Goal: Transaction & Acquisition: Purchase product/service

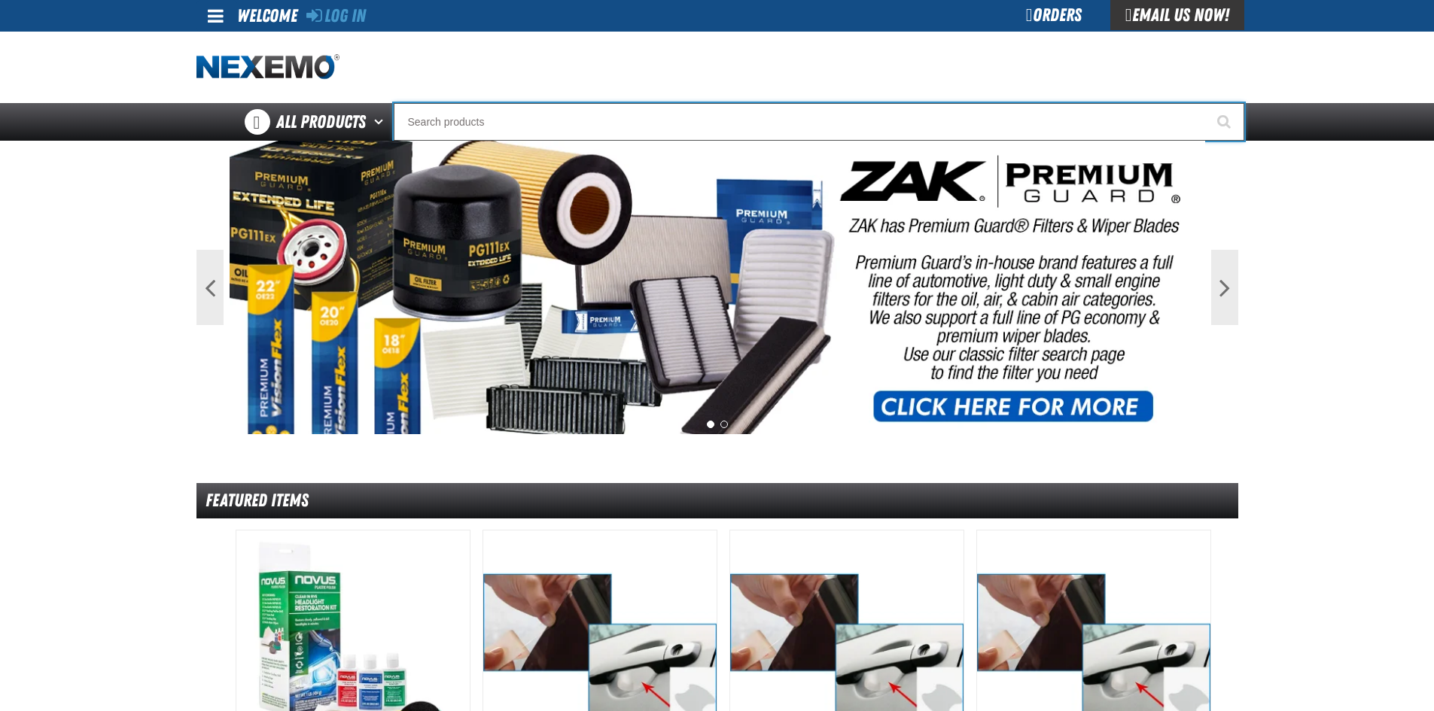
click at [472, 138] on input "Search" at bounding box center [819, 122] width 850 height 38
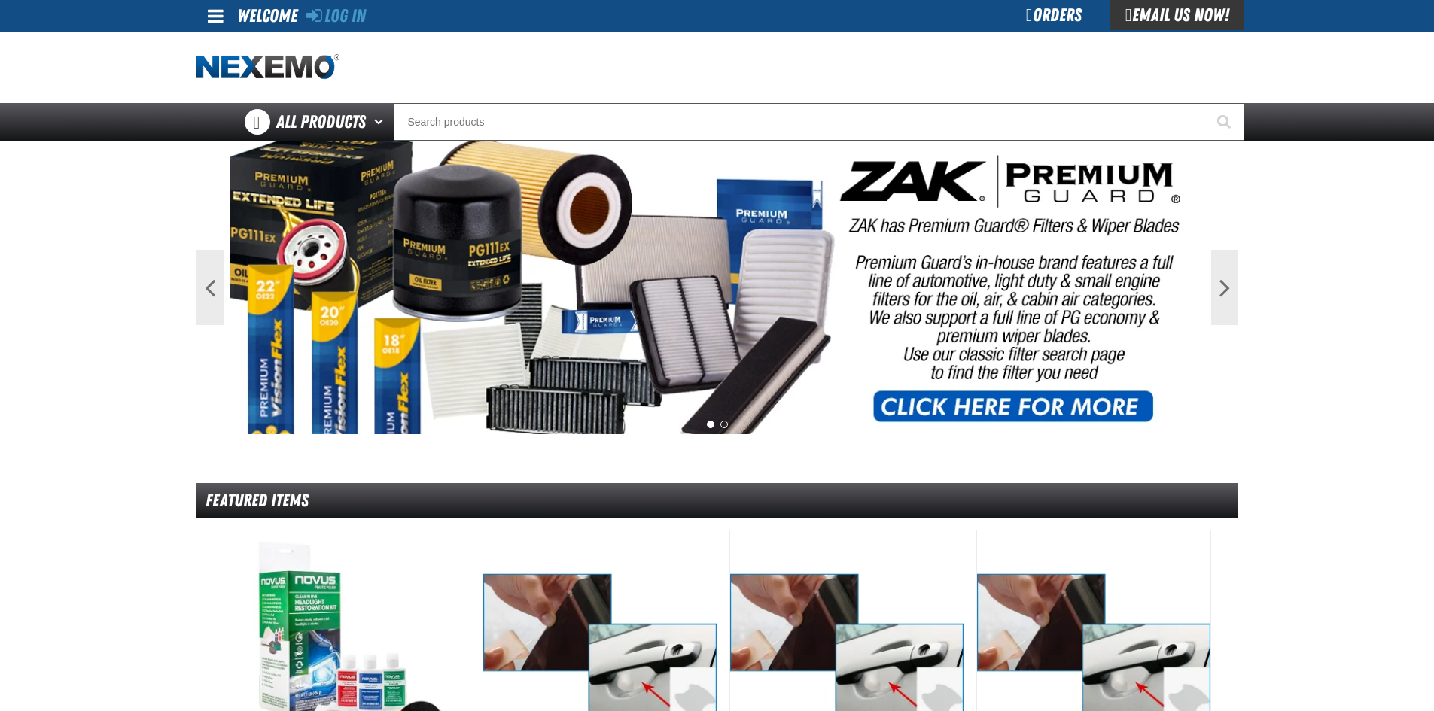
click at [372, 17] on div "Log In Log In Welcome Log In Orders Email Us Now!" at bounding box center [716, 16] width 1053 height 32
click at [366, 7] on link "Log In" at bounding box center [335, 15] width 59 height 21
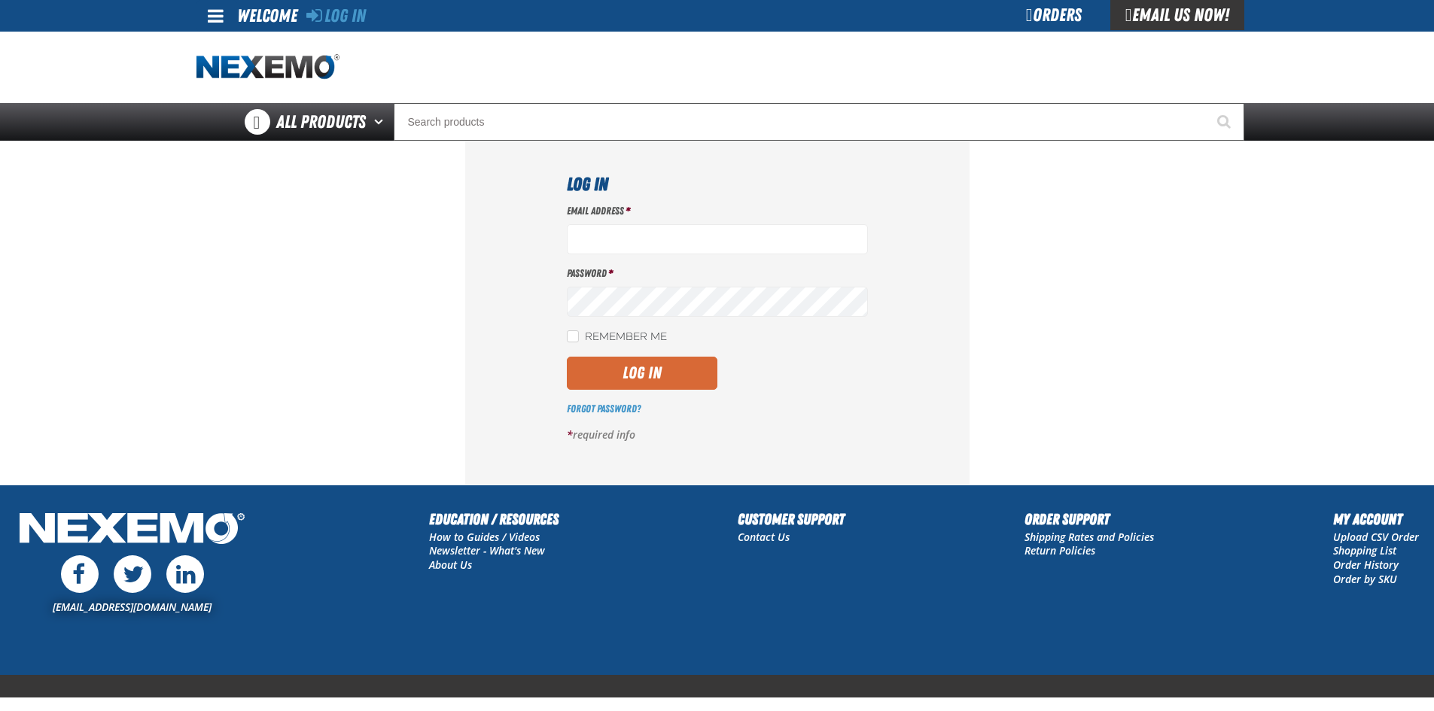
type input "mgriffin@vtaig.com"
click at [688, 366] on button "Log In" at bounding box center [642, 373] width 150 height 33
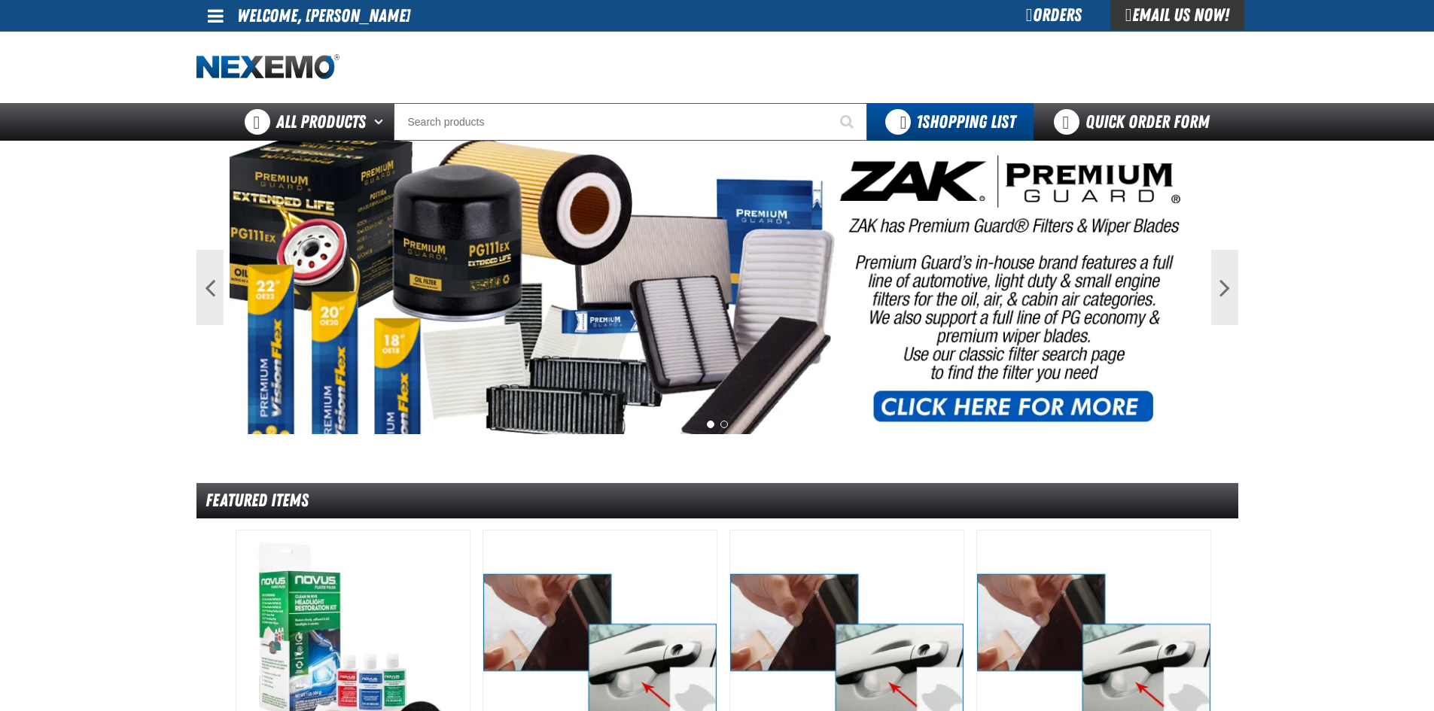
click at [581, 102] on div at bounding box center [716, 67] width 1041 height 71
click at [576, 122] on input "Search" at bounding box center [630, 122] width 473 height 38
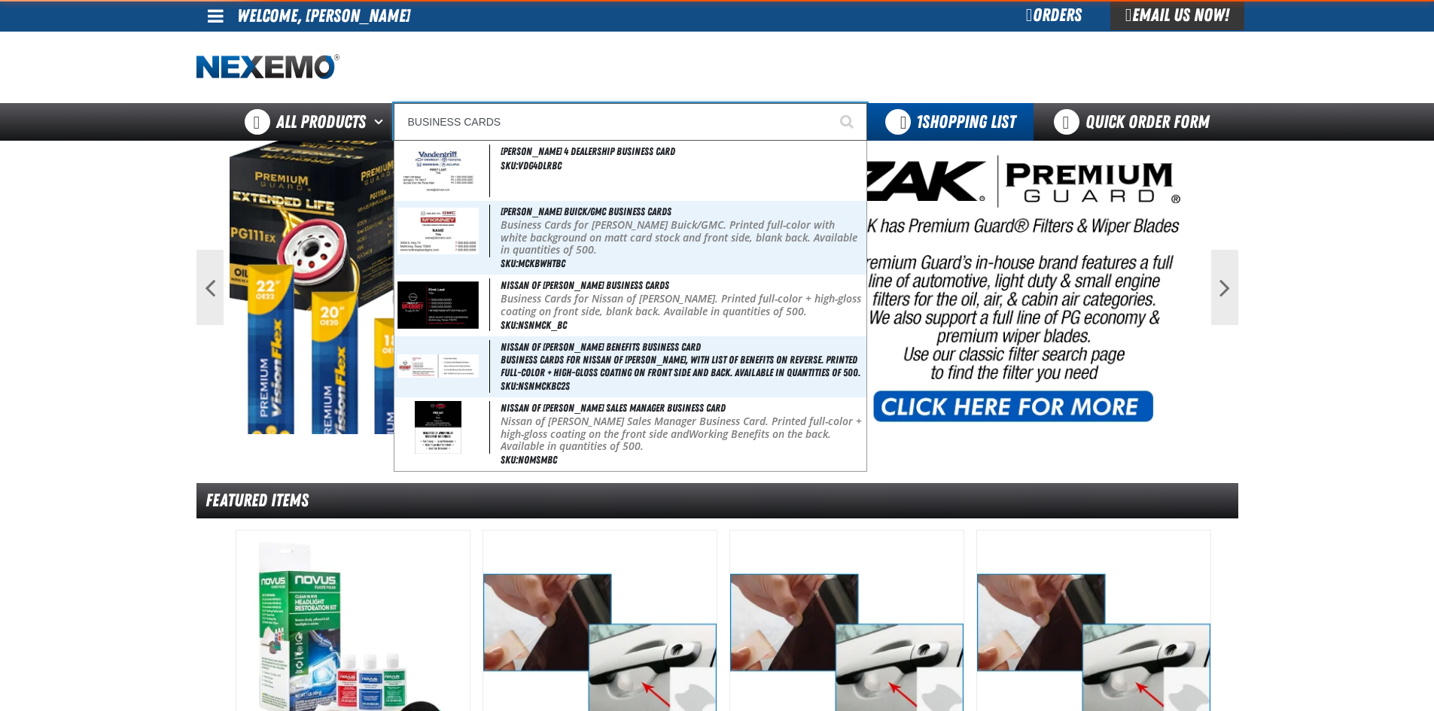
type input "BUSINESS CARDS"
click at [829, 103] on button "Start Searching" at bounding box center [848, 122] width 38 height 38
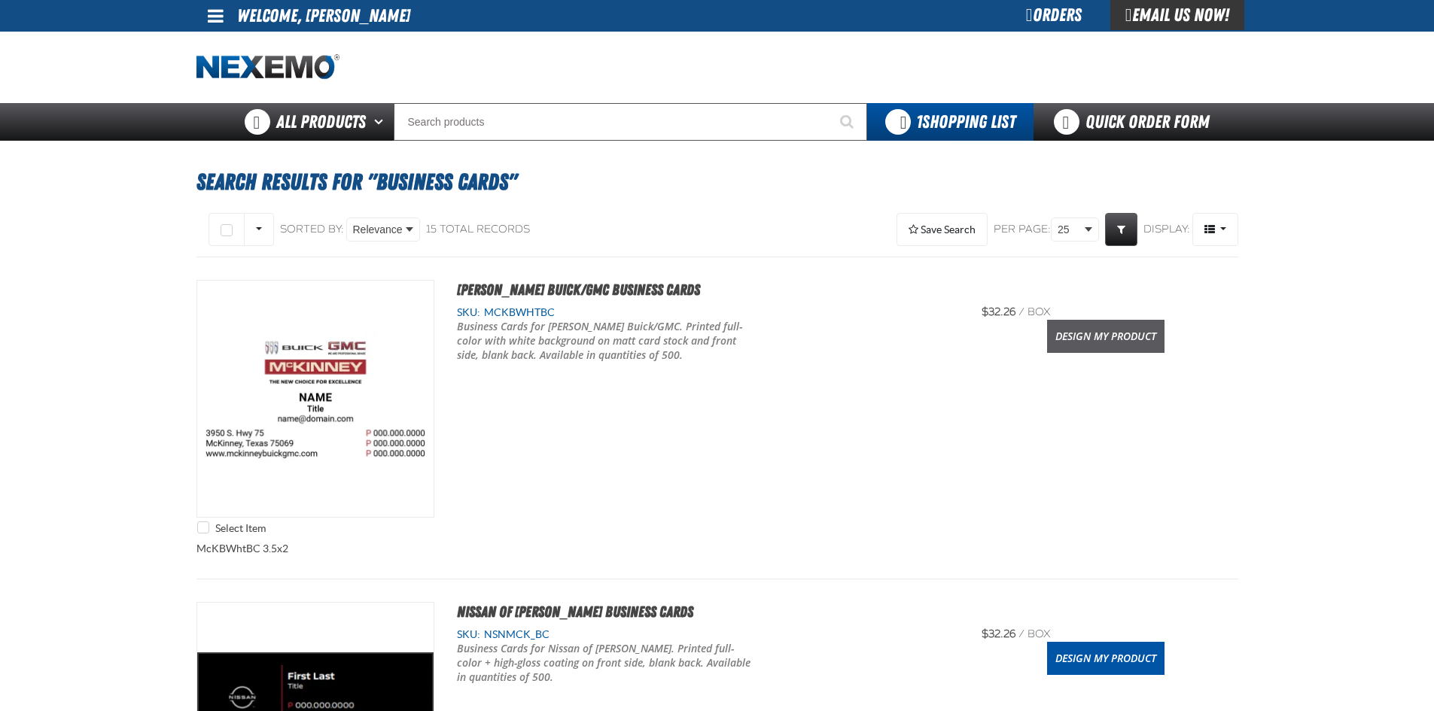
click at [1117, 339] on link "Design My Product" at bounding box center [1105, 336] width 117 height 33
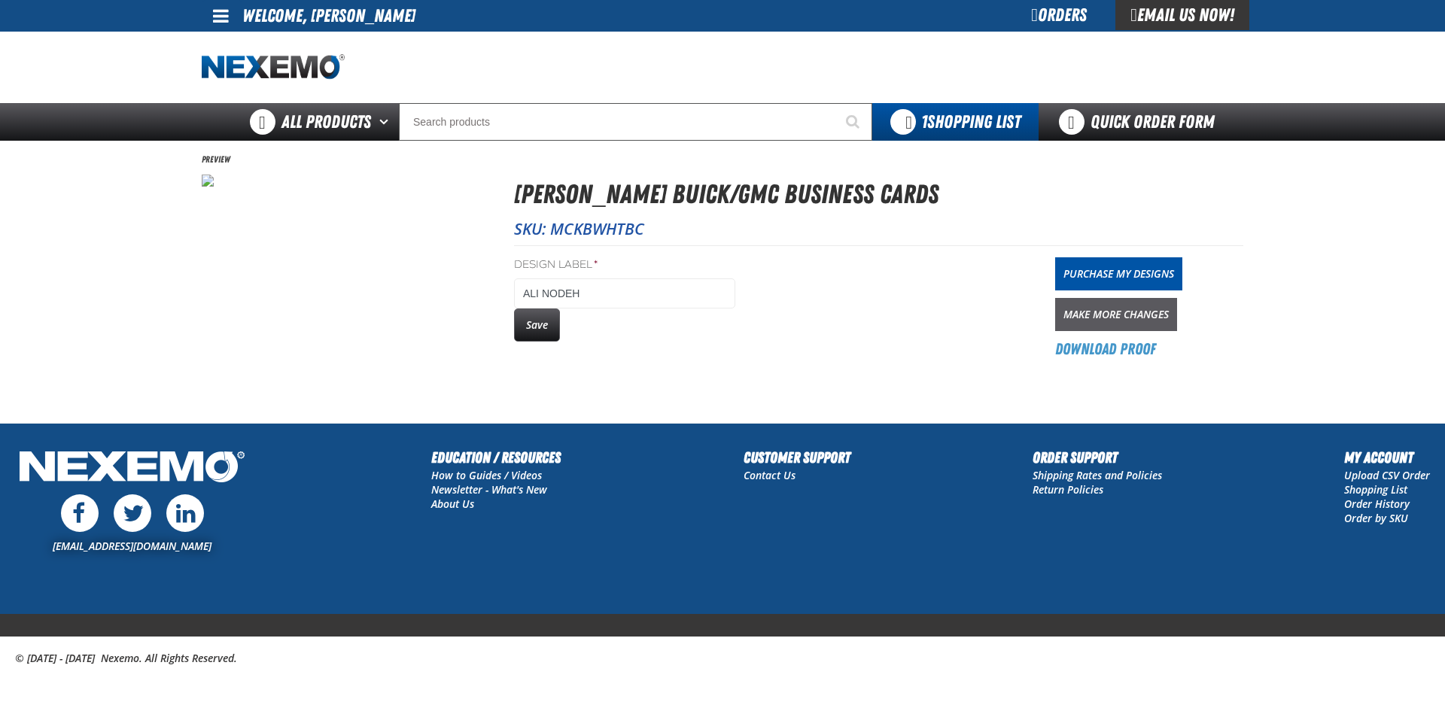
click at [1125, 330] on link "Make More Changes" at bounding box center [1116, 314] width 122 height 33
click at [1137, 264] on link "Purchase My Designs" at bounding box center [1118, 273] width 127 height 33
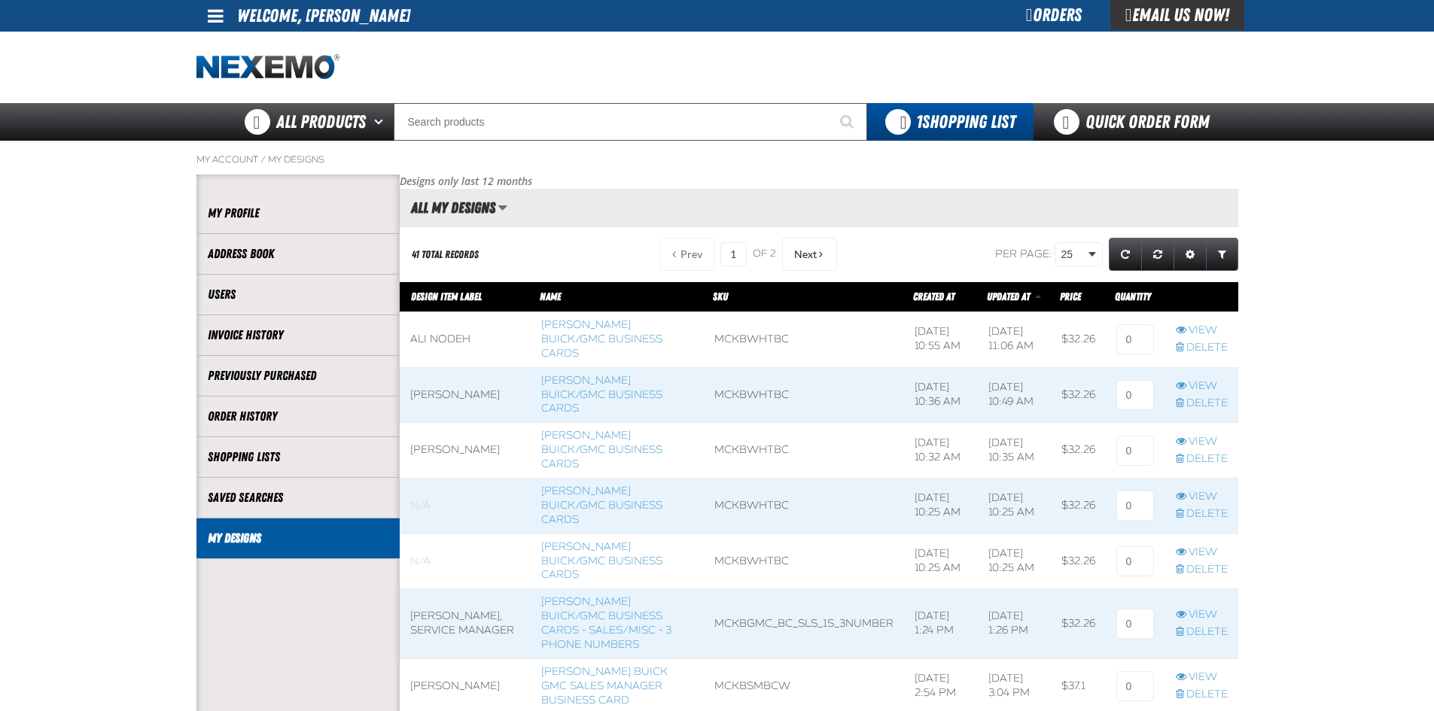
scroll to position [1, 1]
click at [1139, 335] on input at bounding box center [1135, 339] width 38 height 30
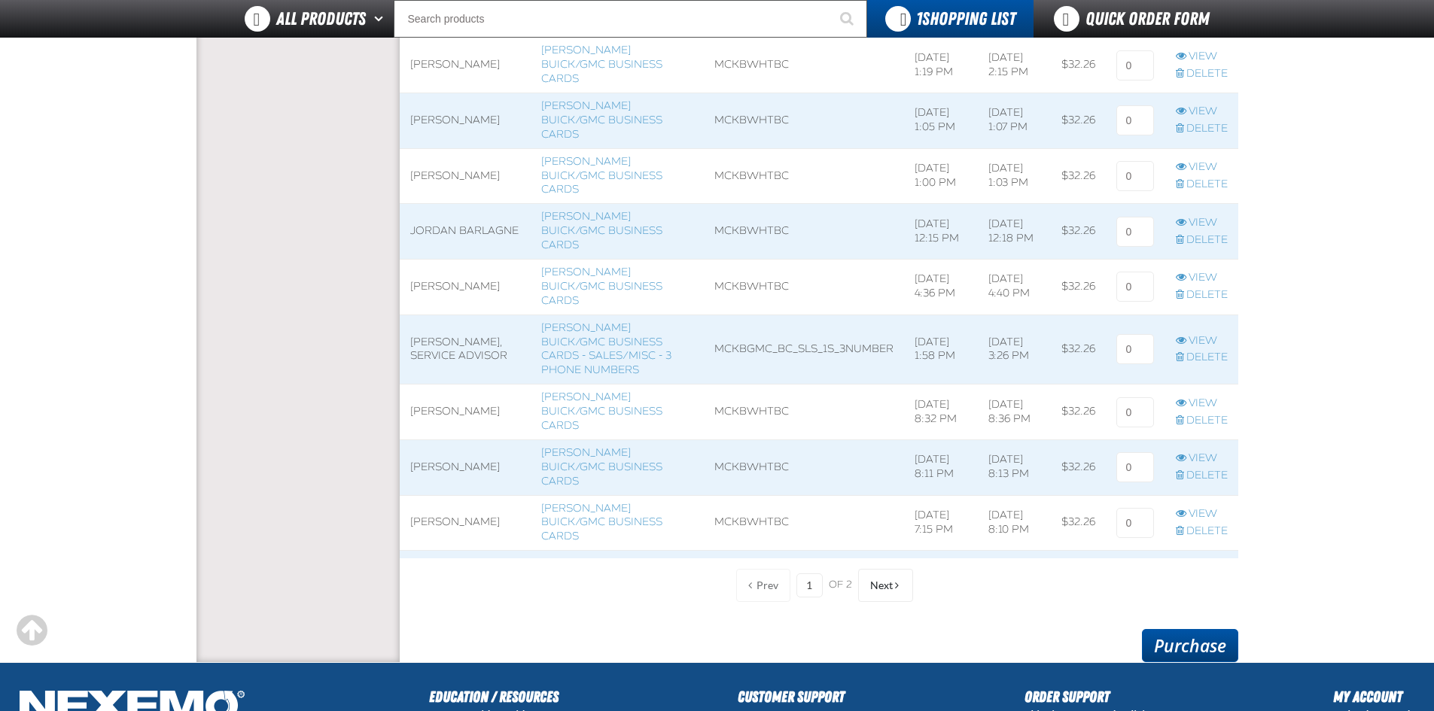
scroll to position [1204, 0]
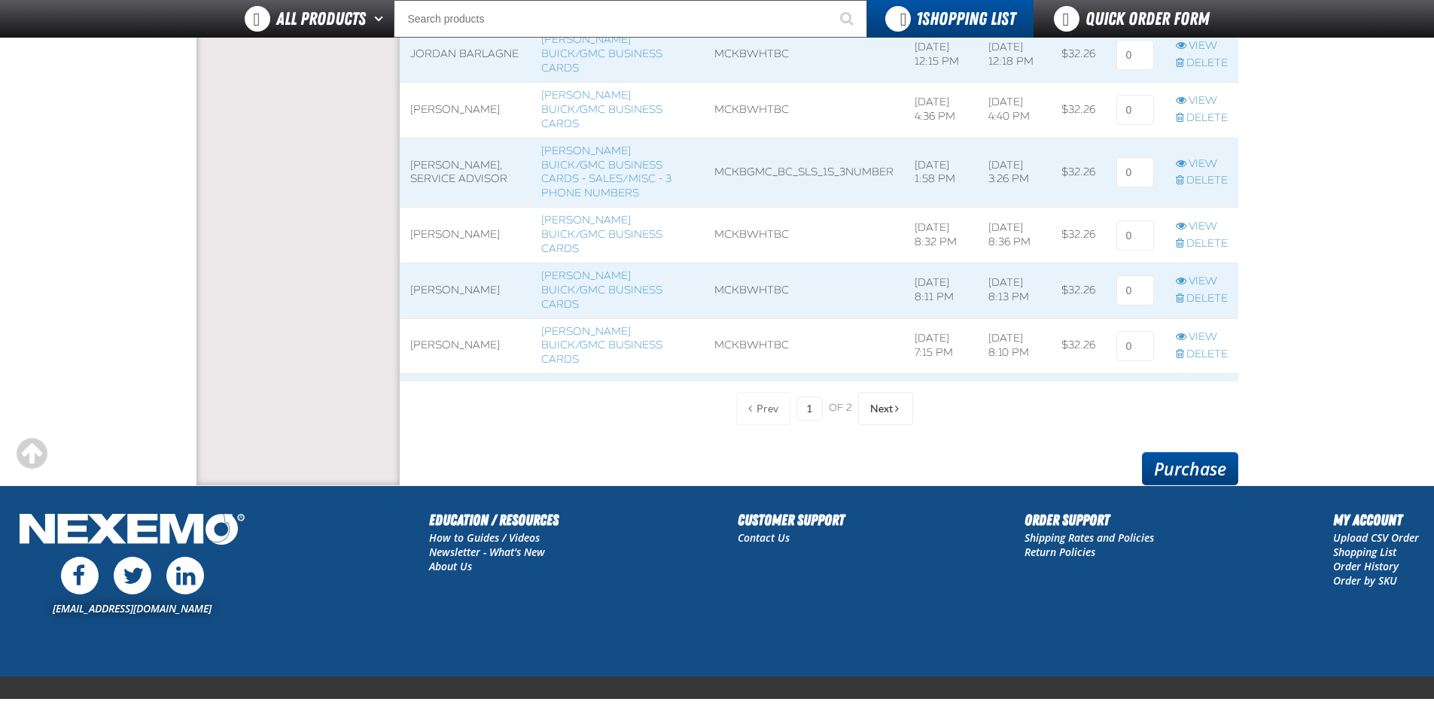
type input "1"
click at [1199, 464] on link "Purchase" at bounding box center [1190, 468] width 96 height 33
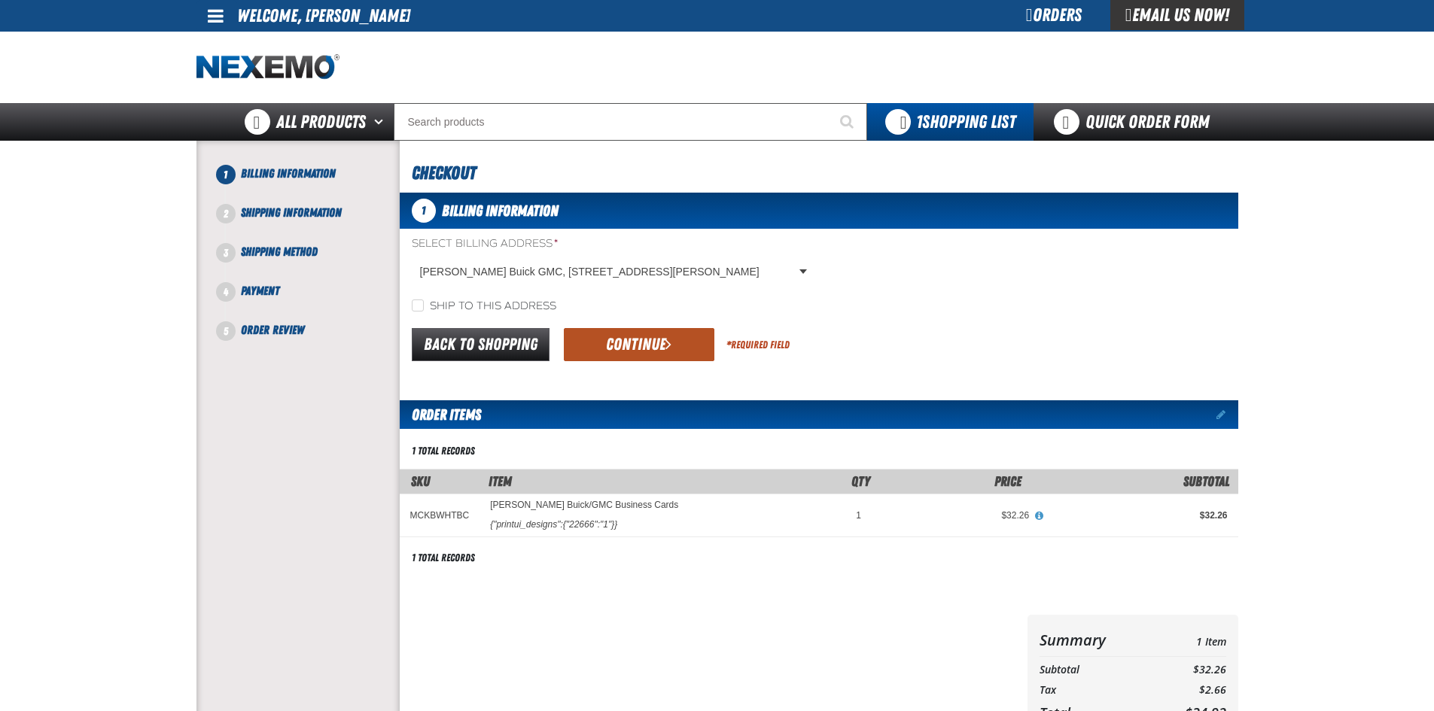
click at [637, 343] on button "Continue" at bounding box center [639, 344] width 150 height 33
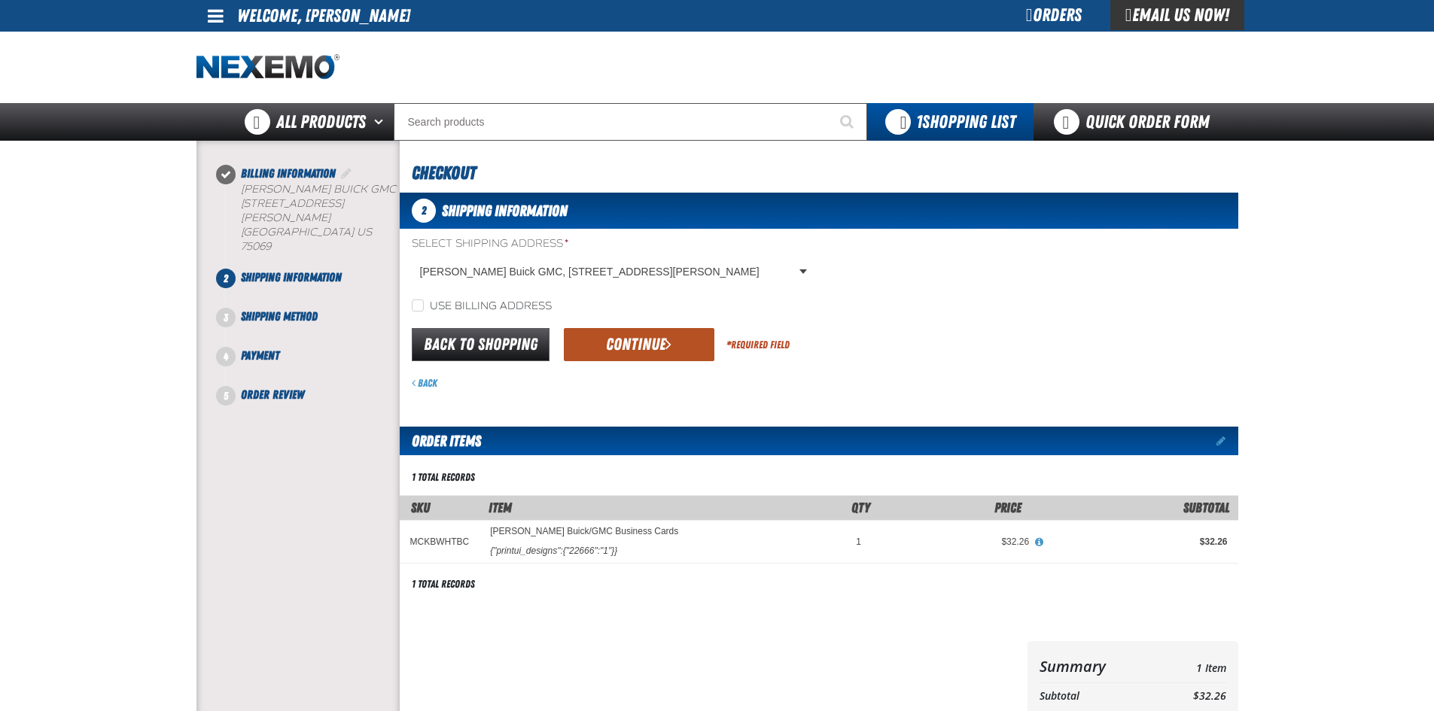
click at [667, 354] on button "Continue" at bounding box center [639, 344] width 150 height 33
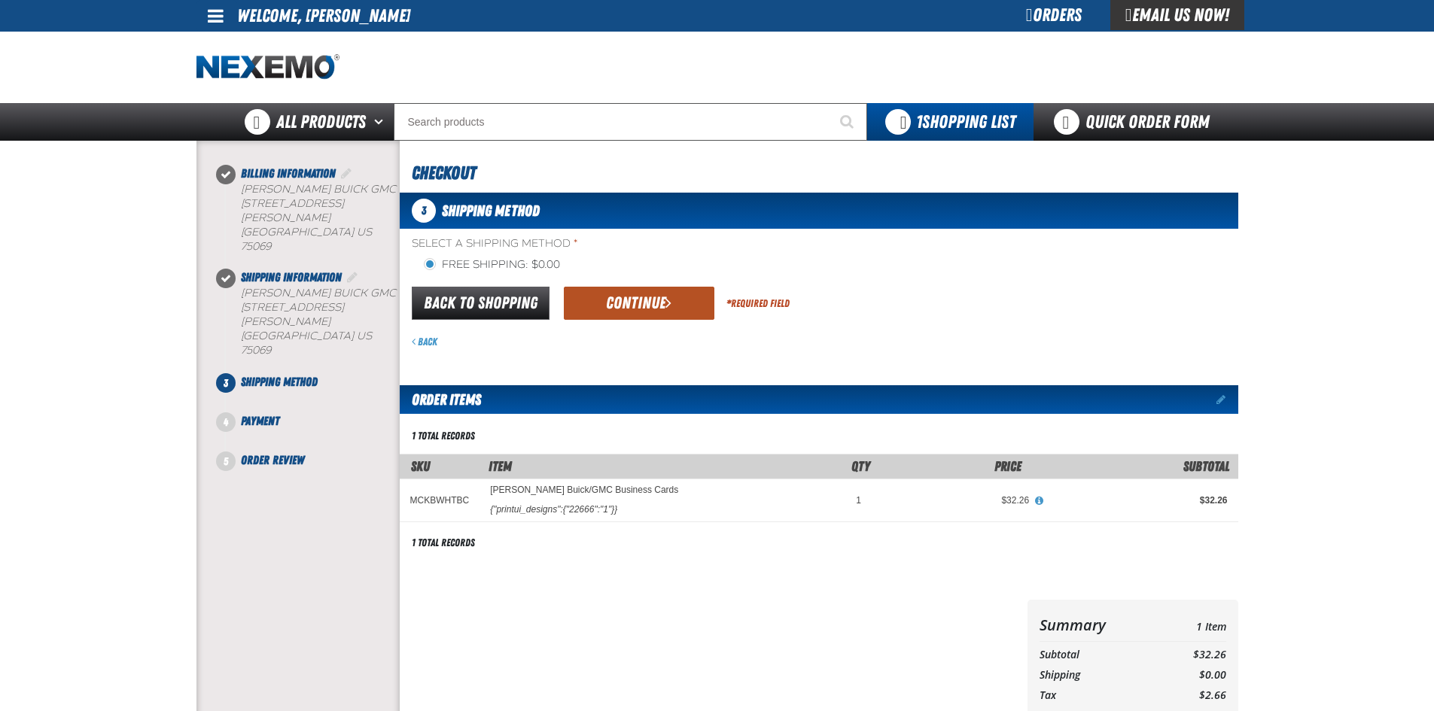
click at [594, 312] on button "Continue" at bounding box center [639, 303] width 150 height 33
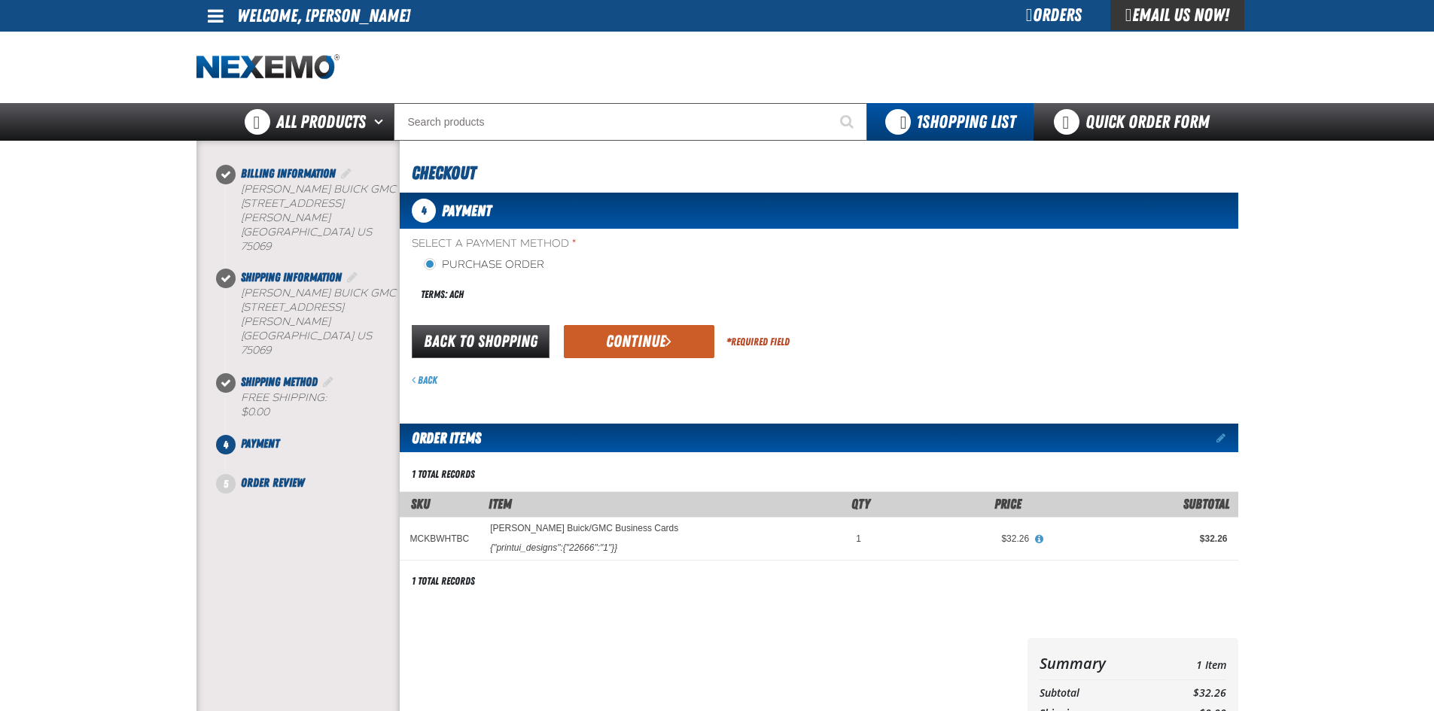
click at [624, 319] on div "Select a Payment Method * Purchase Order Terms: ACH payment_term_4 *" at bounding box center [819, 311] width 838 height 150
click at [624, 360] on div "Back to Shopping Continue * Required Field" at bounding box center [819, 342] width 838 height 38
click at [625, 343] on button "Continue" at bounding box center [639, 341] width 150 height 33
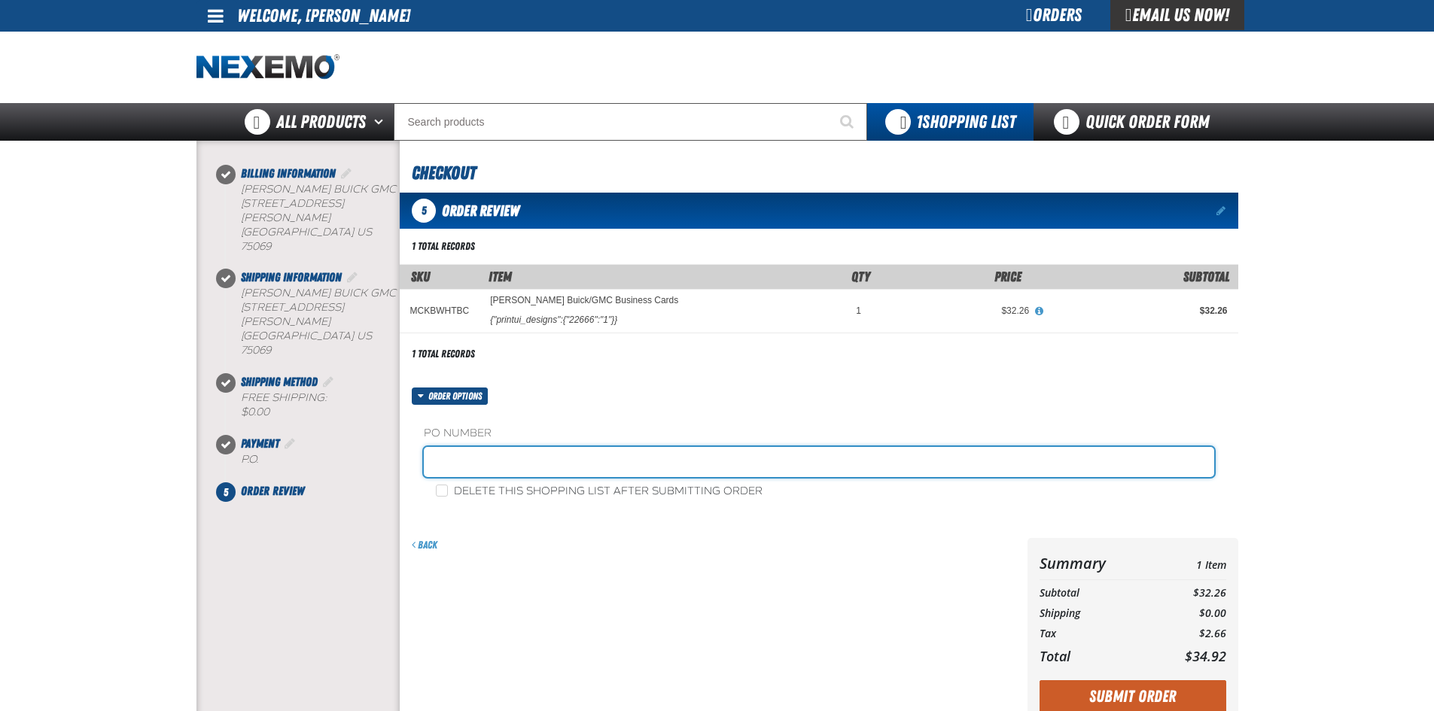
click at [513, 471] on input "text" at bounding box center [819, 462] width 790 height 30
type input "a"
type input "ALI NODEH - USED"
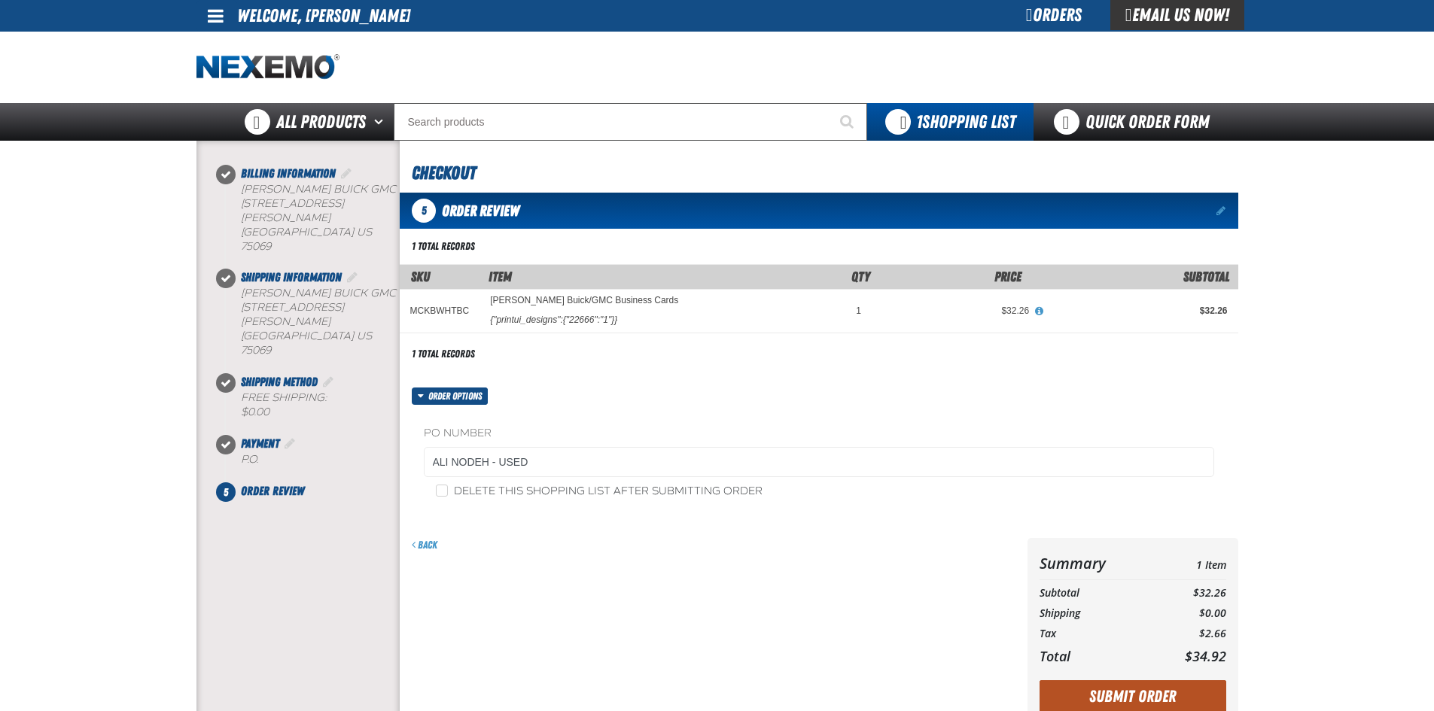
click at [1119, 702] on button "Submit Order" at bounding box center [1132, 696] width 187 height 33
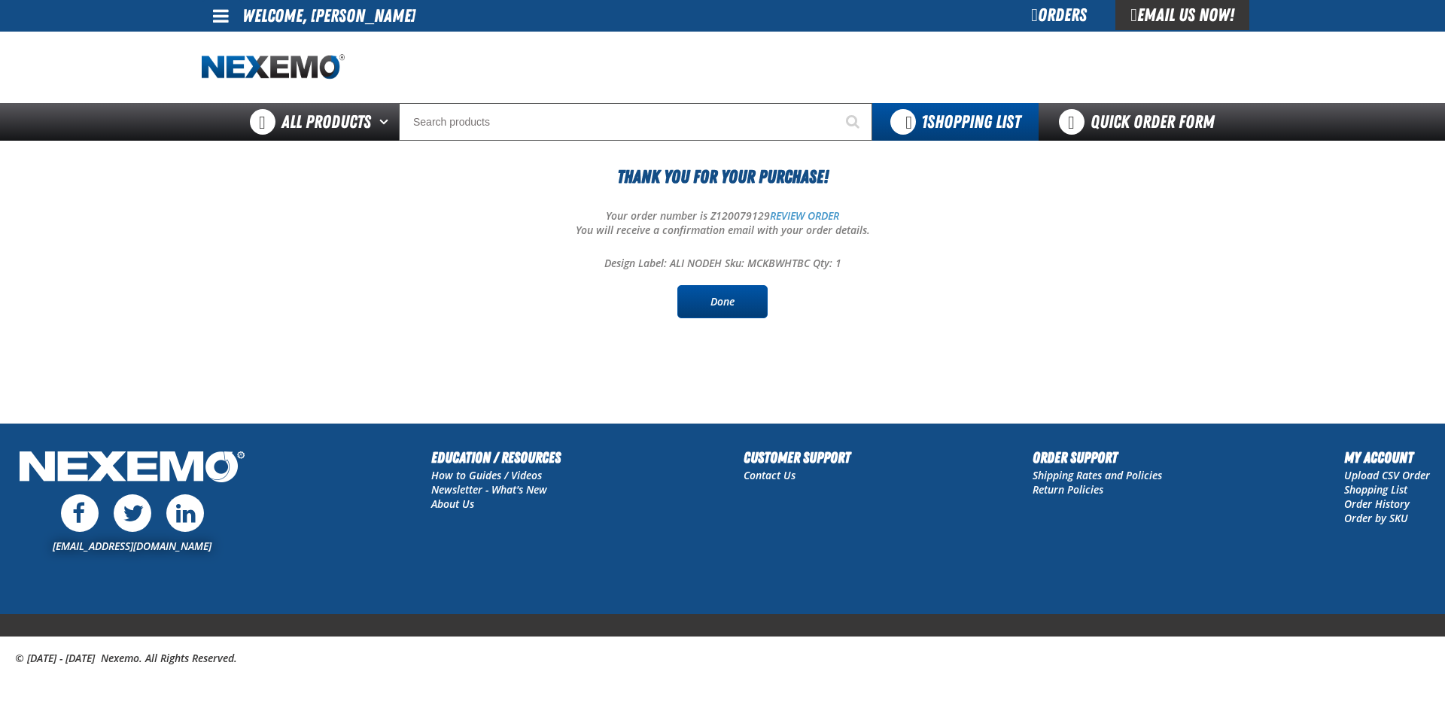
click at [754, 306] on link "Done" at bounding box center [722, 301] width 90 height 33
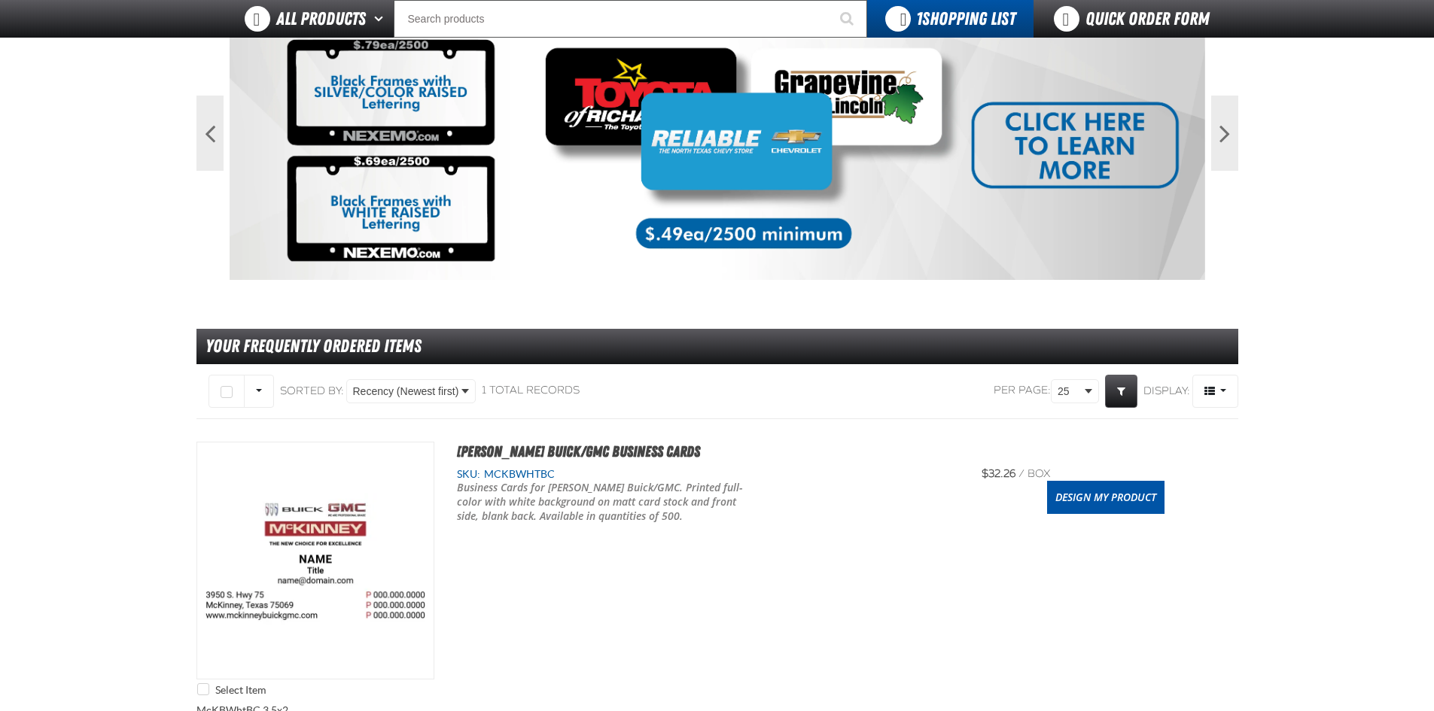
scroll to position [376, 0]
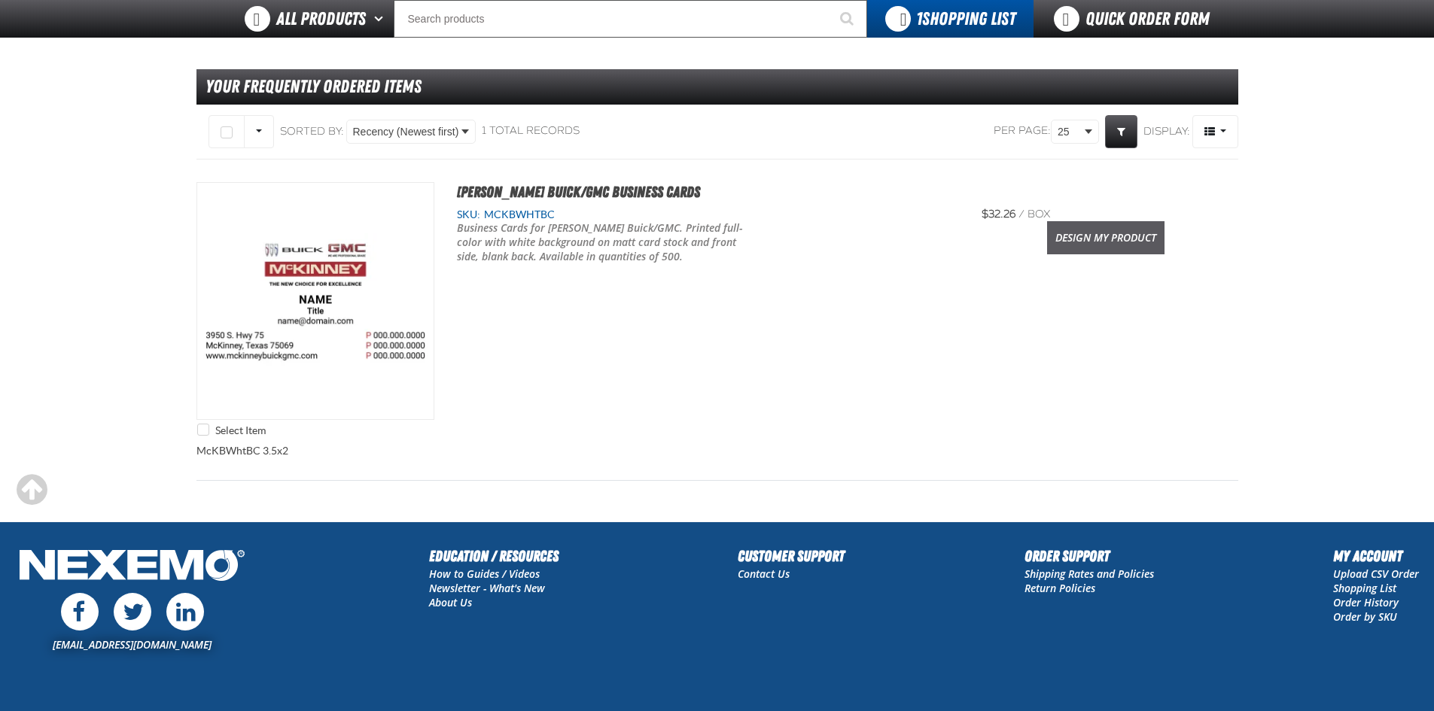
click at [1133, 243] on link "Design My Product" at bounding box center [1105, 237] width 117 height 33
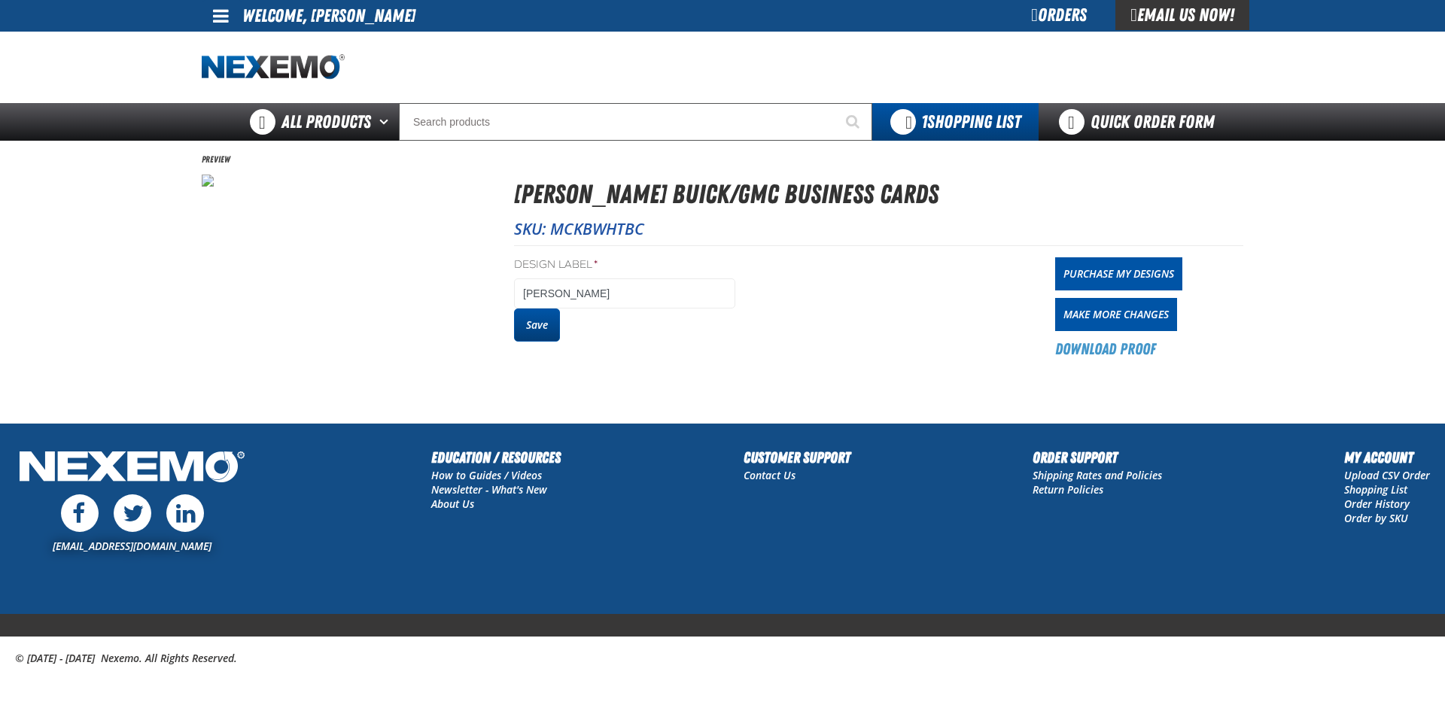
click at [537, 324] on button "Save" at bounding box center [537, 325] width 46 height 33
drag, startPoint x: 0, startPoint y: 0, endPoint x: 1159, endPoint y: 269, distance: 1189.6
click at [1159, 269] on link "Purchase My Designs" at bounding box center [1118, 273] width 127 height 33
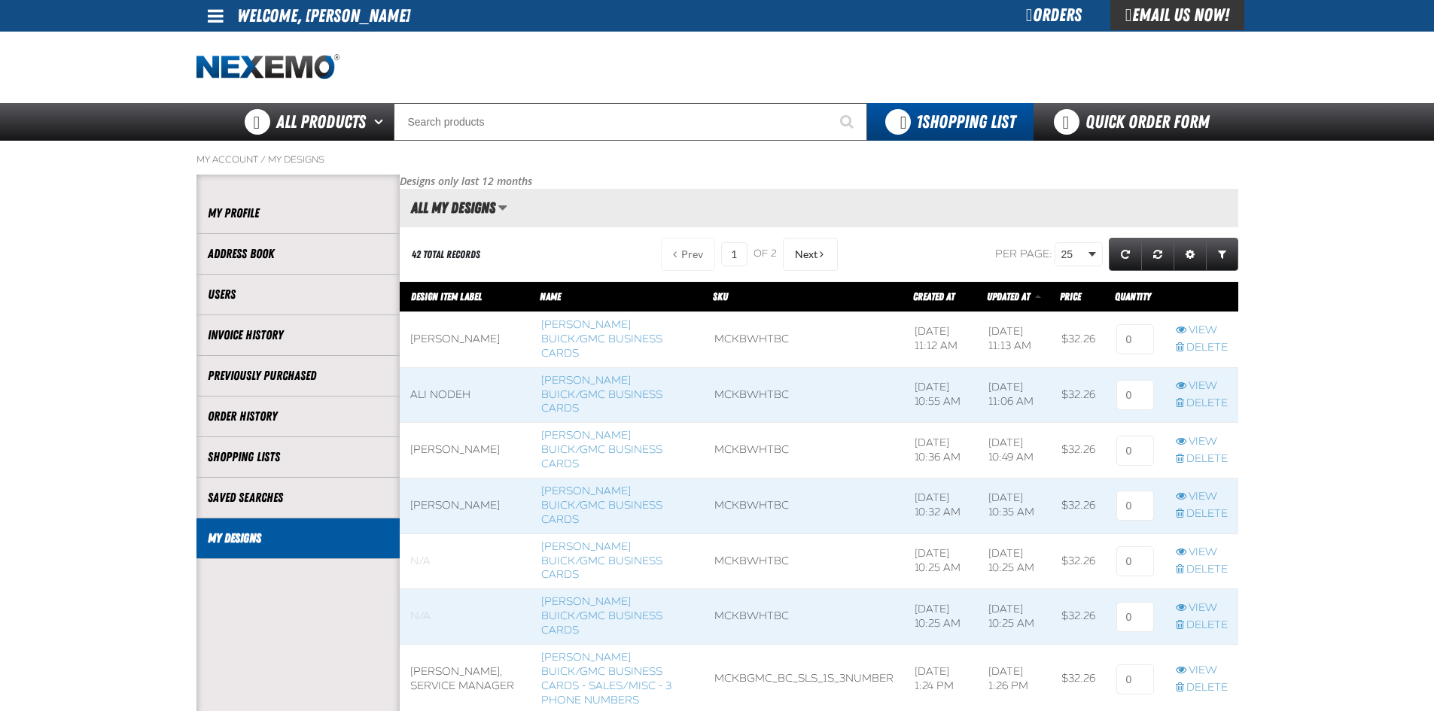
scroll to position [1, 1]
click at [1137, 345] on input at bounding box center [1135, 339] width 38 height 30
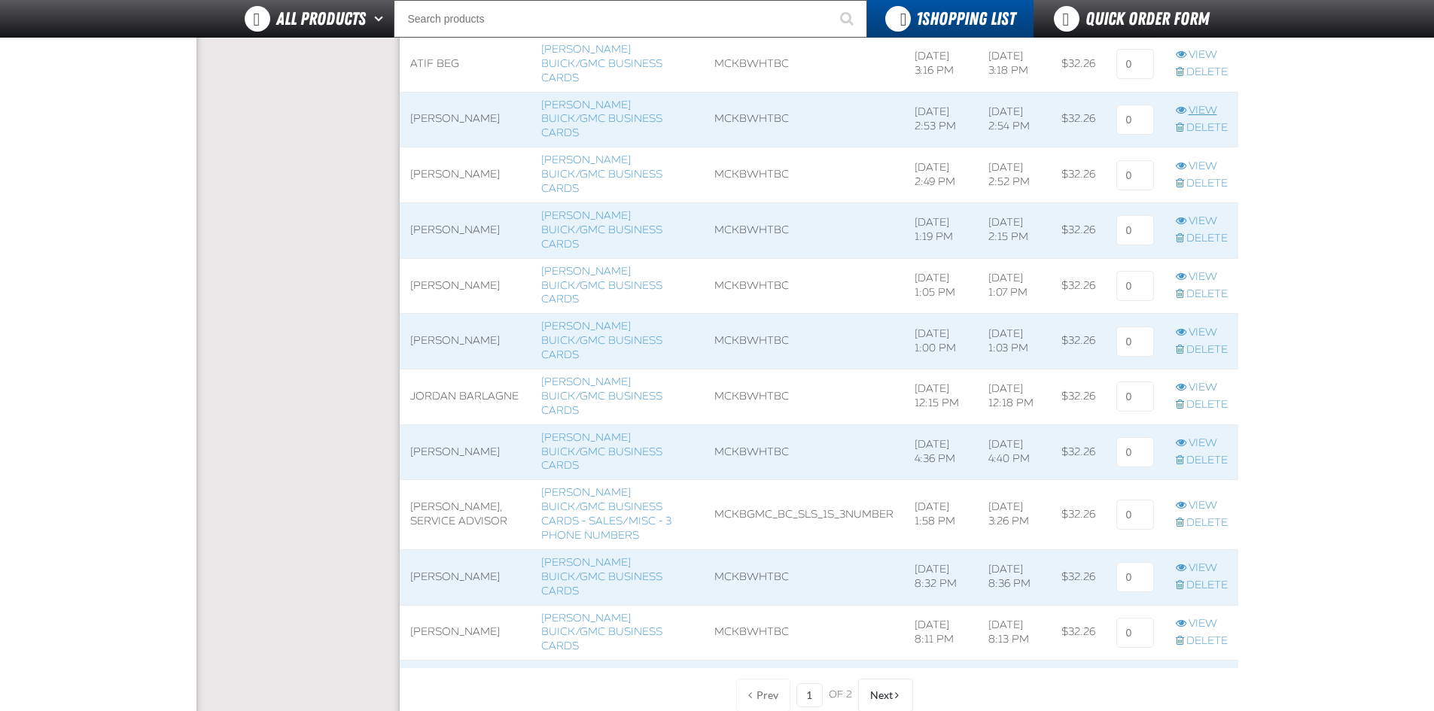
scroll to position [1053, 0]
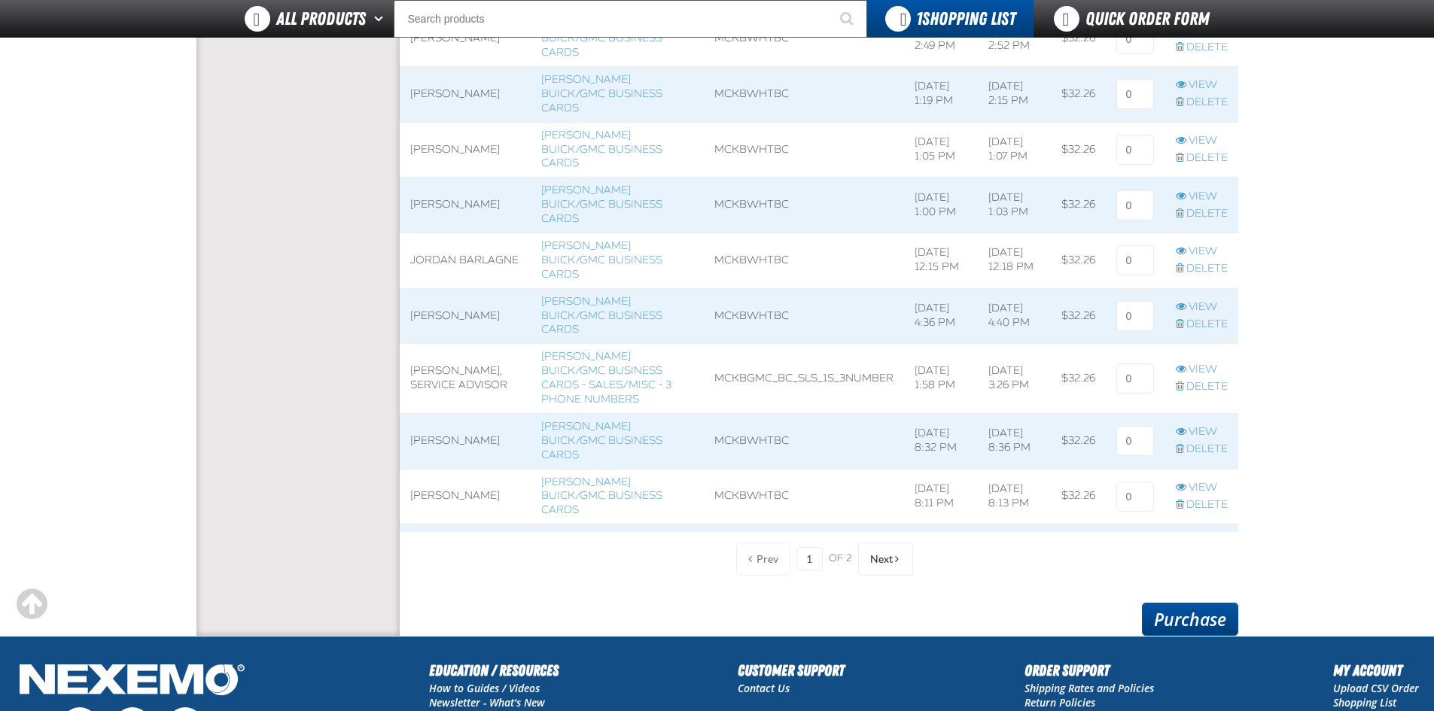
type input "1"
click at [1209, 615] on link "Purchase" at bounding box center [1190, 619] width 96 height 33
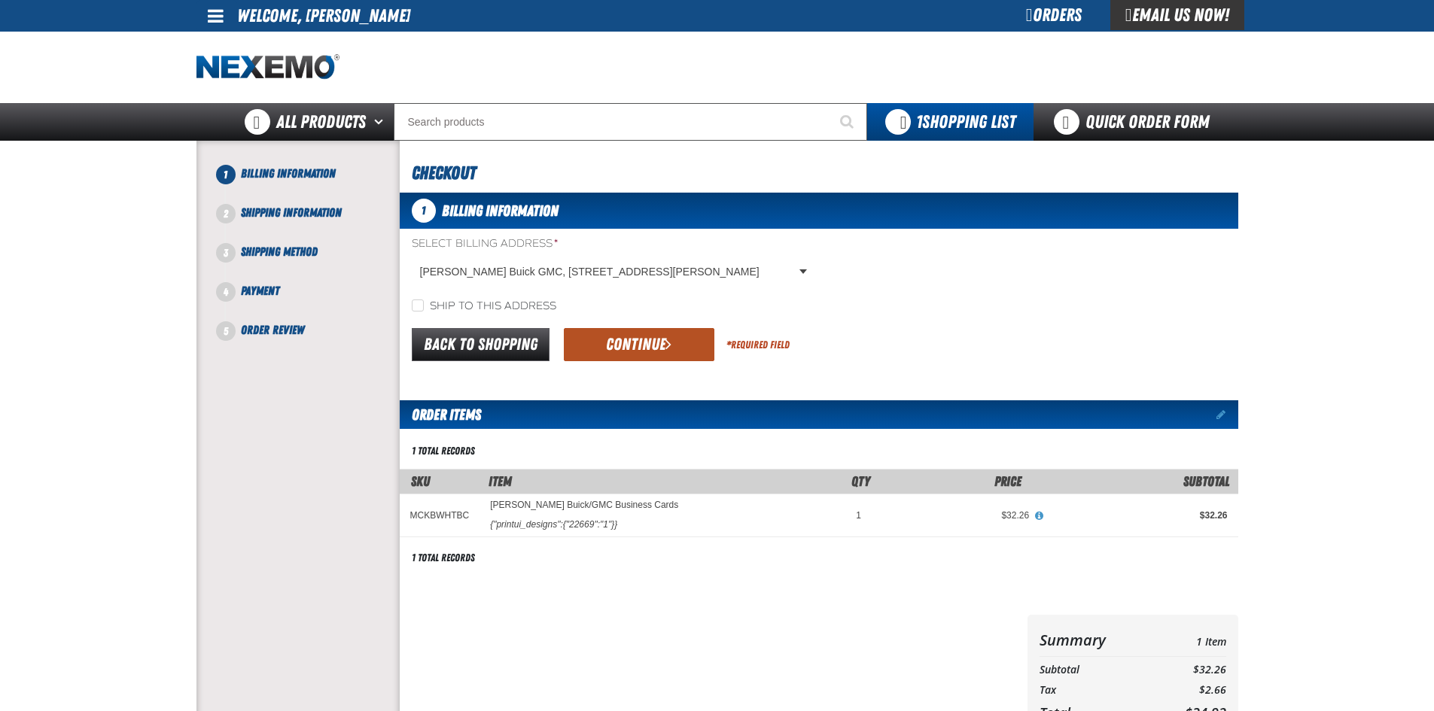
click at [621, 337] on button "Continue" at bounding box center [639, 344] width 150 height 33
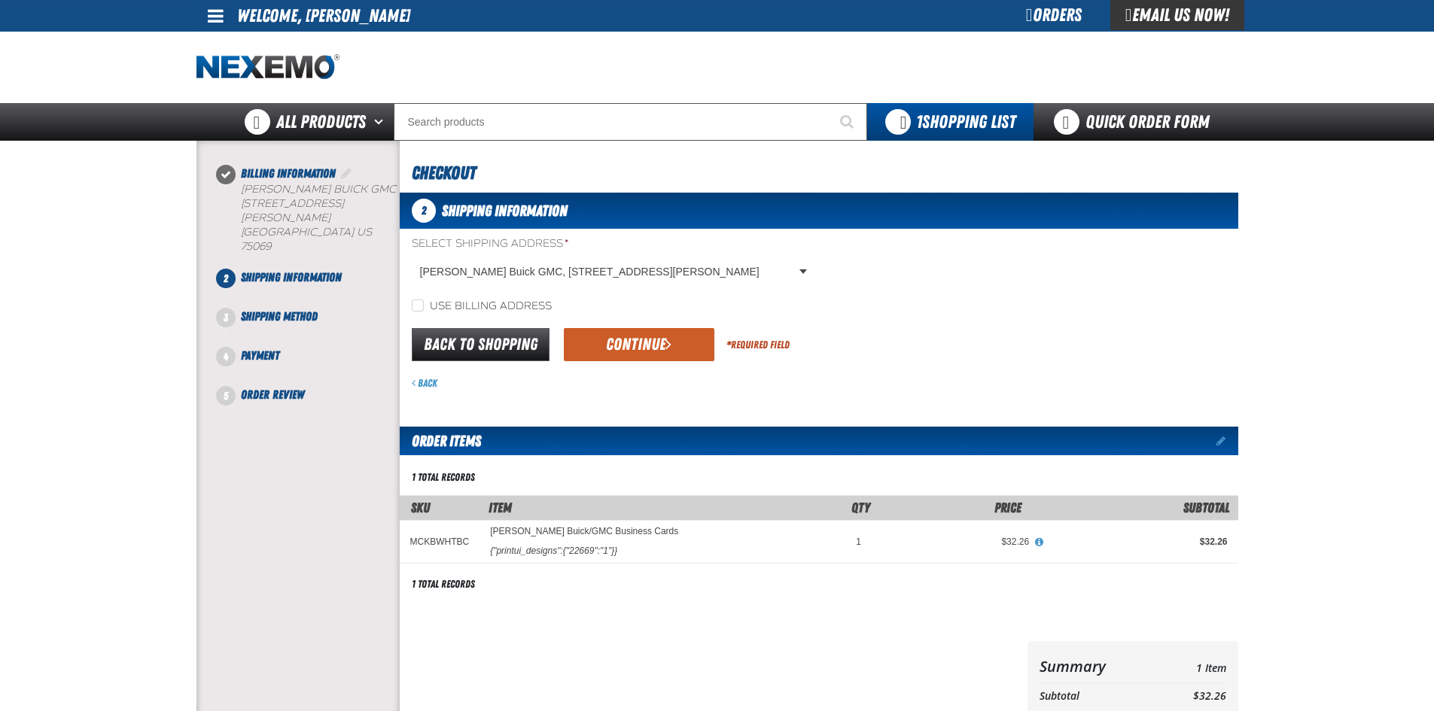
click at [621, 337] on button "Continue" at bounding box center [639, 344] width 150 height 33
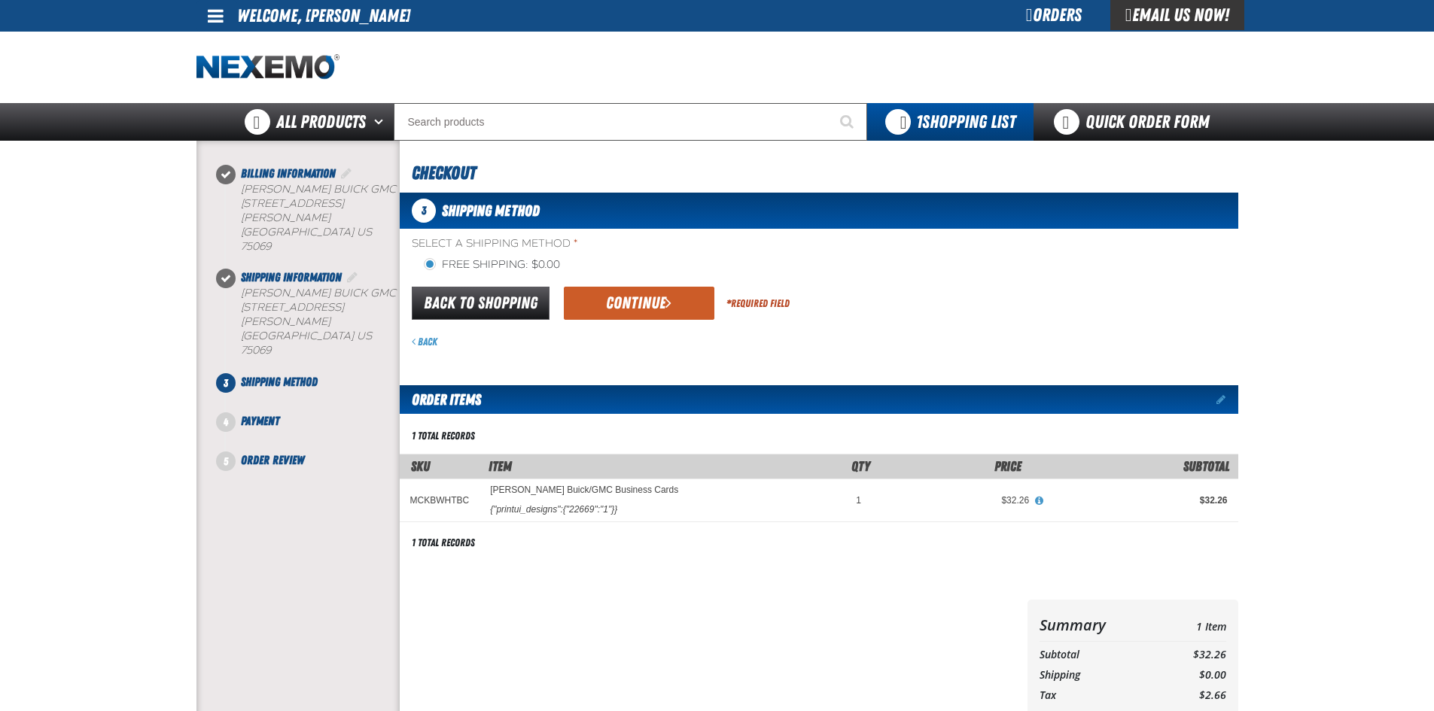
click at [607, 303] on button "Continue" at bounding box center [639, 303] width 150 height 33
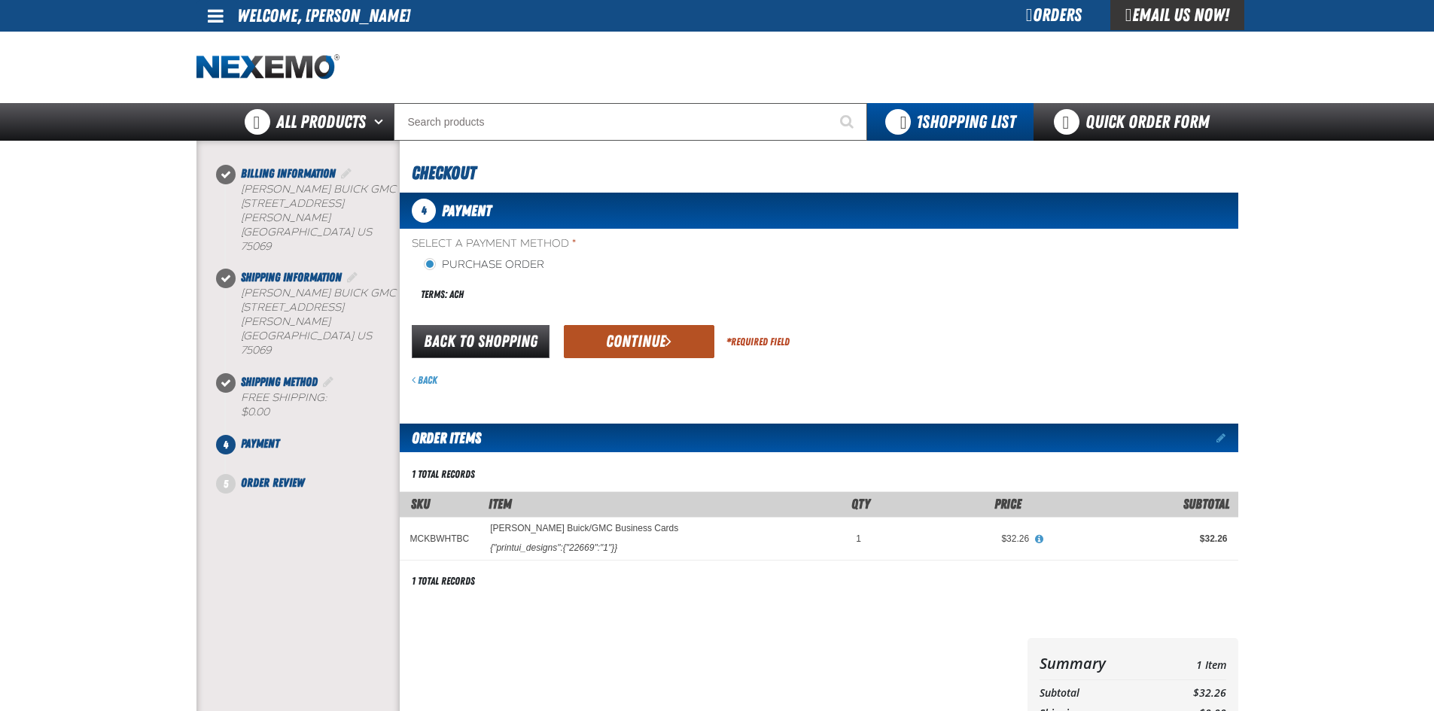
click at [647, 345] on button "Continue" at bounding box center [639, 341] width 150 height 33
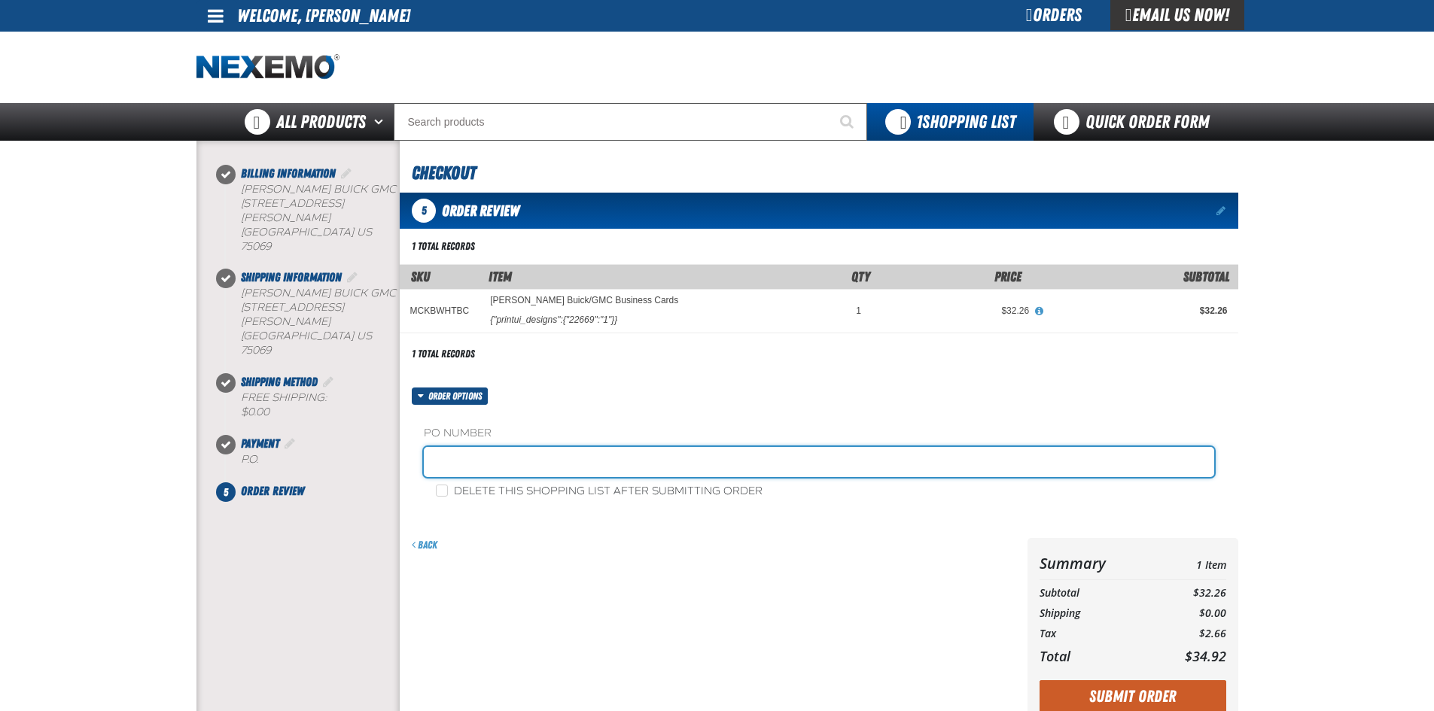
click at [548, 473] on input "text" at bounding box center [819, 462] width 790 height 30
type input "d"
type input "DAMON VINSON - NEW"
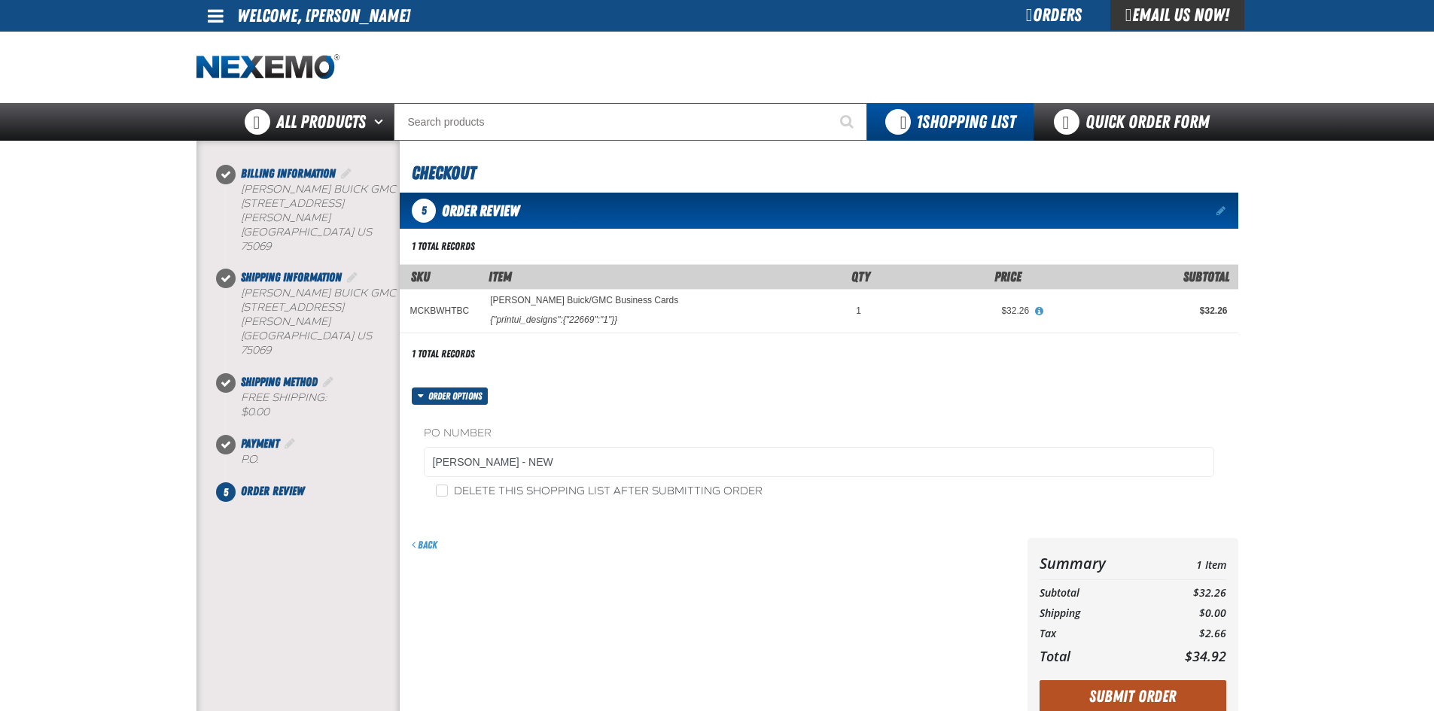
click at [1187, 695] on button "Submit Order" at bounding box center [1132, 696] width 187 height 33
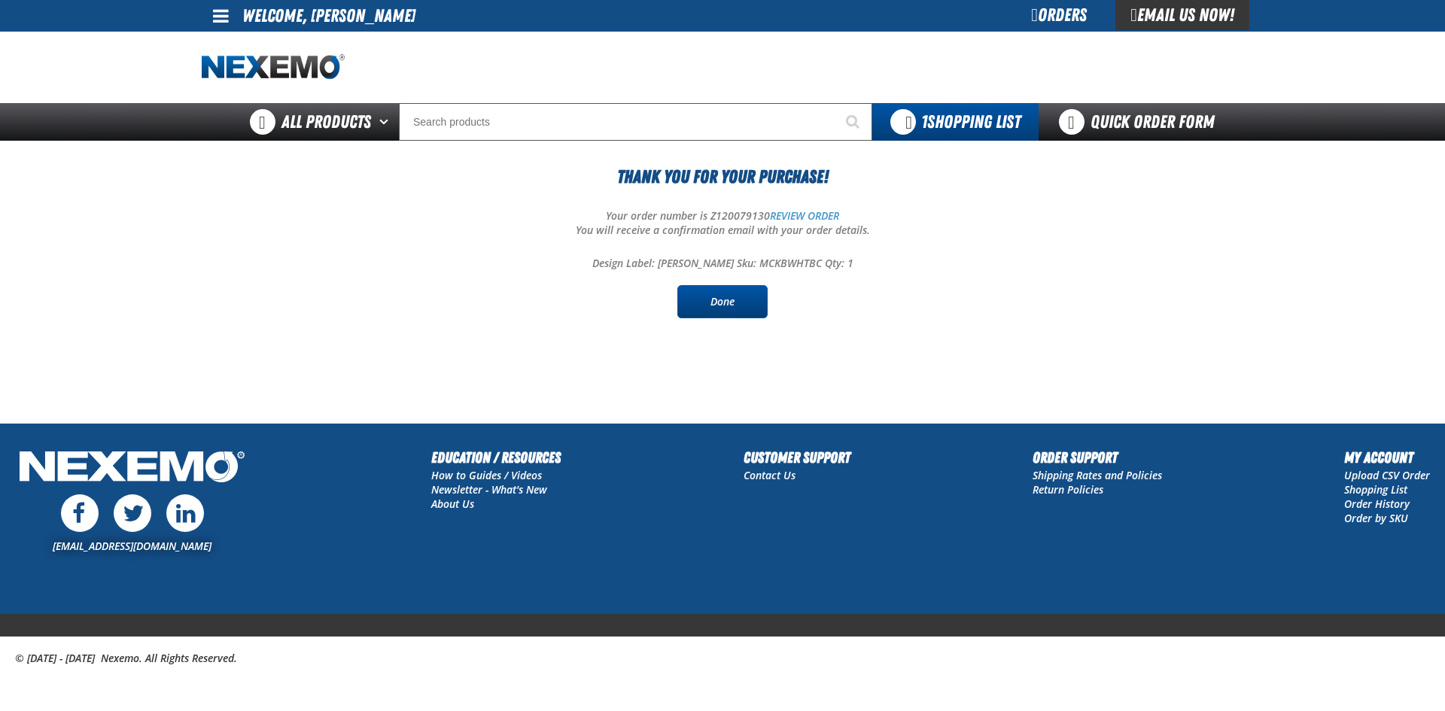
click at [715, 310] on link "Done" at bounding box center [722, 301] width 90 height 33
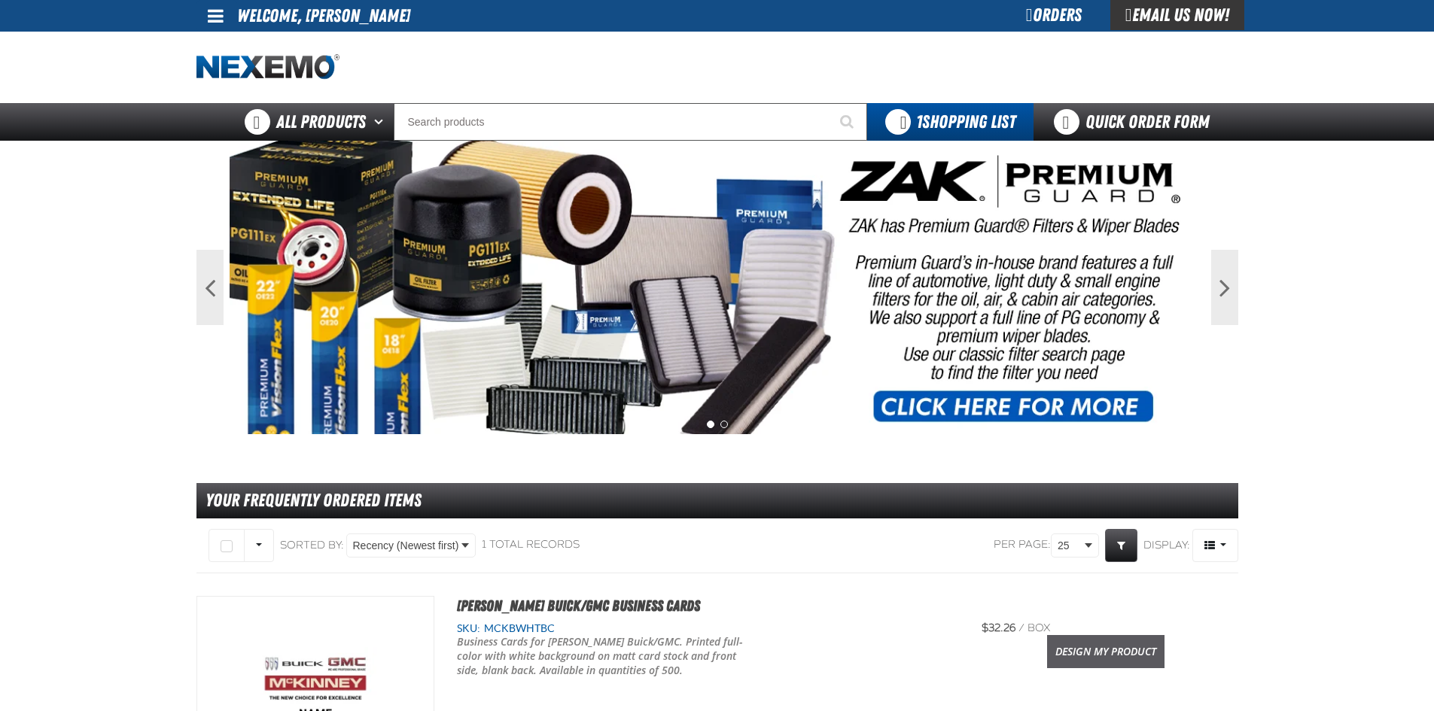
click at [1091, 647] on link "Design My Product" at bounding box center [1105, 651] width 117 height 33
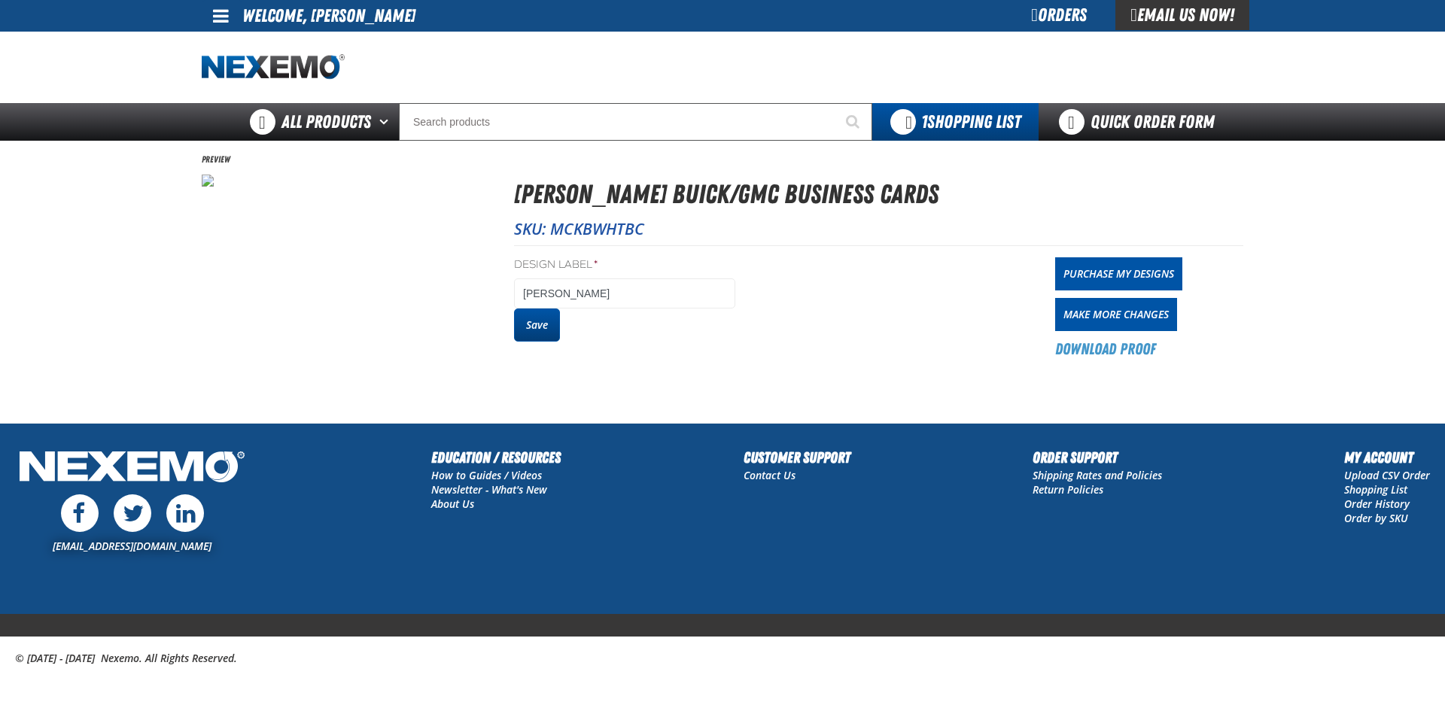
click at [538, 322] on button "Save" at bounding box center [537, 325] width 46 height 33
click at [1090, 263] on link "Purchase My Designs" at bounding box center [1118, 273] width 127 height 33
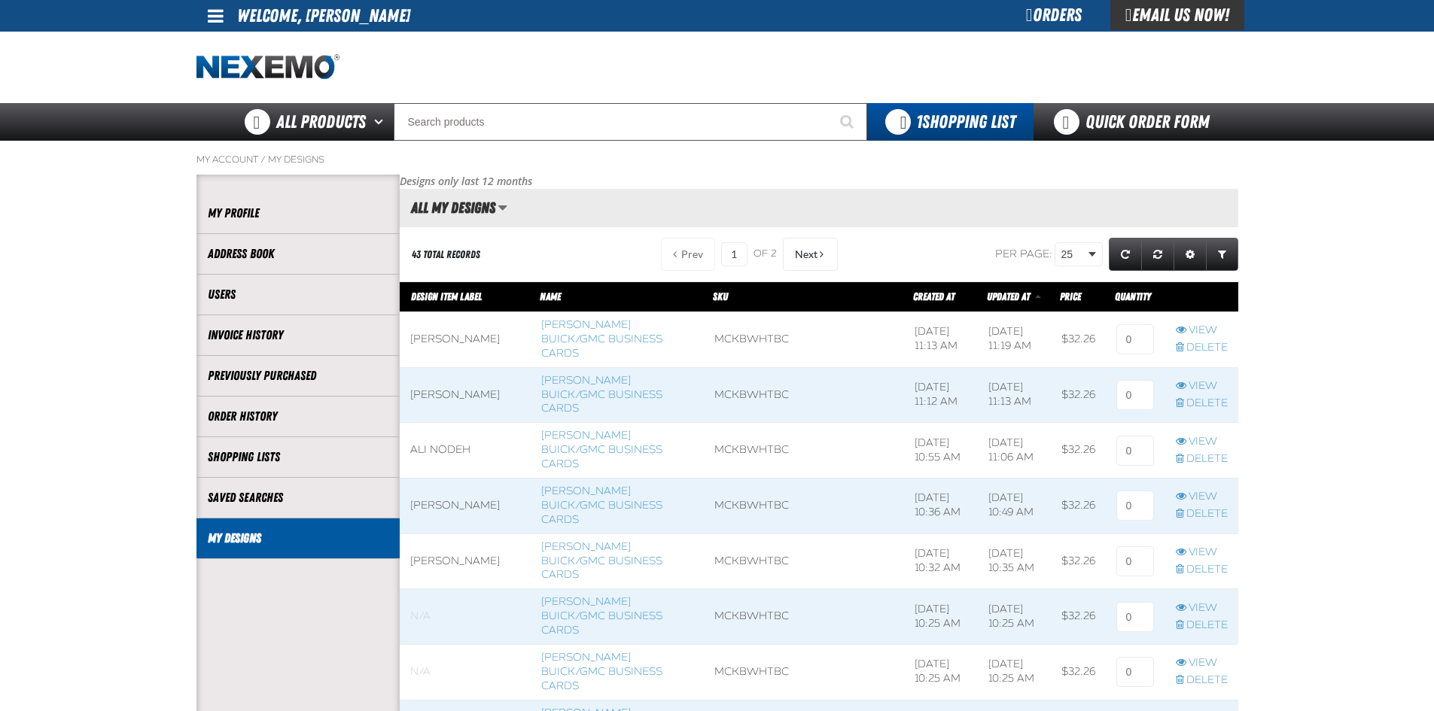
scroll to position [1, 1]
click at [1136, 340] on input at bounding box center [1135, 339] width 38 height 30
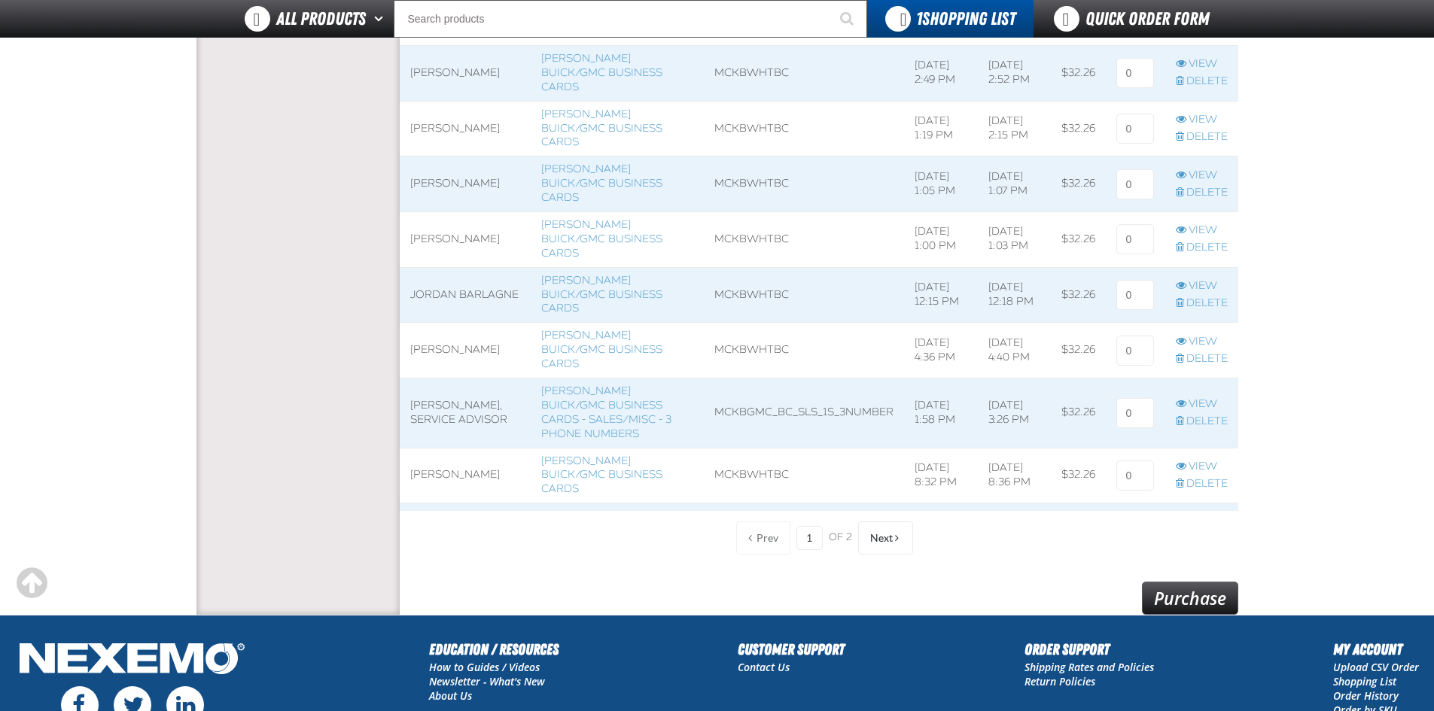
scroll to position [1266, 0]
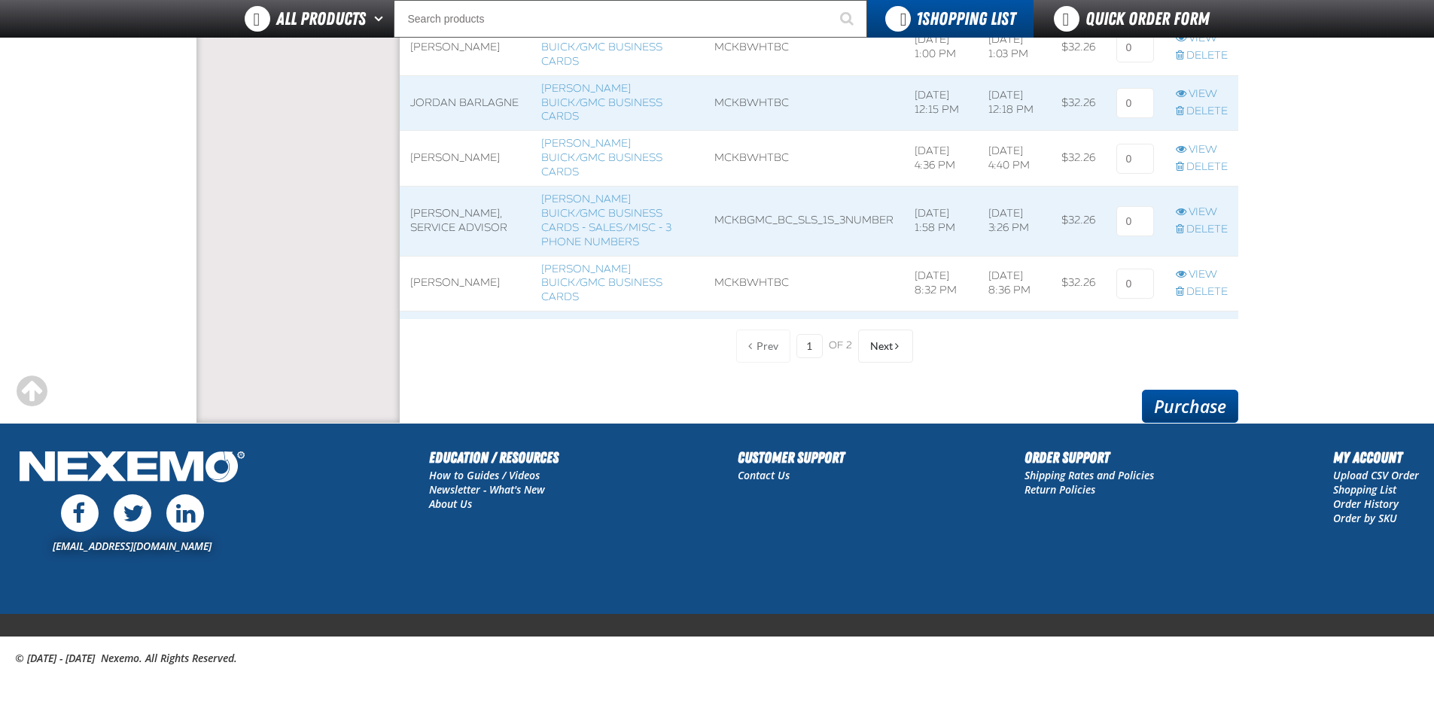
type input "1"
click at [1192, 415] on link "Purchase" at bounding box center [1190, 406] width 96 height 33
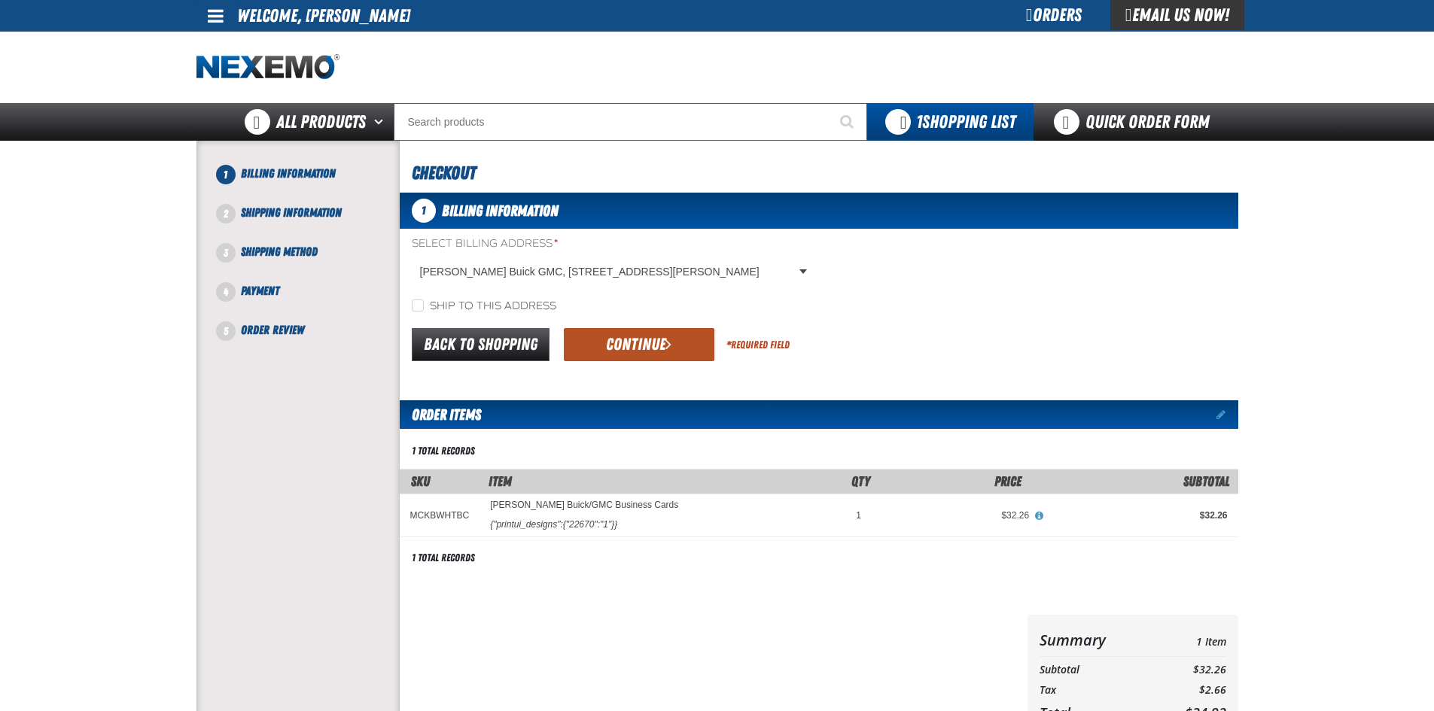
click at [637, 336] on button "Continue" at bounding box center [639, 344] width 150 height 33
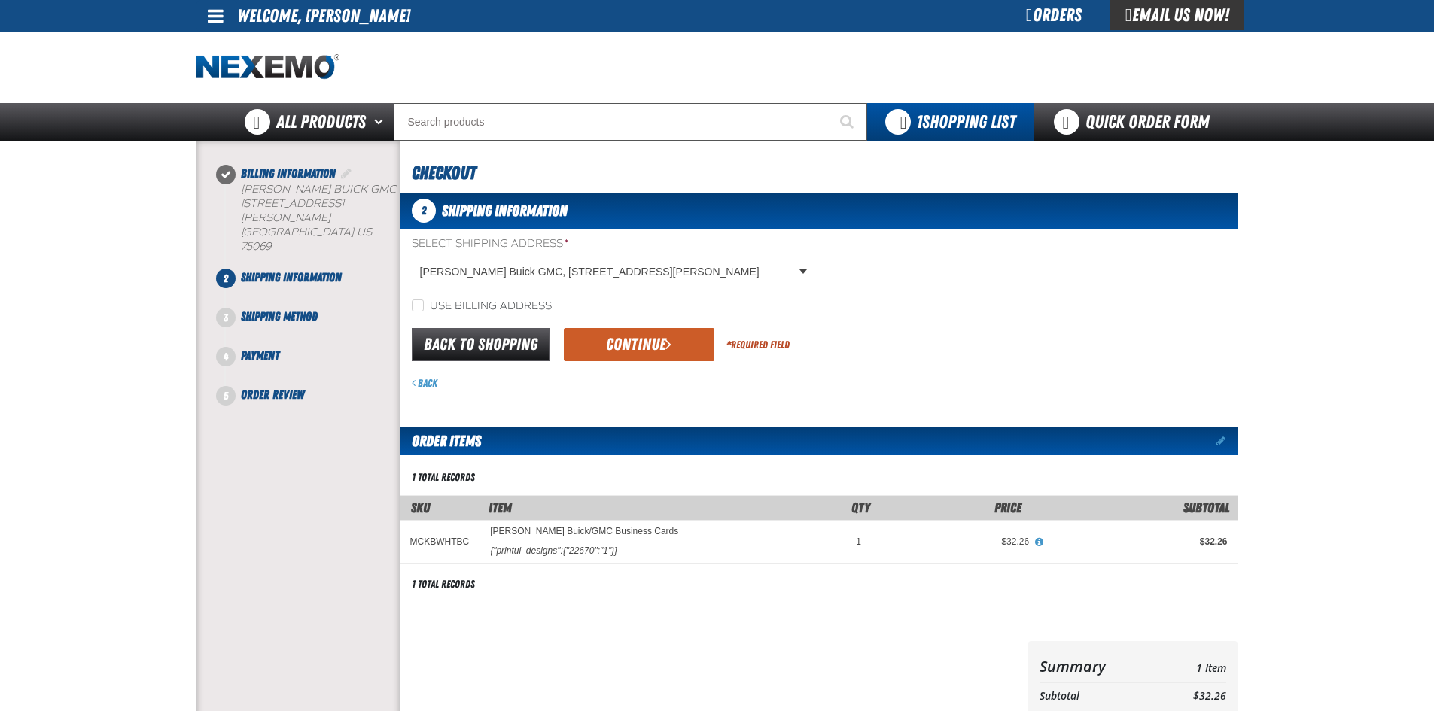
click at [637, 345] on button "Continue" at bounding box center [639, 344] width 150 height 33
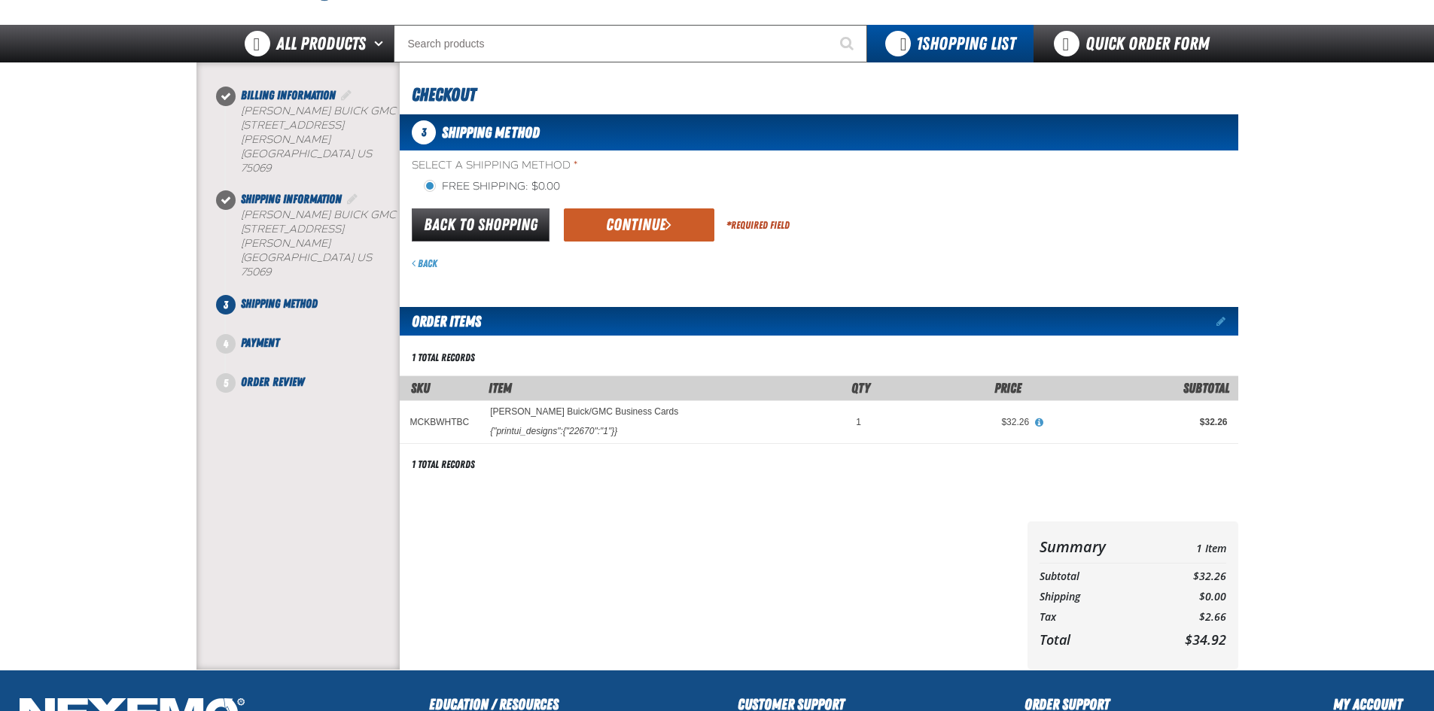
scroll to position [62, 0]
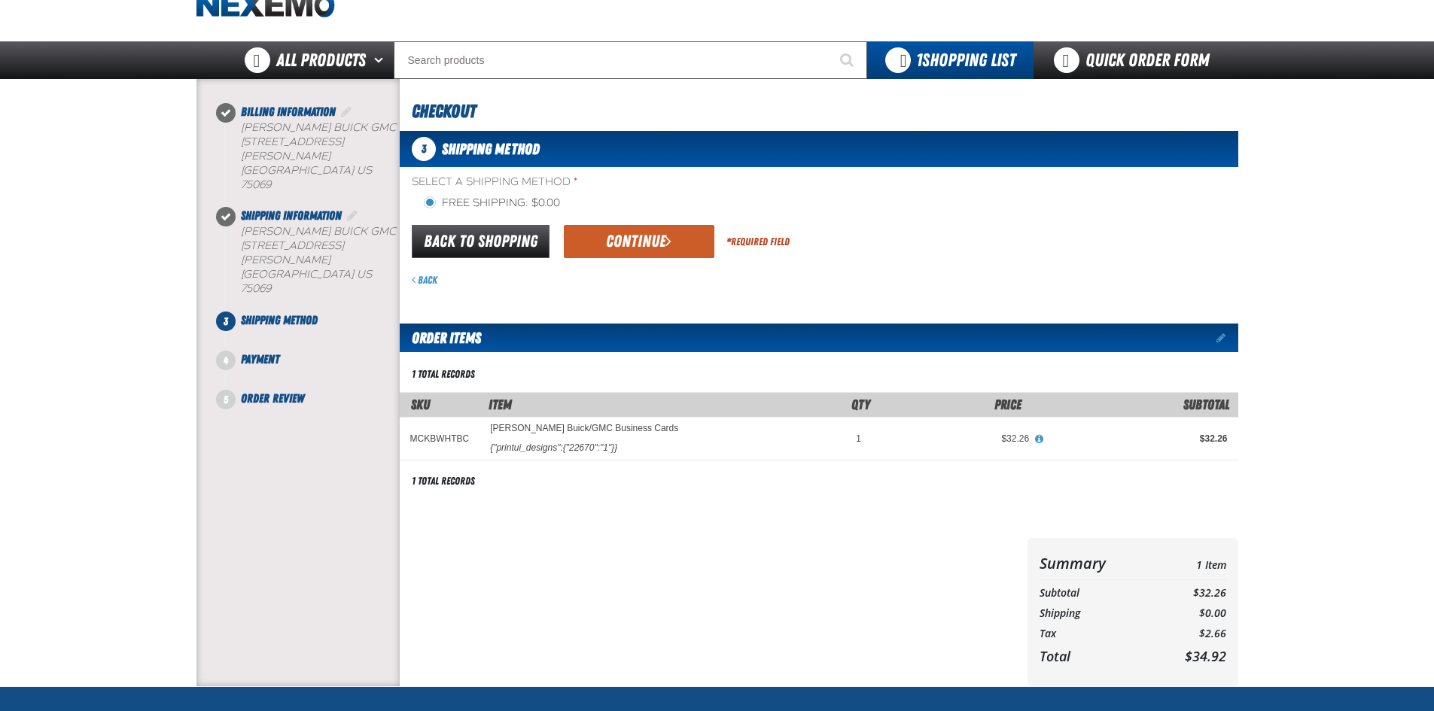
click at [651, 219] on div "Select a Shipping Method * Free Shipping: $0.00 flat_rate_2 primary Back to Sho…" at bounding box center [819, 231] width 838 height 113
click at [646, 239] on button "Continue" at bounding box center [639, 241] width 150 height 33
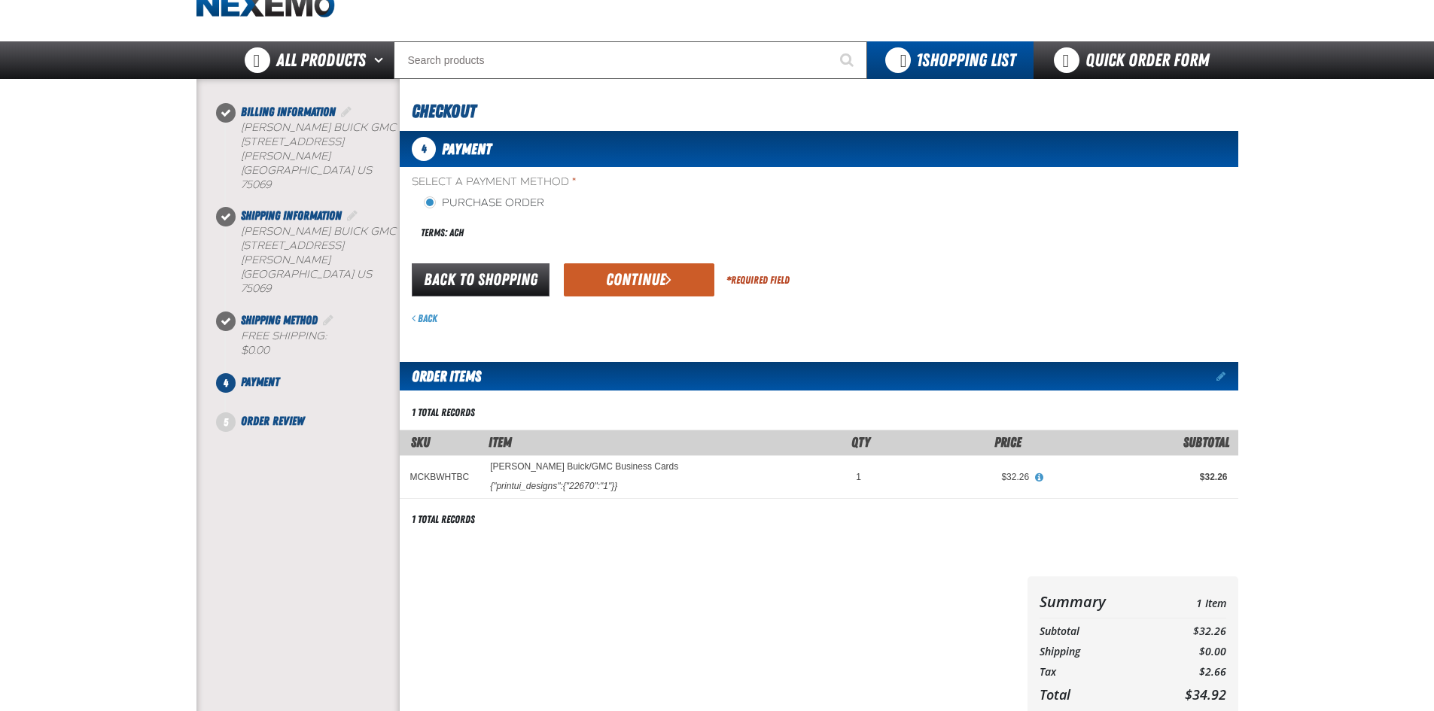
click at [610, 276] on button "Continue" at bounding box center [639, 279] width 150 height 33
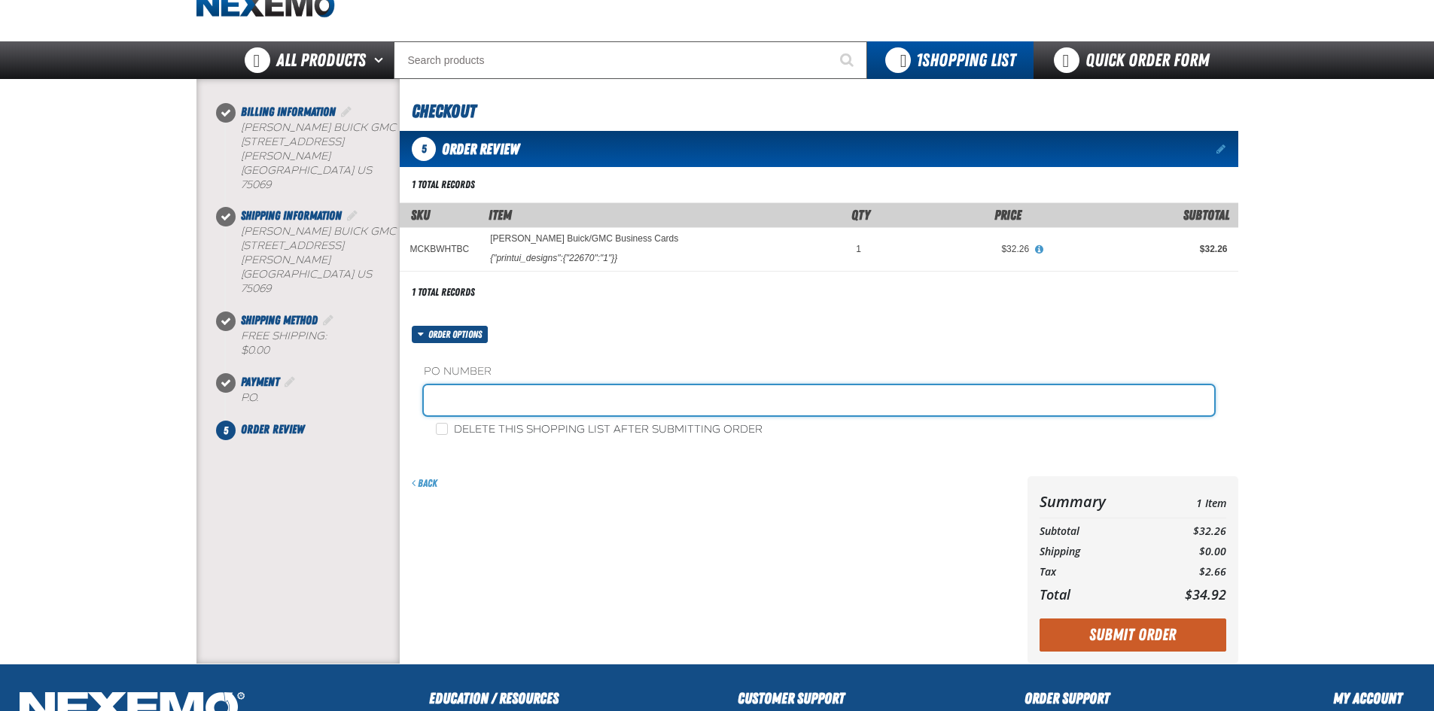
click at [597, 397] on input "text" at bounding box center [819, 400] width 790 height 30
paste input "Alex Striejewske"
type input "Alex Striejewske - new"
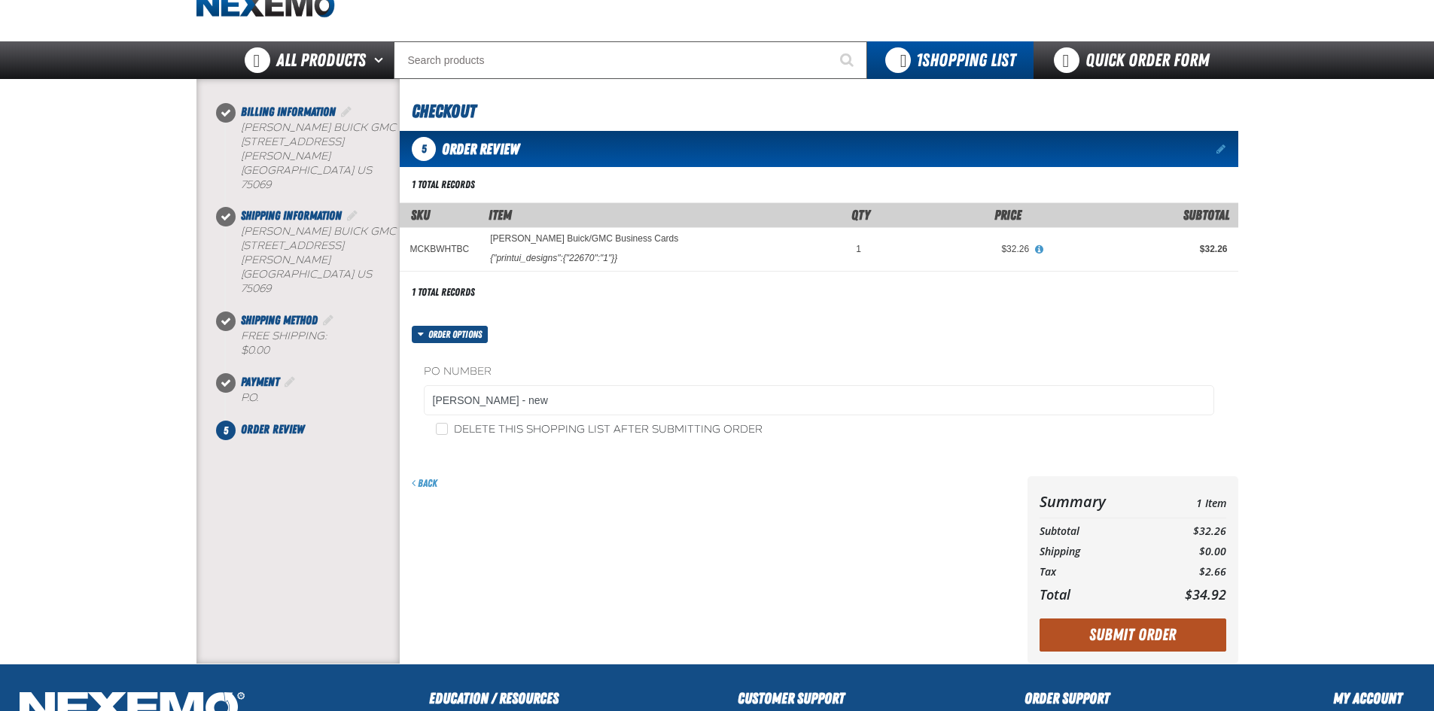
click at [1118, 643] on button "Submit Order" at bounding box center [1132, 635] width 187 height 33
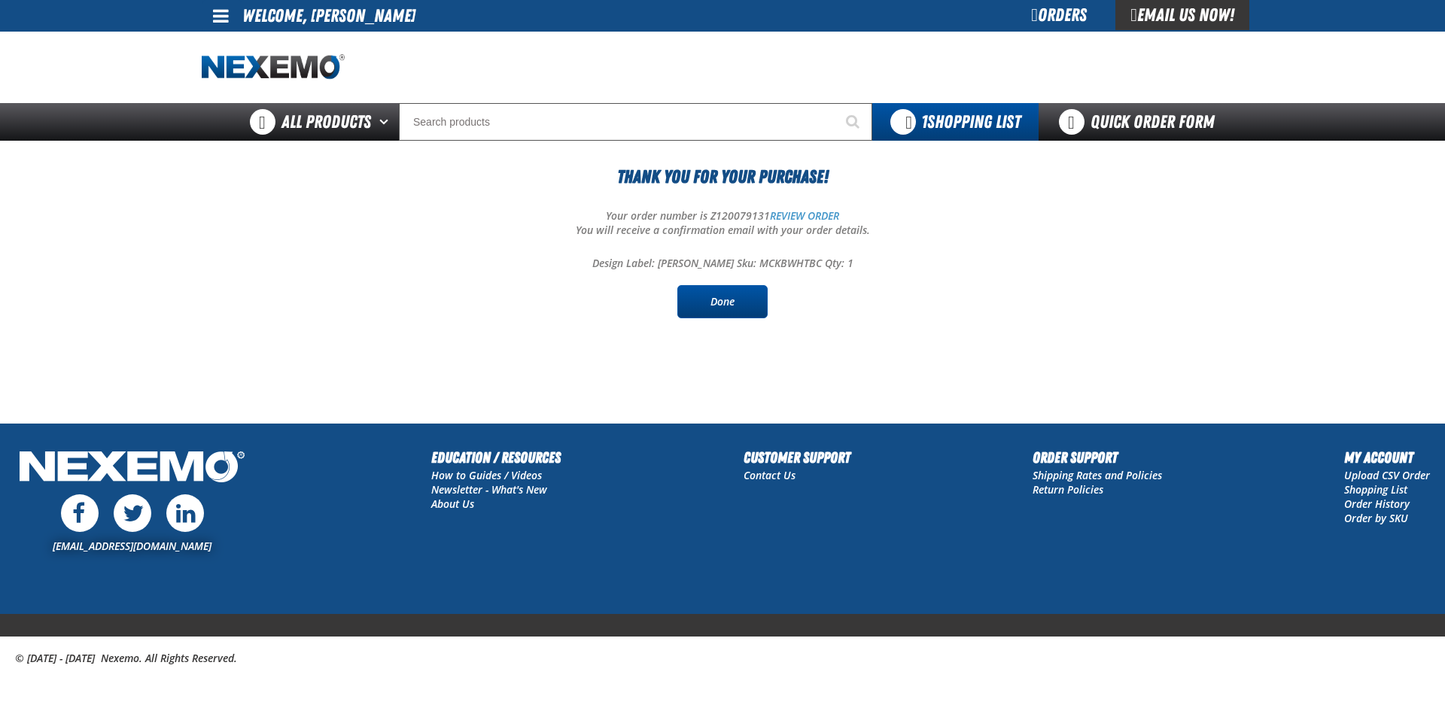
click at [720, 288] on link "Done" at bounding box center [722, 301] width 90 height 33
click at [716, 314] on link "Done" at bounding box center [722, 301] width 90 height 33
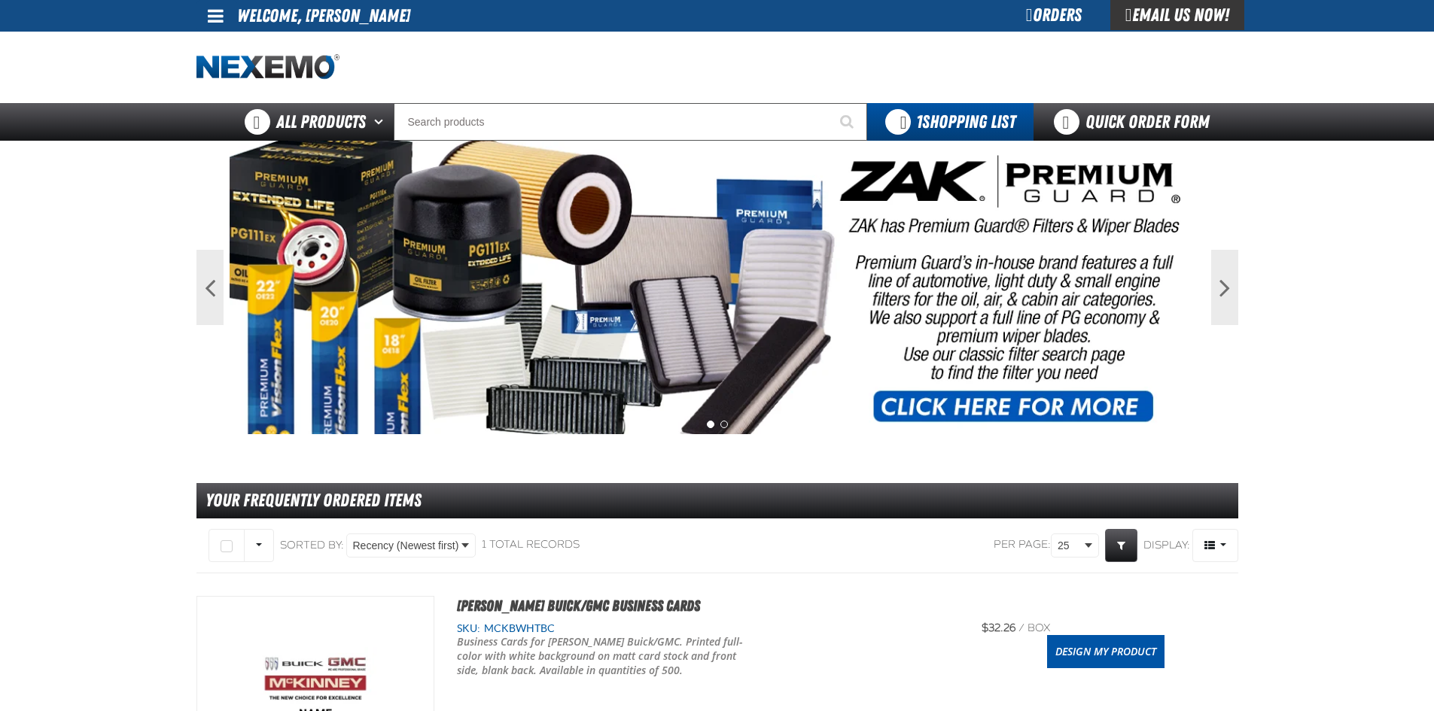
click at [204, 14] on link at bounding box center [216, 16] width 41 height 32
click at [220, 43] on link "My Account My Account" at bounding box center [236, 45] width 67 height 14
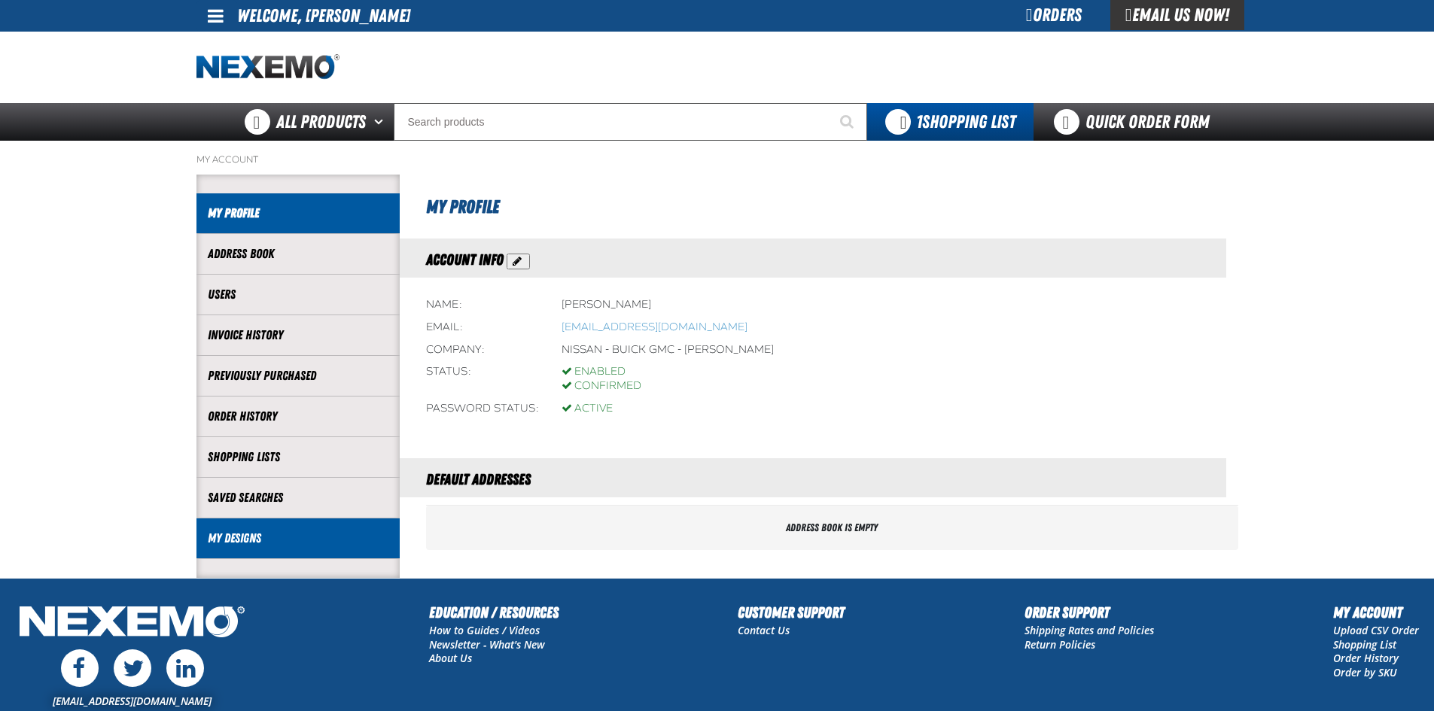
click at [315, 540] on link "My Designs" at bounding box center [298, 538] width 181 height 17
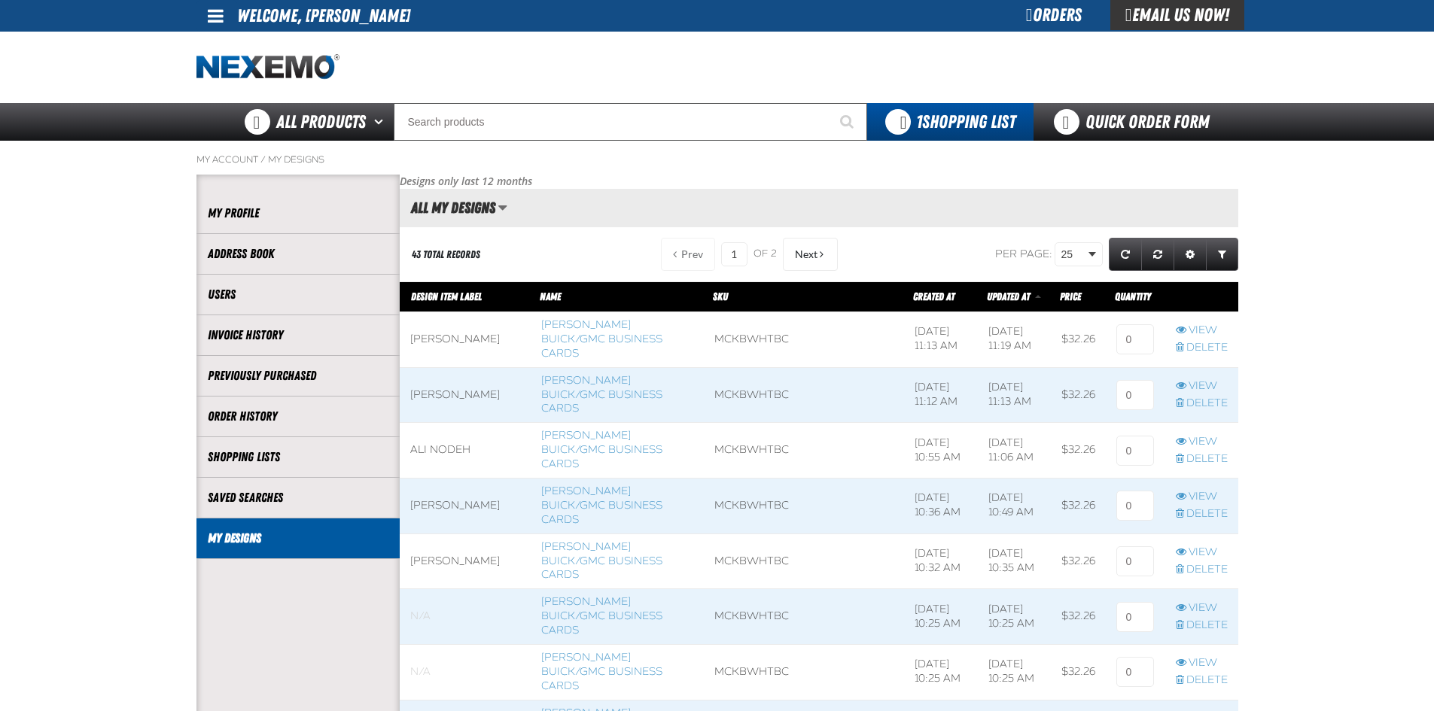
scroll to position [301, 0]
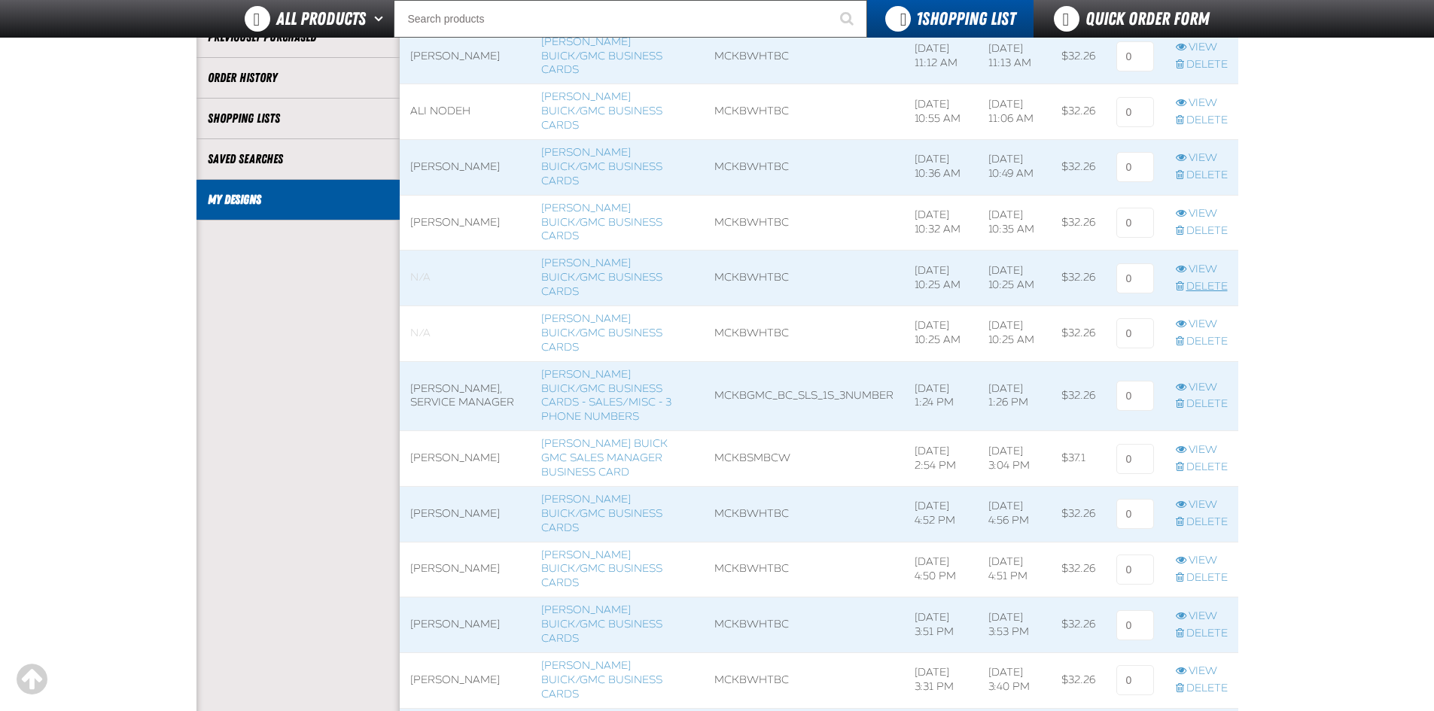
click at [1205, 280] on link "Delete" at bounding box center [1201, 287] width 52 height 14
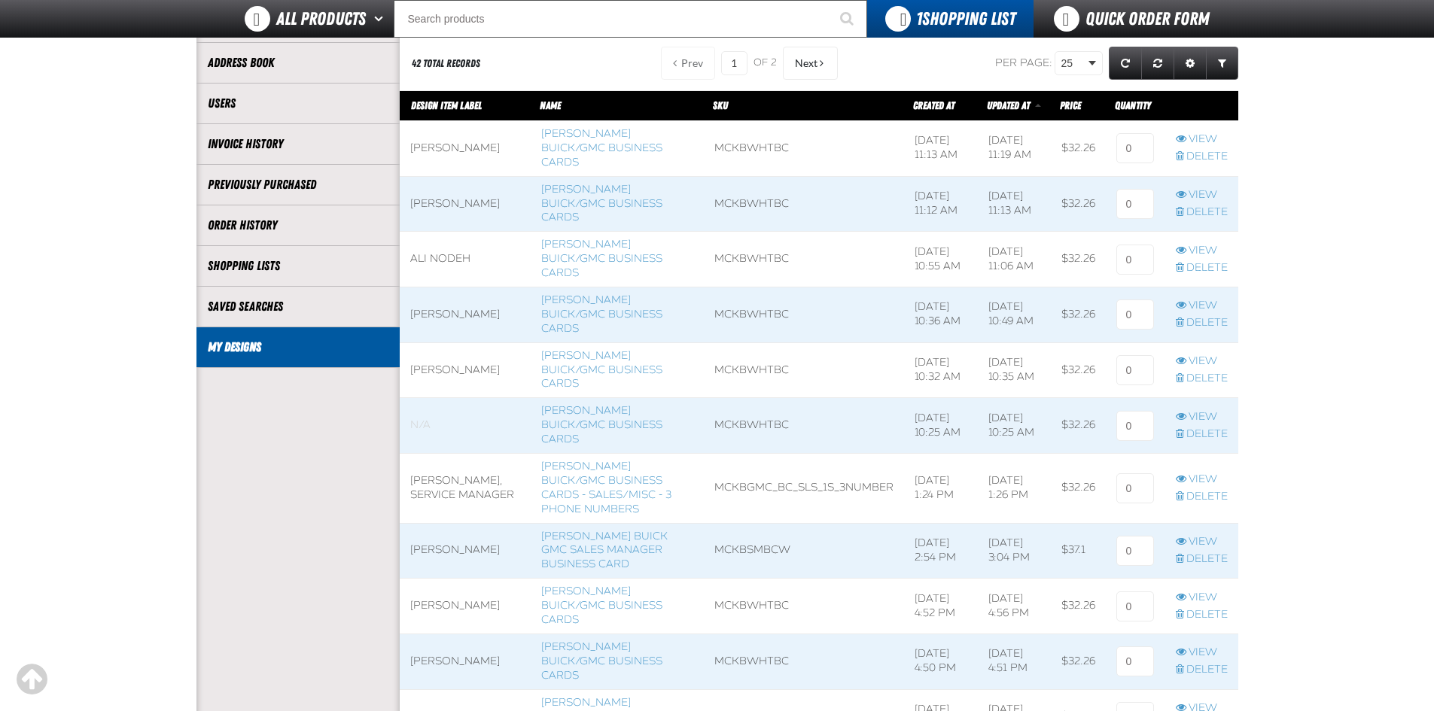
scroll to position [376, 0]
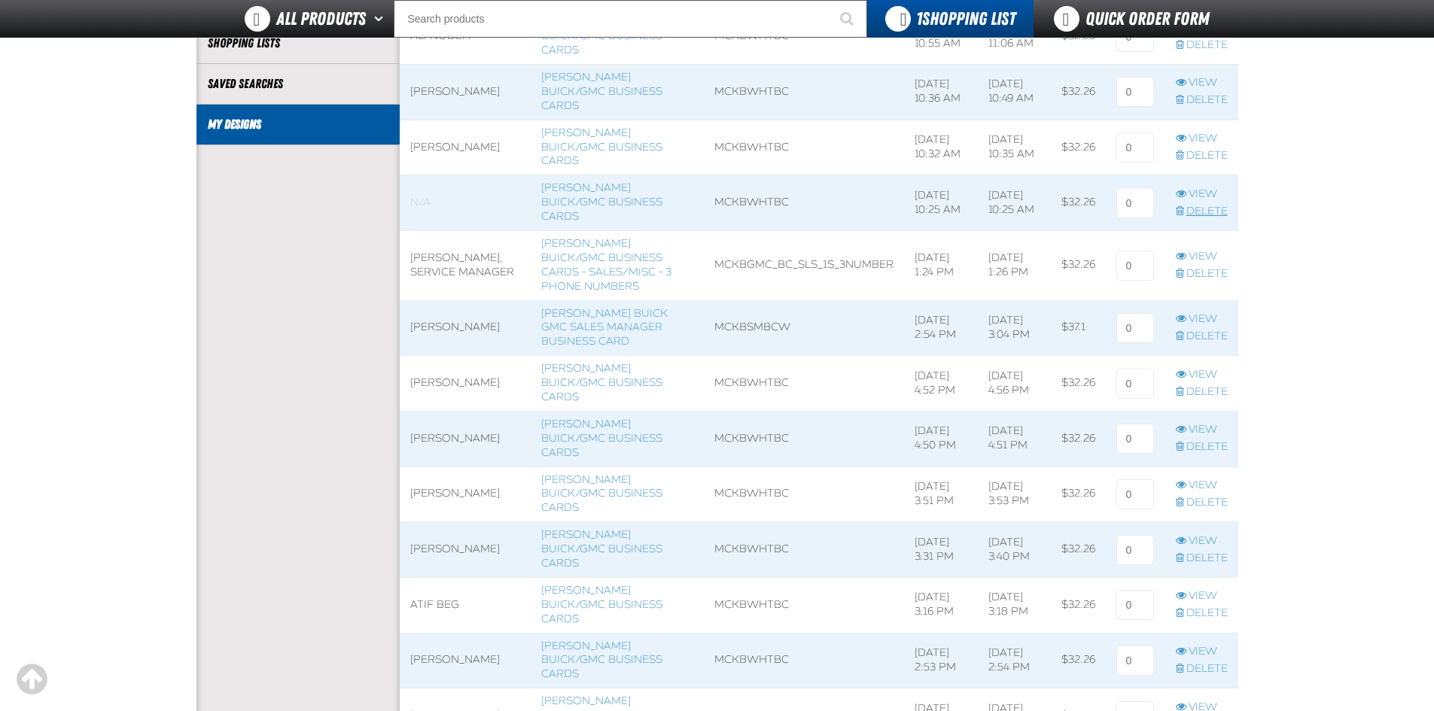
click at [1202, 205] on link "Delete" at bounding box center [1201, 212] width 52 height 14
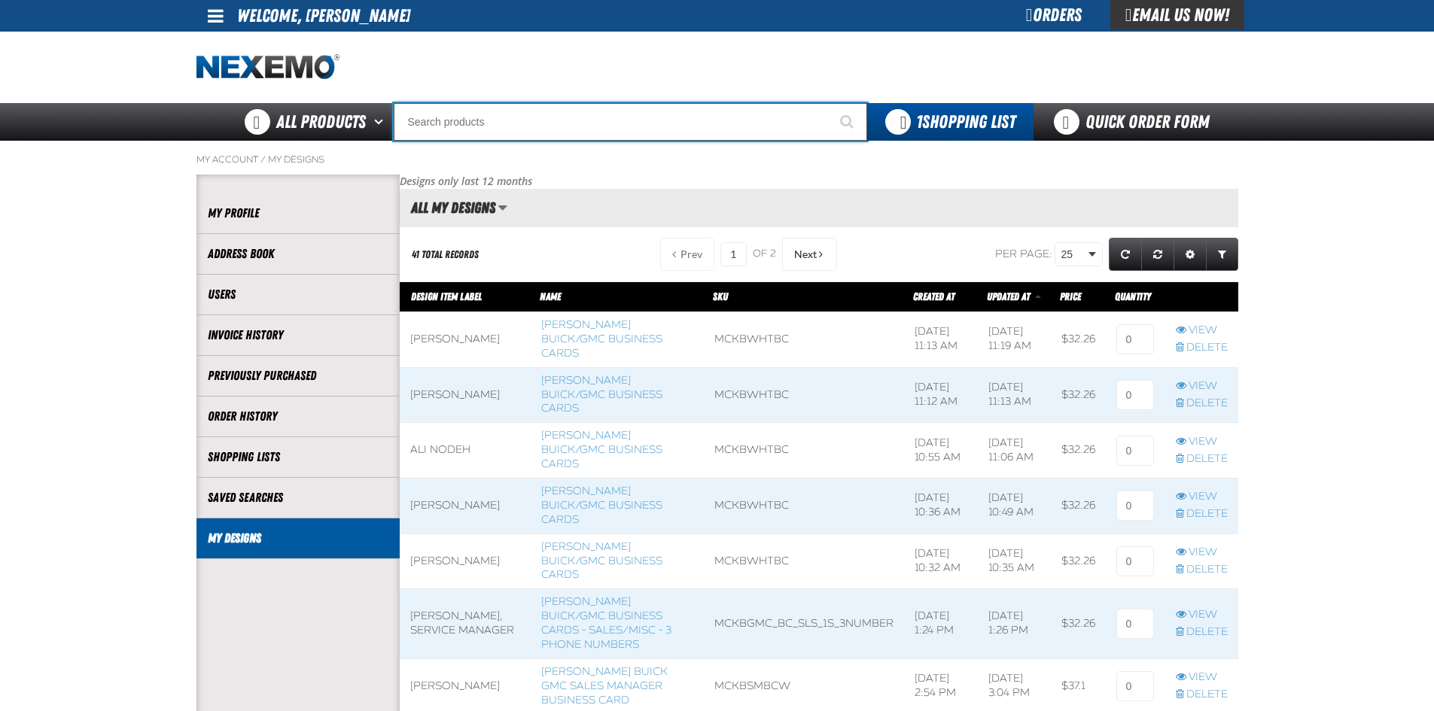
click at [427, 135] on input "Search" at bounding box center [630, 122] width 473 height 38
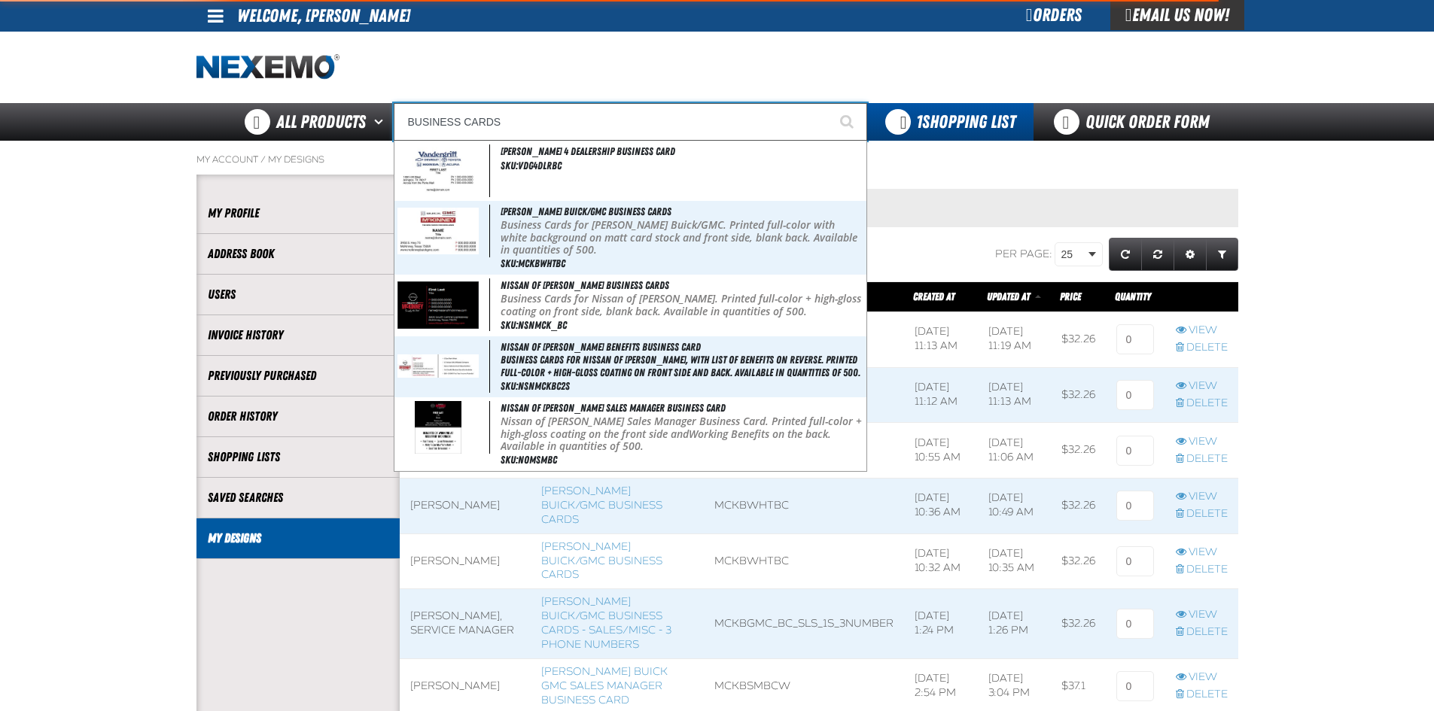
type input "BUSINESS CARDS"
click at [829, 103] on button "Start Searching" at bounding box center [848, 122] width 38 height 38
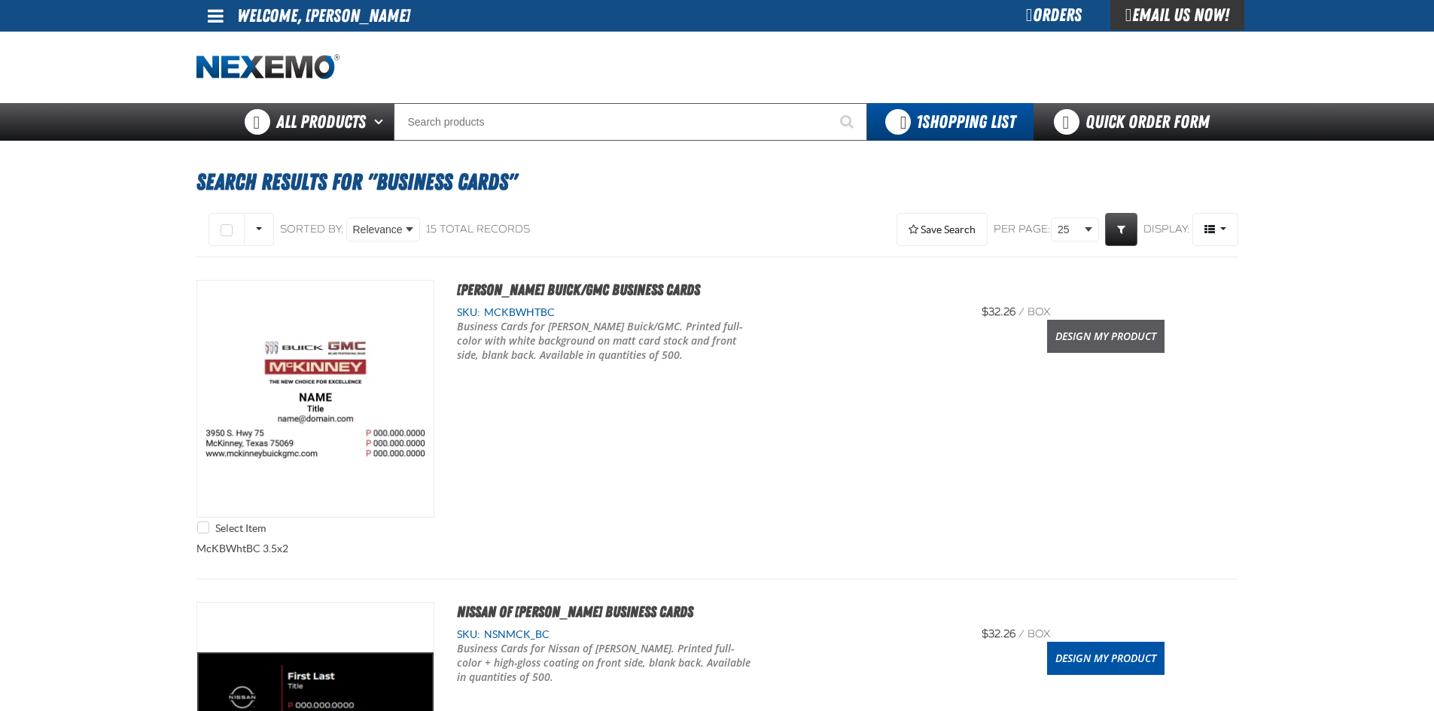
click at [1127, 342] on link "Design My Product" at bounding box center [1105, 336] width 117 height 33
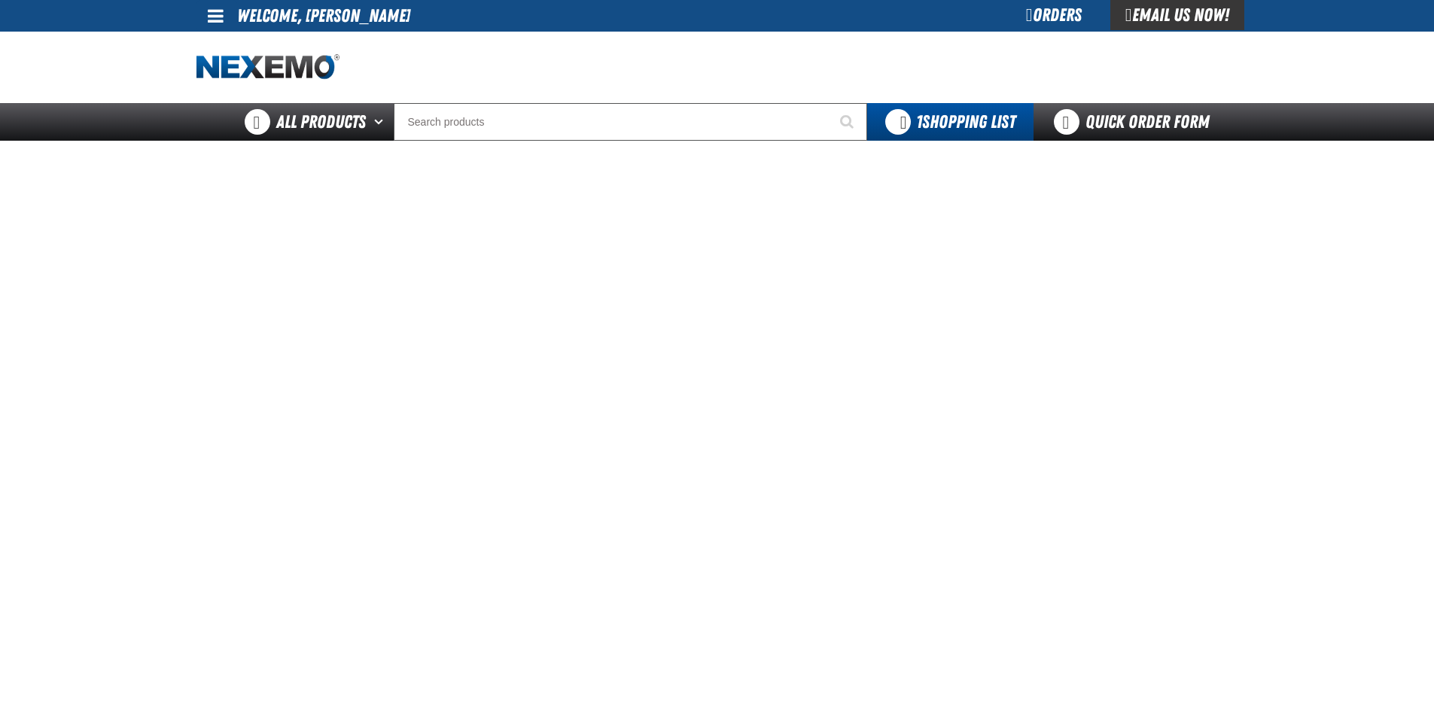
click at [1294, 520] on main at bounding box center [717, 496] width 1434 height 711
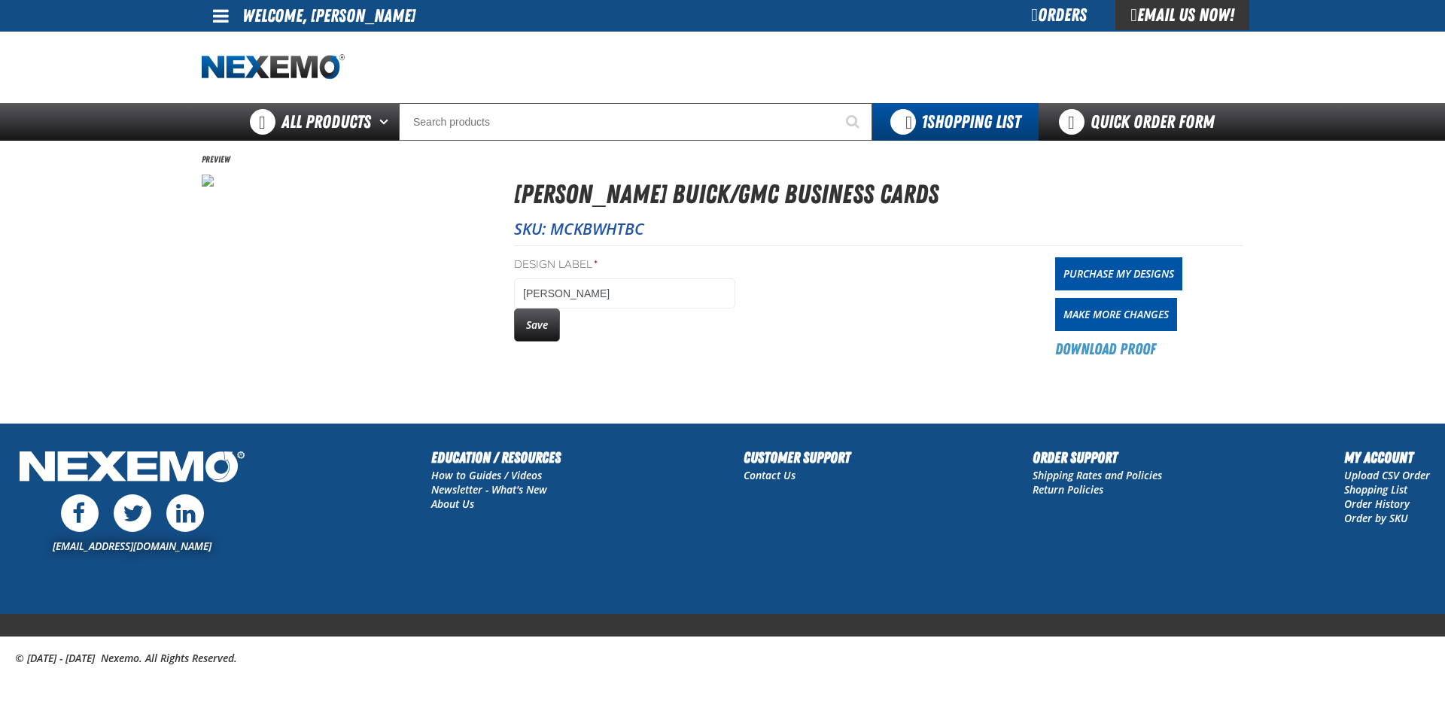
click at [564, 334] on div "Save" at bounding box center [624, 325] width 221 height 33
click at [532, 325] on button "Save" at bounding box center [537, 325] width 46 height 33
click at [1110, 278] on link "Purchase My Designs" at bounding box center [1118, 273] width 127 height 33
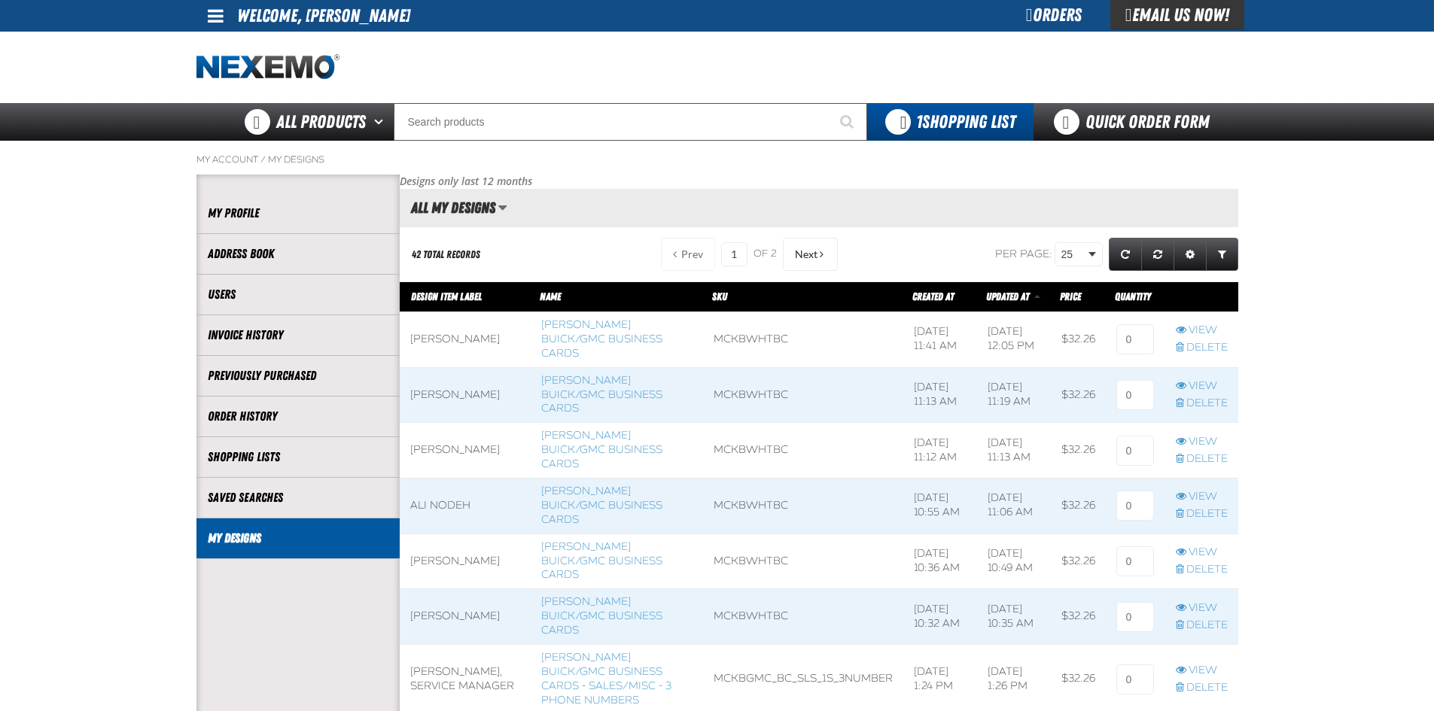
scroll to position [1, 1]
click at [1137, 334] on input at bounding box center [1135, 339] width 38 height 30
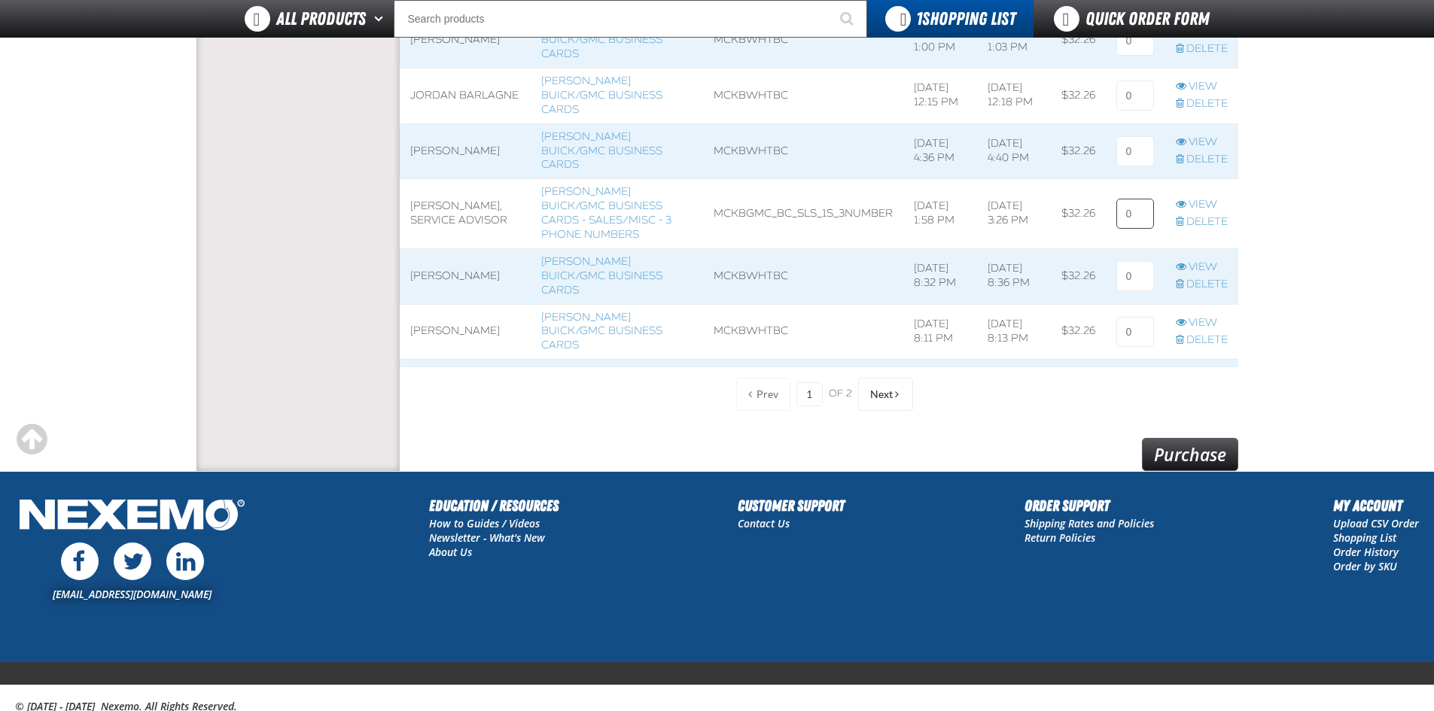
scroll to position [1266, 0]
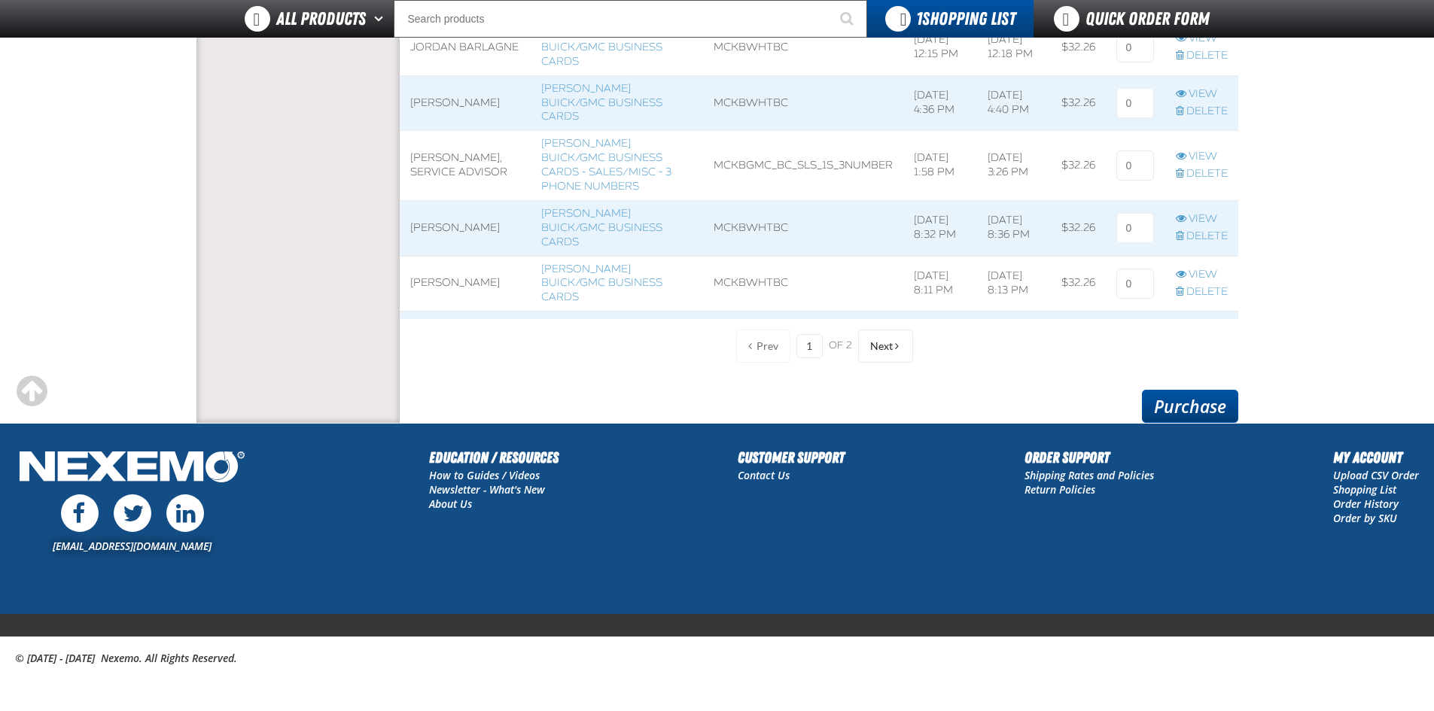
type input "1"
click at [1073, 351] on div "Prev 1 of 2 Next" at bounding box center [819, 346] width 838 height 39
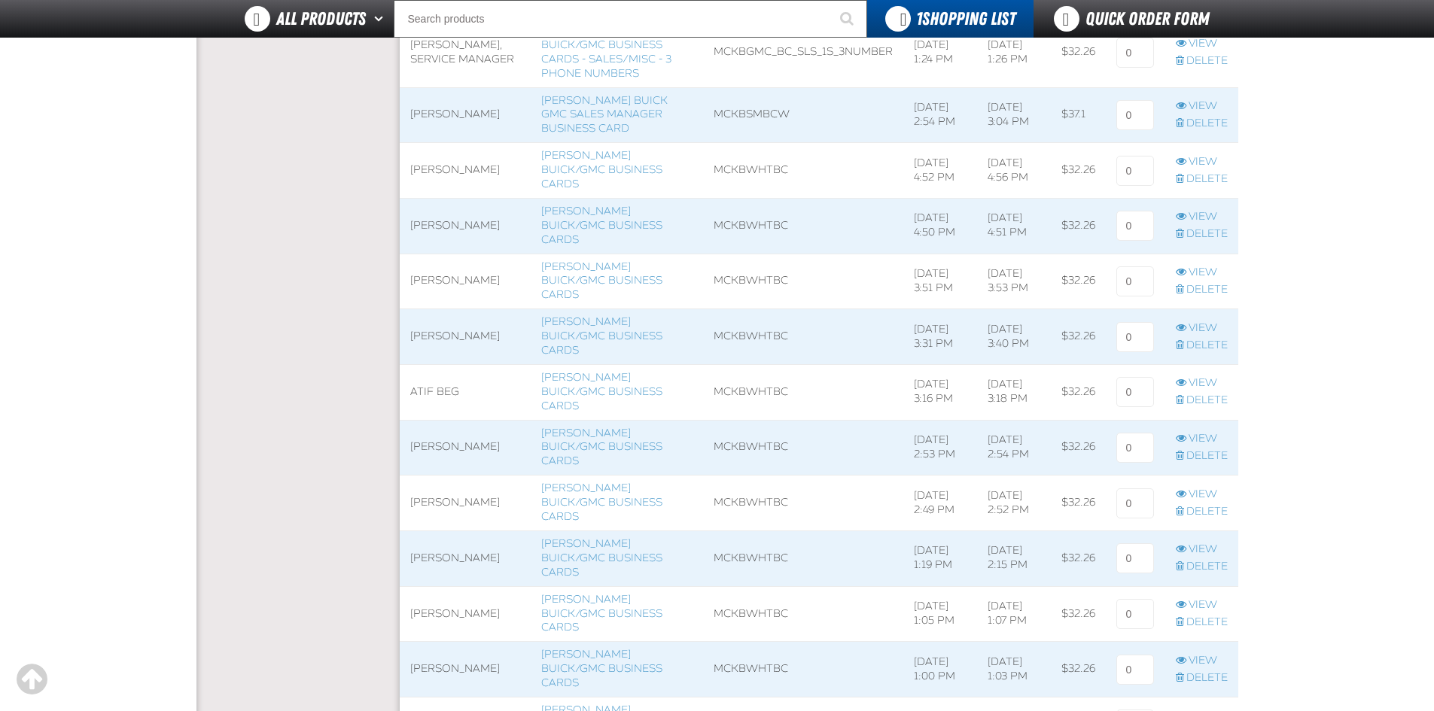
scroll to position [965, 0]
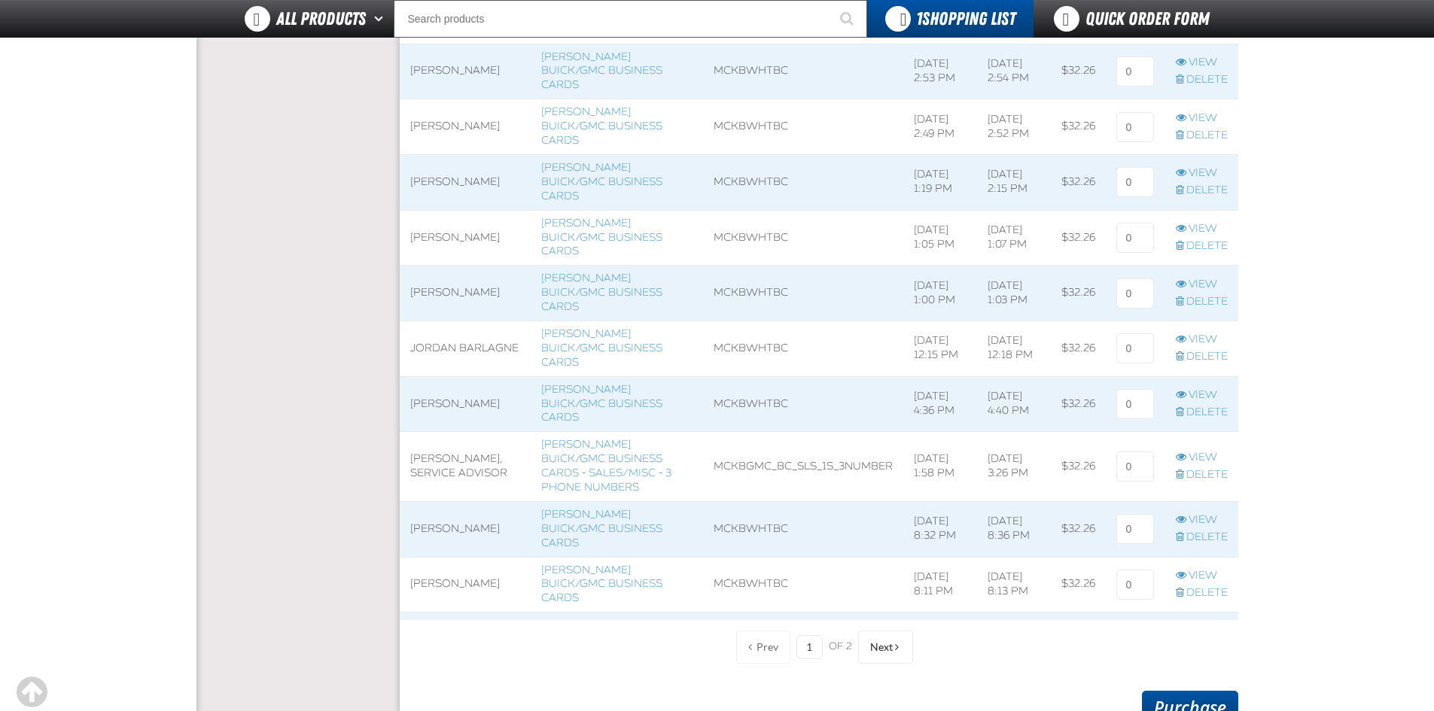
click at [1204, 695] on link "Purchase" at bounding box center [1190, 707] width 96 height 33
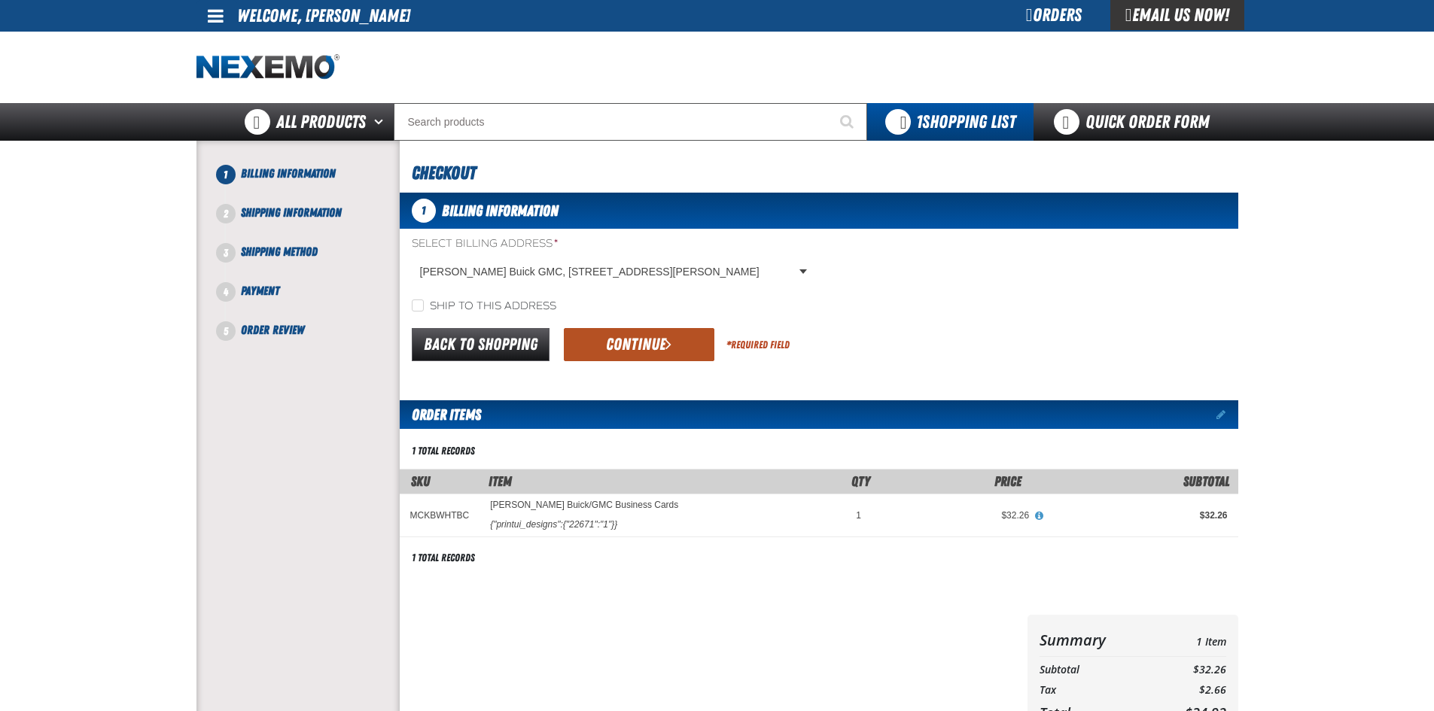
click at [616, 336] on button "Continue" at bounding box center [639, 344] width 150 height 33
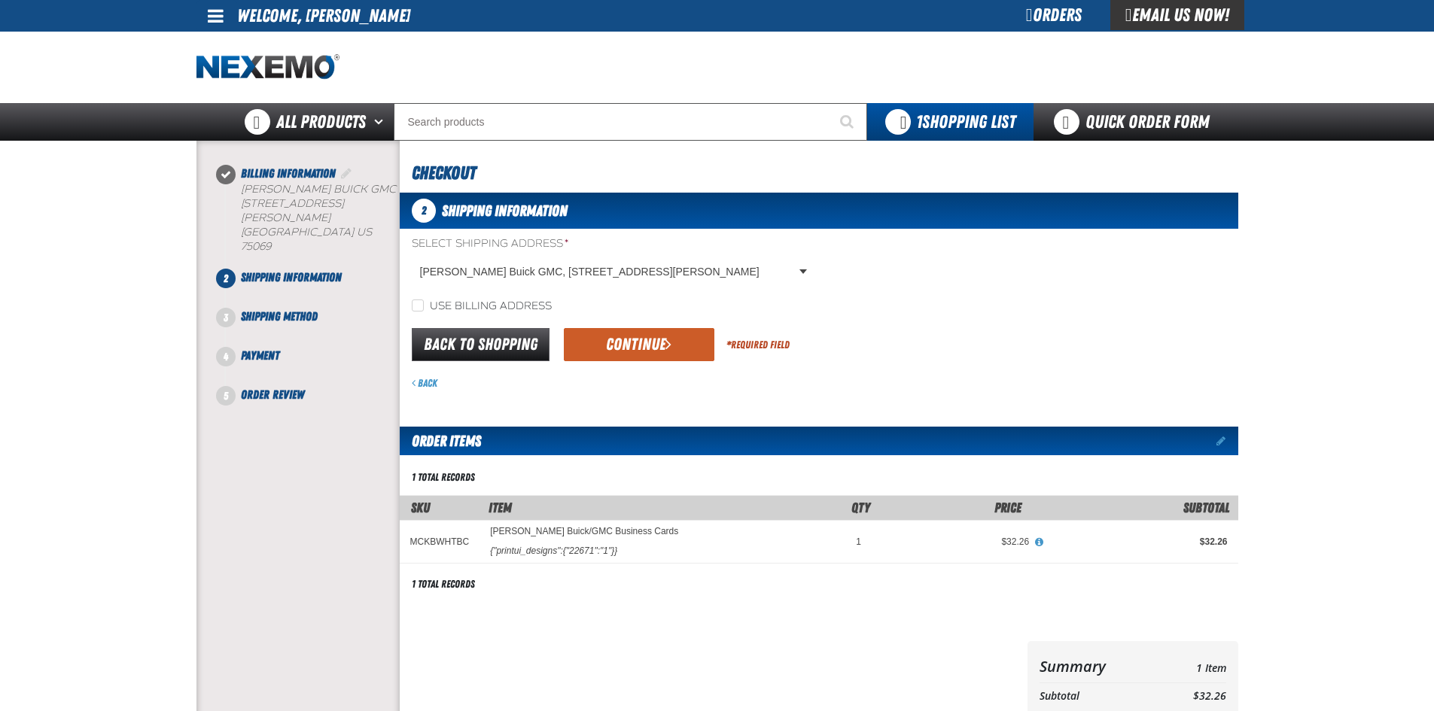
click at [616, 336] on button "Continue" at bounding box center [639, 344] width 150 height 33
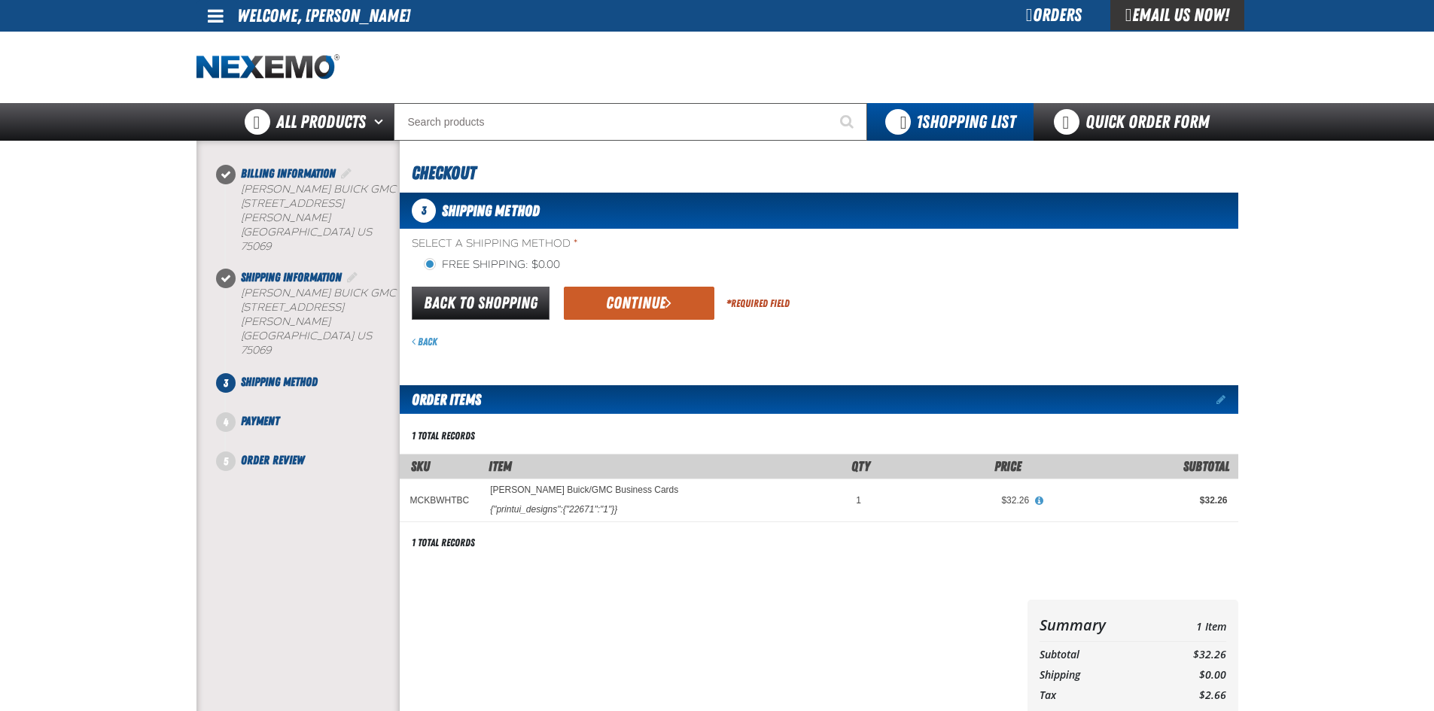
click at [616, 336] on div "Back" at bounding box center [825, 342] width 826 height 14
click at [609, 307] on button "Continue" at bounding box center [639, 303] width 150 height 33
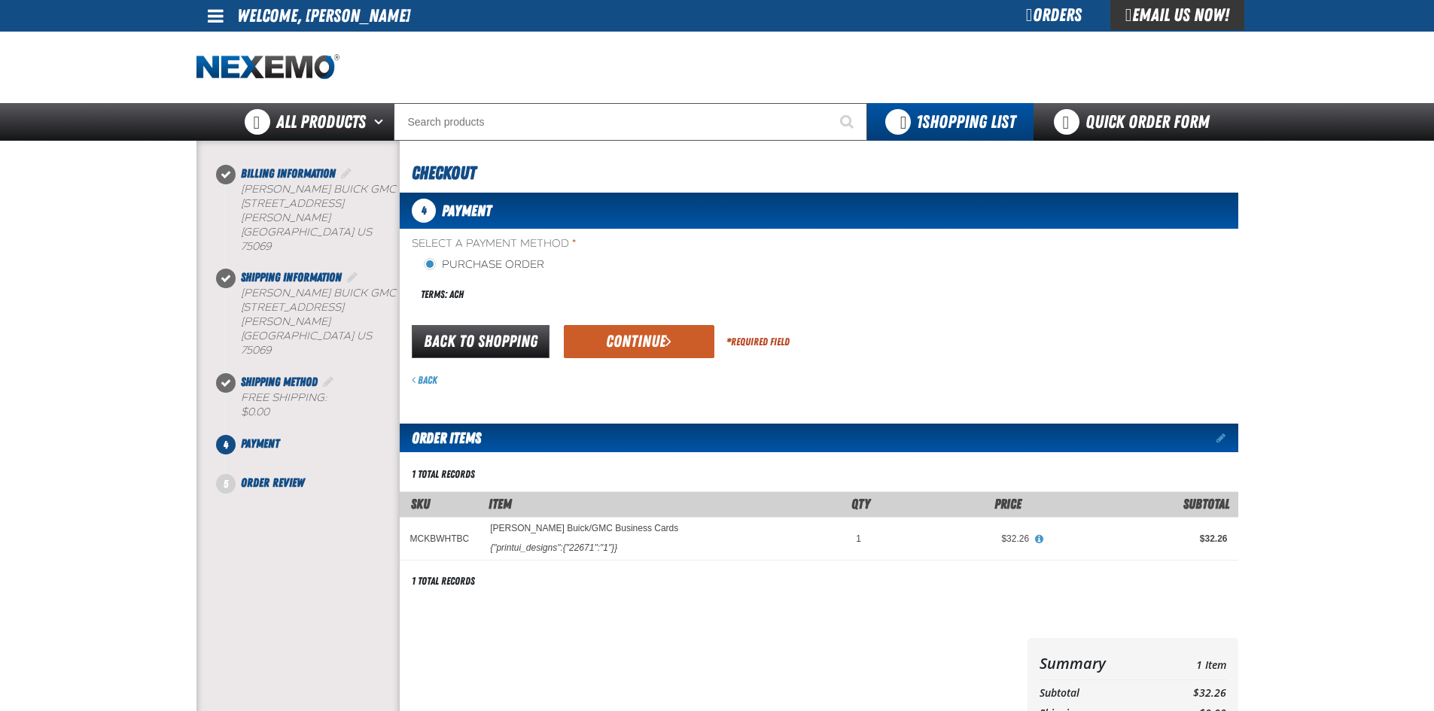
click at [609, 307] on div "Terms: ACH" at bounding box center [615, 294] width 407 height 32
click at [610, 325] on div "Back to Shopping Continue * Required Field" at bounding box center [819, 342] width 838 height 38
click at [605, 339] on button "Continue" at bounding box center [639, 341] width 150 height 33
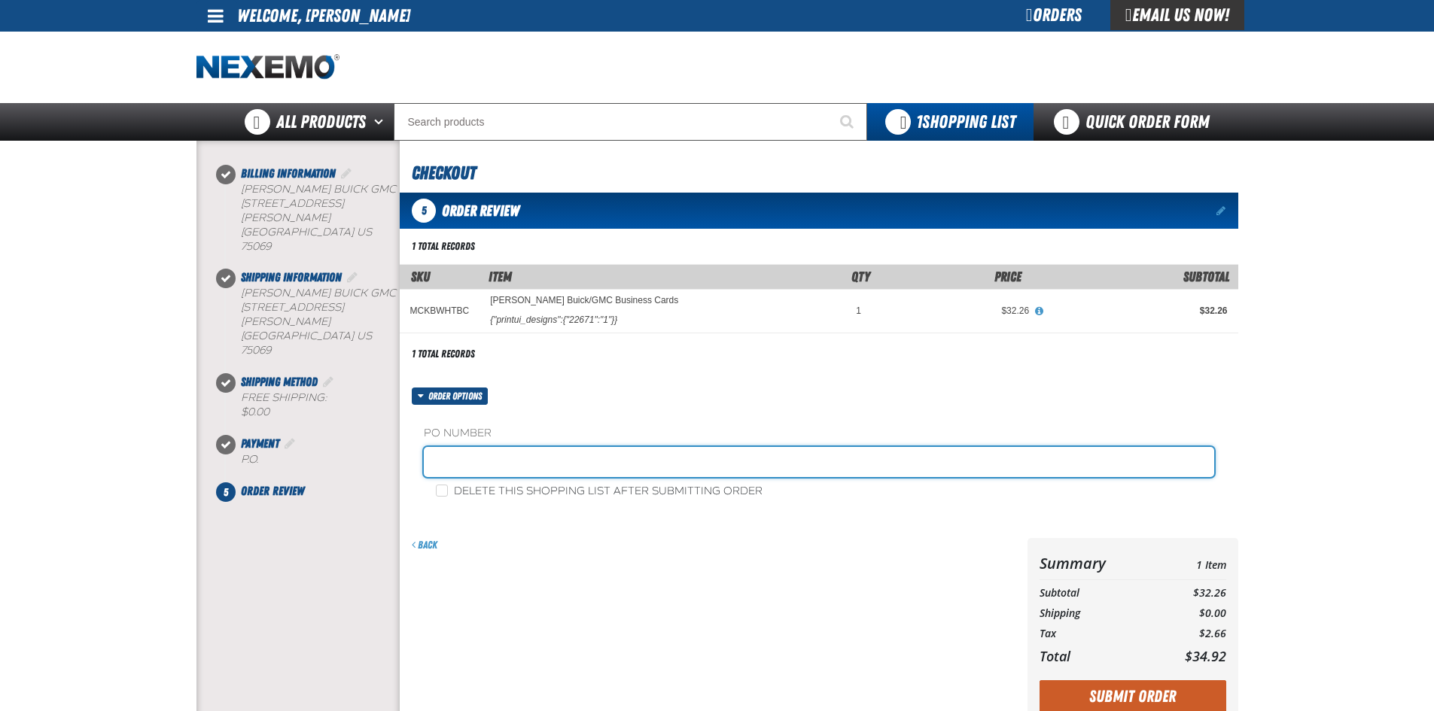
click at [555, 460] on input "text" at bounding box center [819, 462] width 790 height 30
type input "ADRIANNA WILLIAMS-SERVICE"
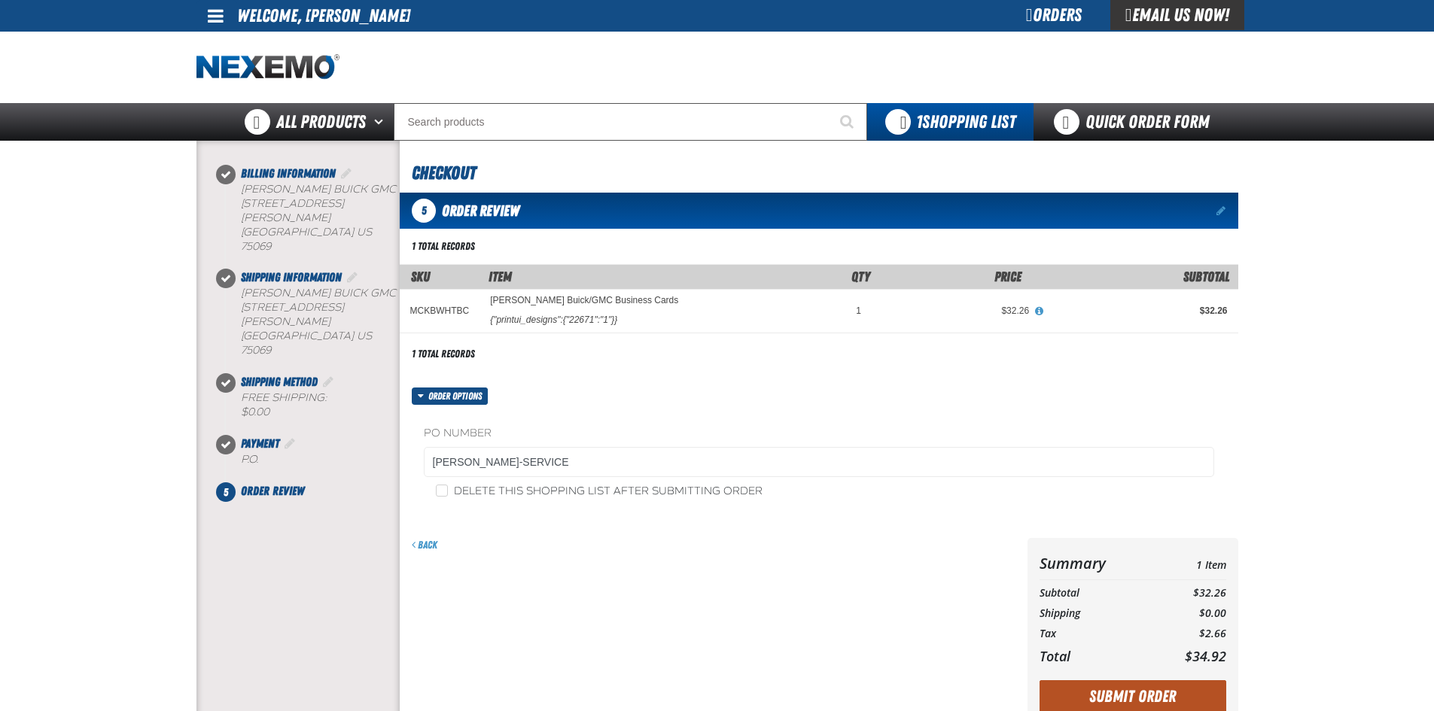
click at [1153, 698] on button "Submit Order" at bounding box center [1132, 696] width 187 height 33
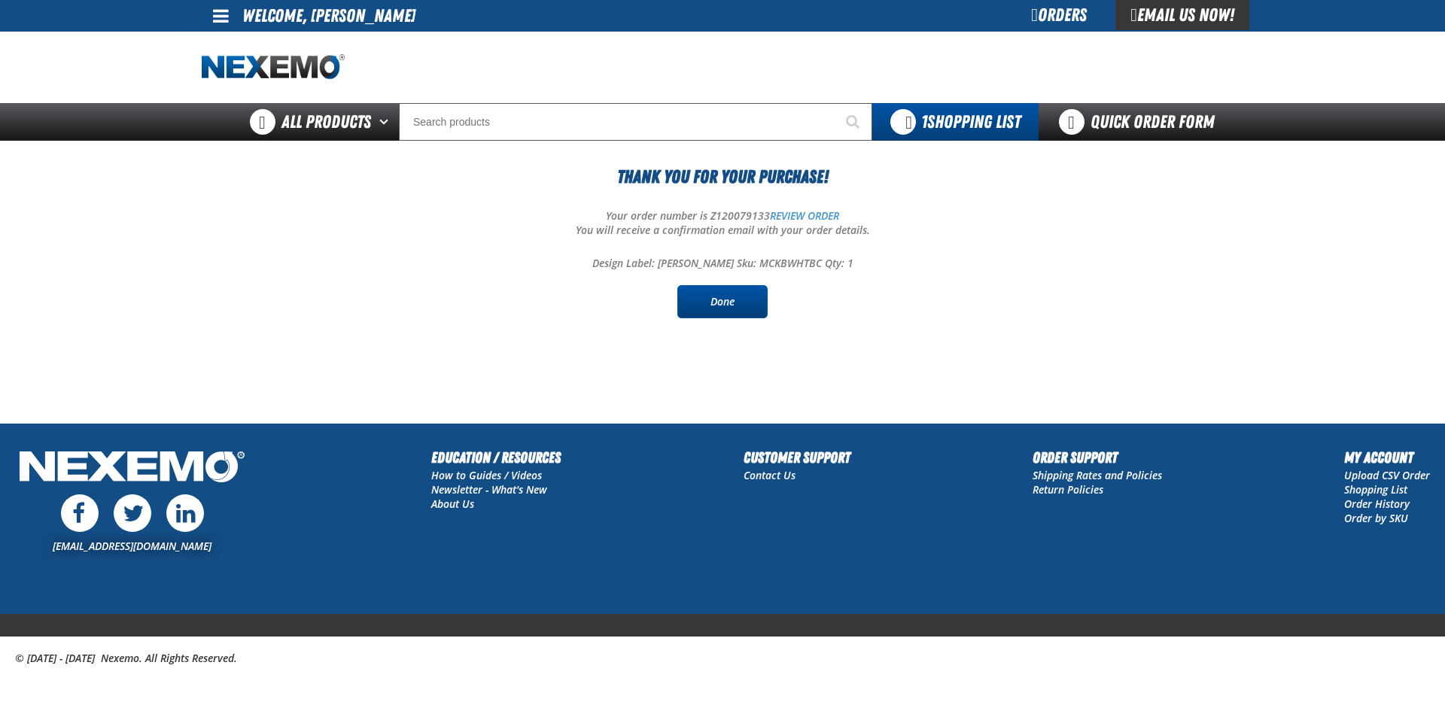
click at [733, 312] on link "Done" at bounding box center [722, 301] width 90 height 33
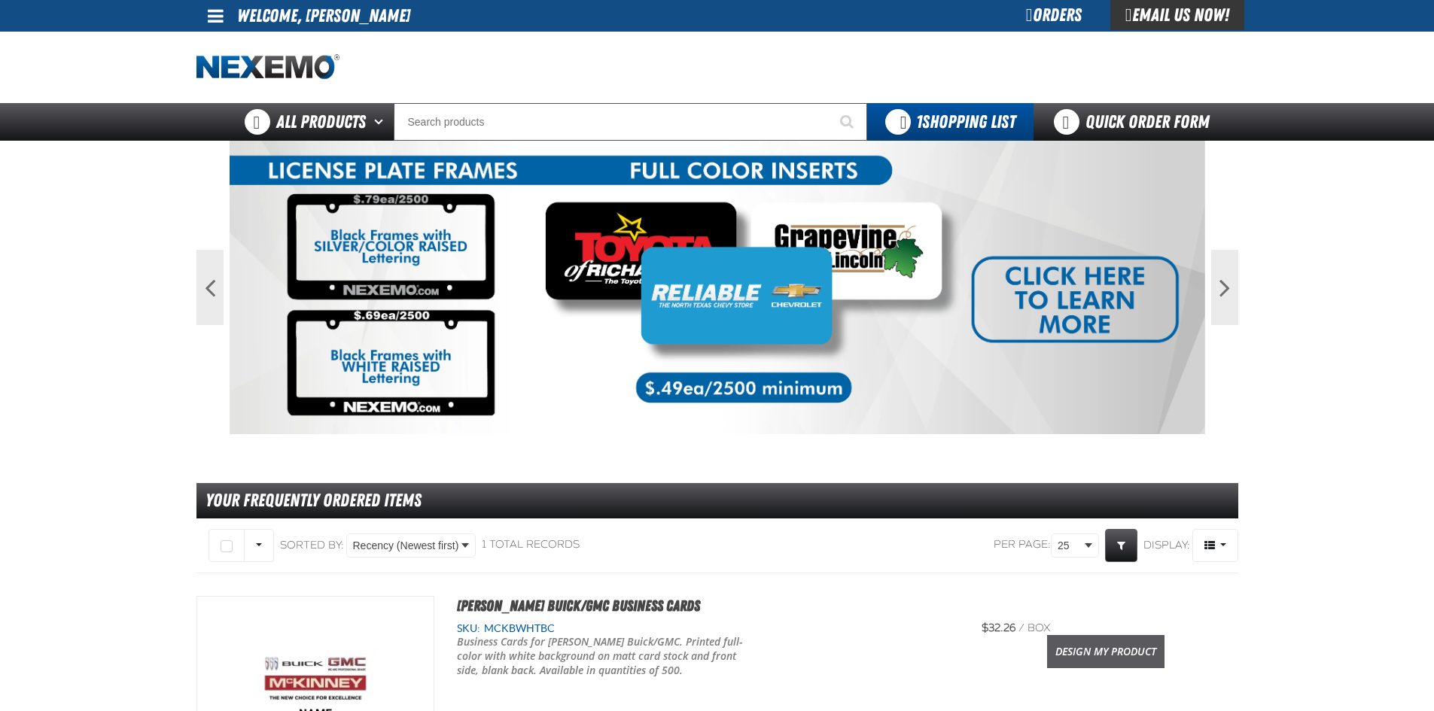
click at [1104, 645] on link "Design My Product" at bounding box center [1105, 651] width 117 height 33
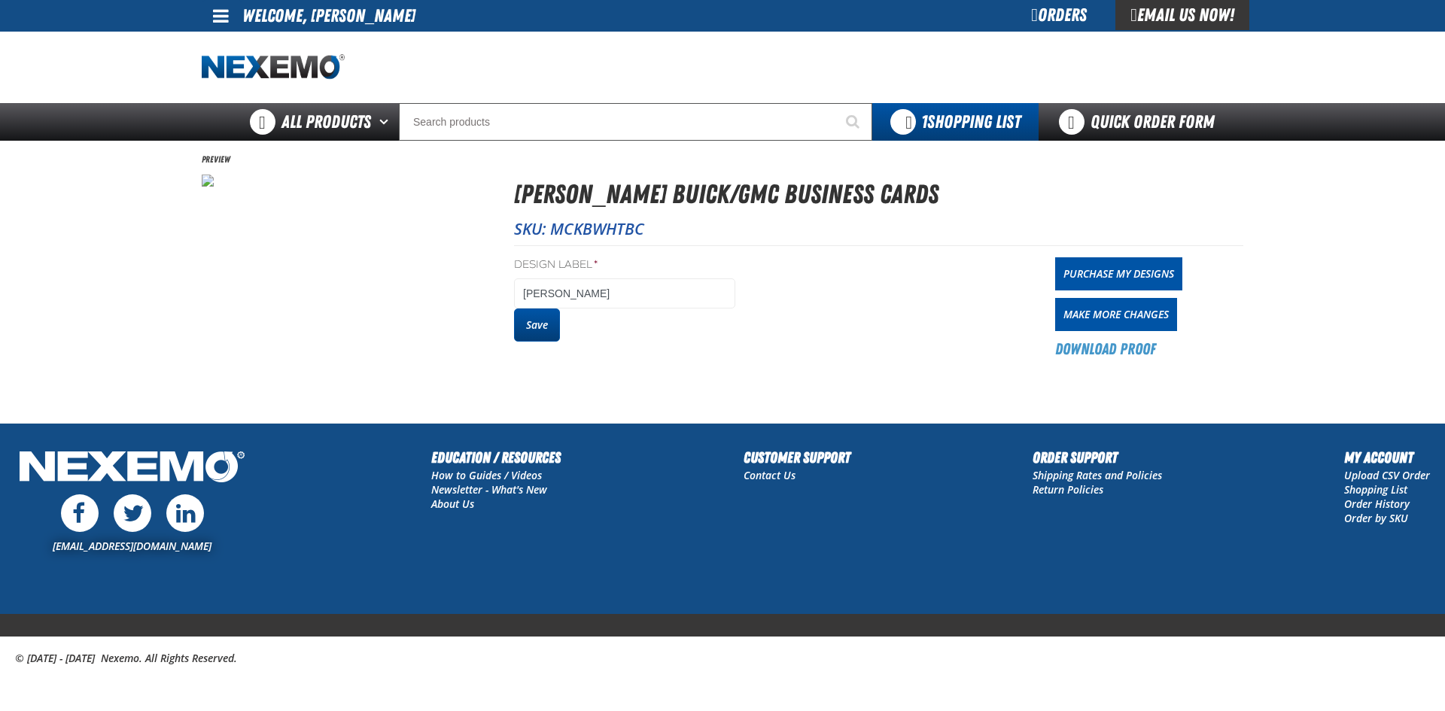
click at [531, 331] on button "Save" at bounding box center [537, 325] width 46 height 33
drag, startPoint x: 0, startPoint y: 0, endPoint x: 1126, endPoint y: 269, distance: 1158.1
click at [1126, 269] on link "Purchase My Designs" at bounding box center [1118, 273] width 127 height 33
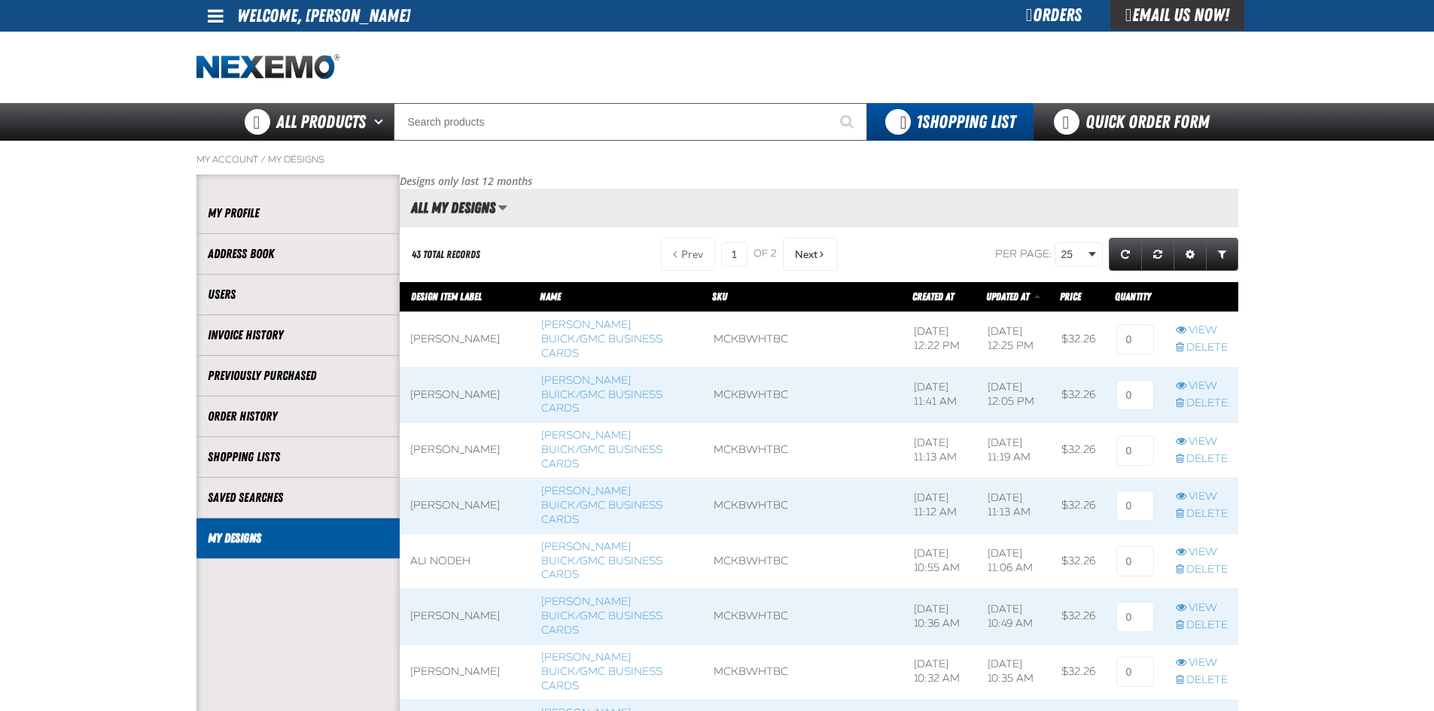
scroll to position [1, 1]
click at [1133, 345] on input at bounding box center [1135, 339] width 38 height 30
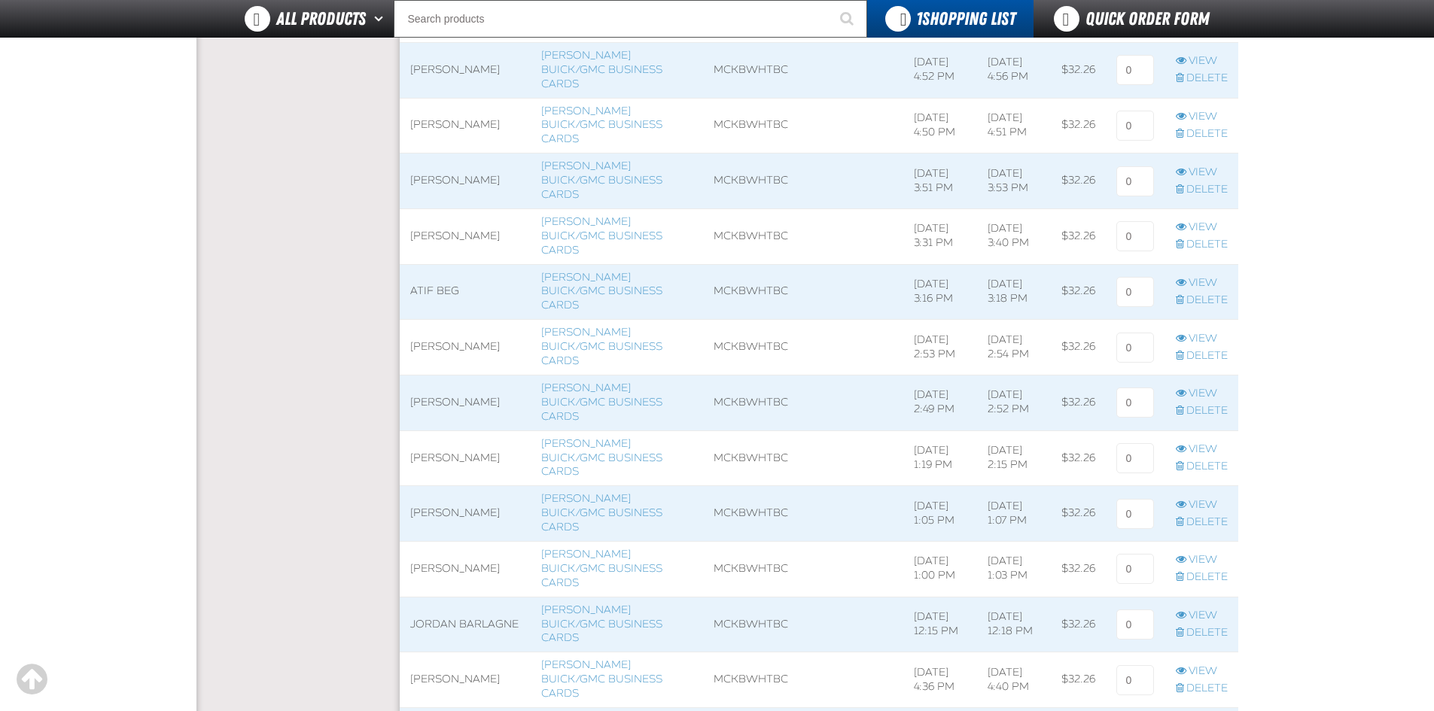
scroll to position [978, 0]
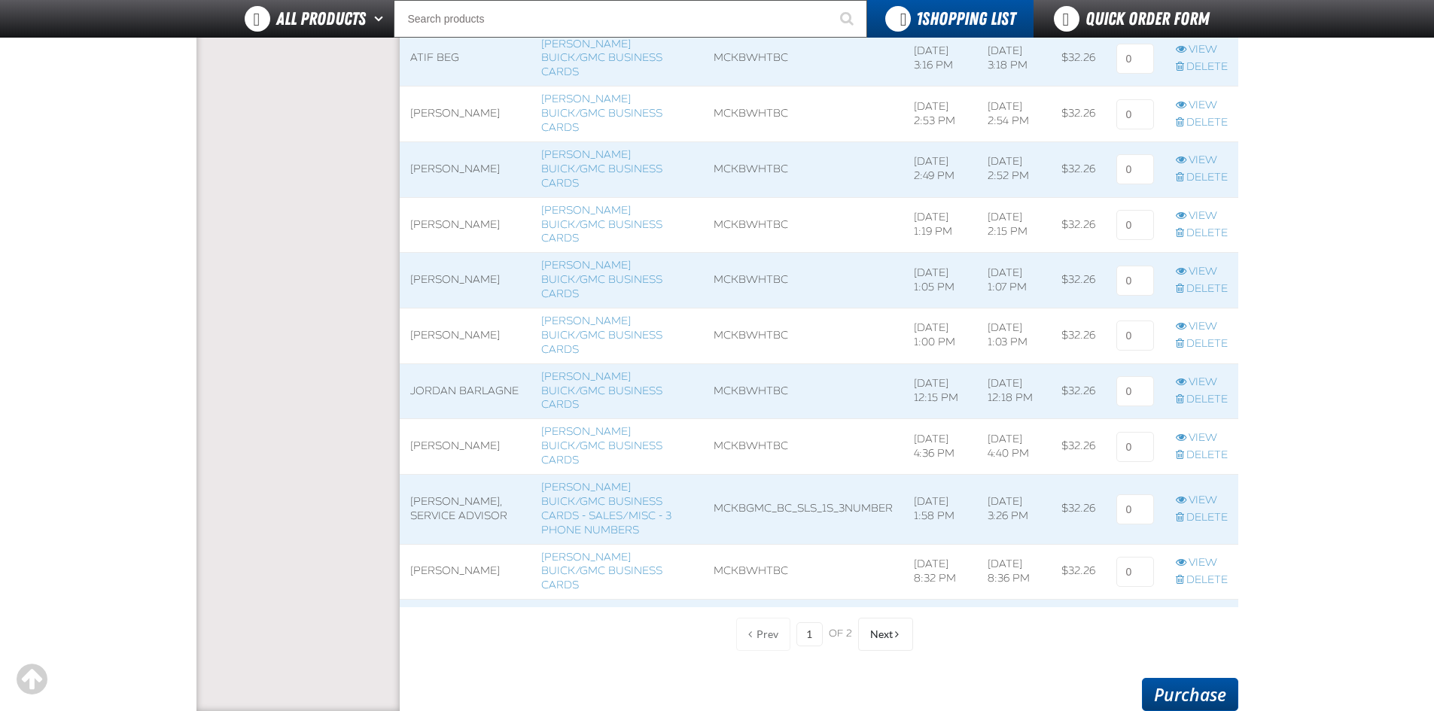
type input "1"
click at [1199, 701] on link "Purchase" at bounding box center [1190, 694] width 96 height 33
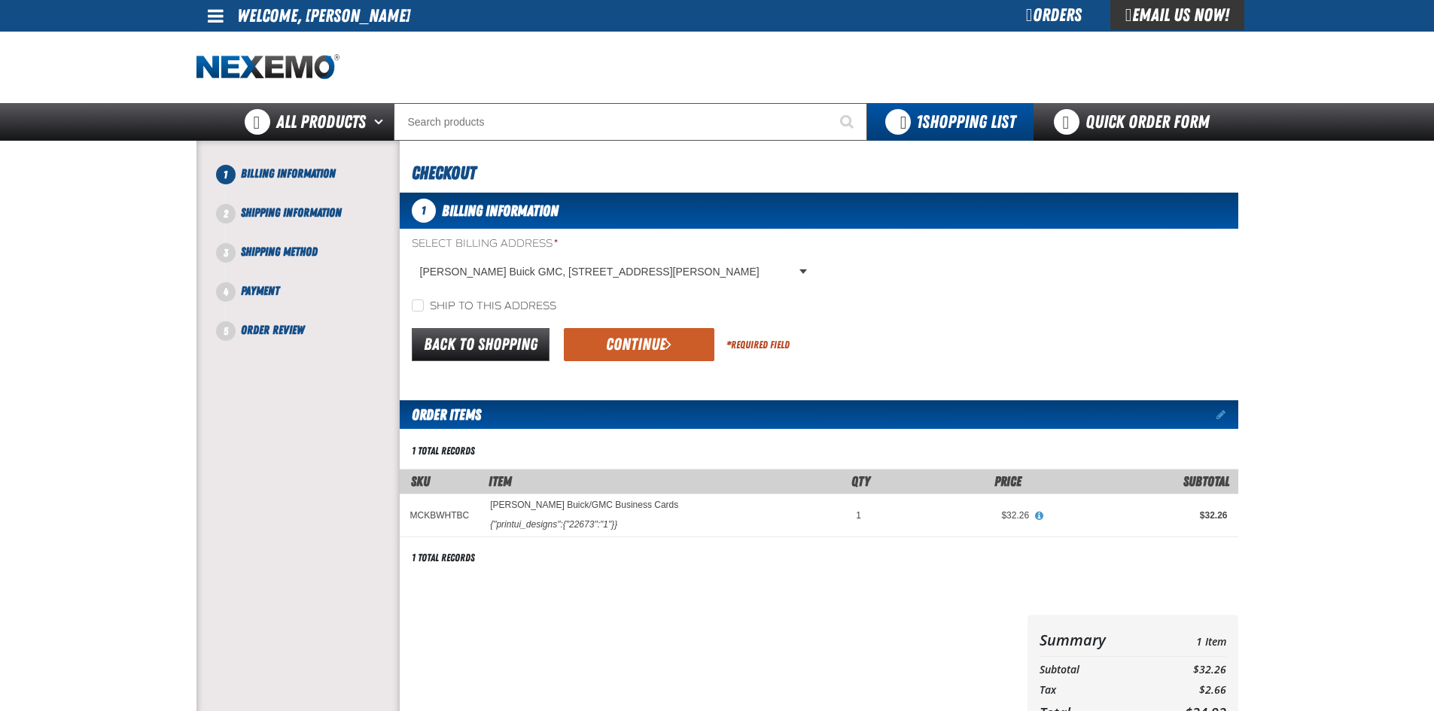
click at [691, 362] on div "Back to Shopping Continue * Required Field" at bounding box center [819, 345] width 838 height 38
click at [688, 355] on button "Continue" at bounding box center [639, 344] width 150 height 33
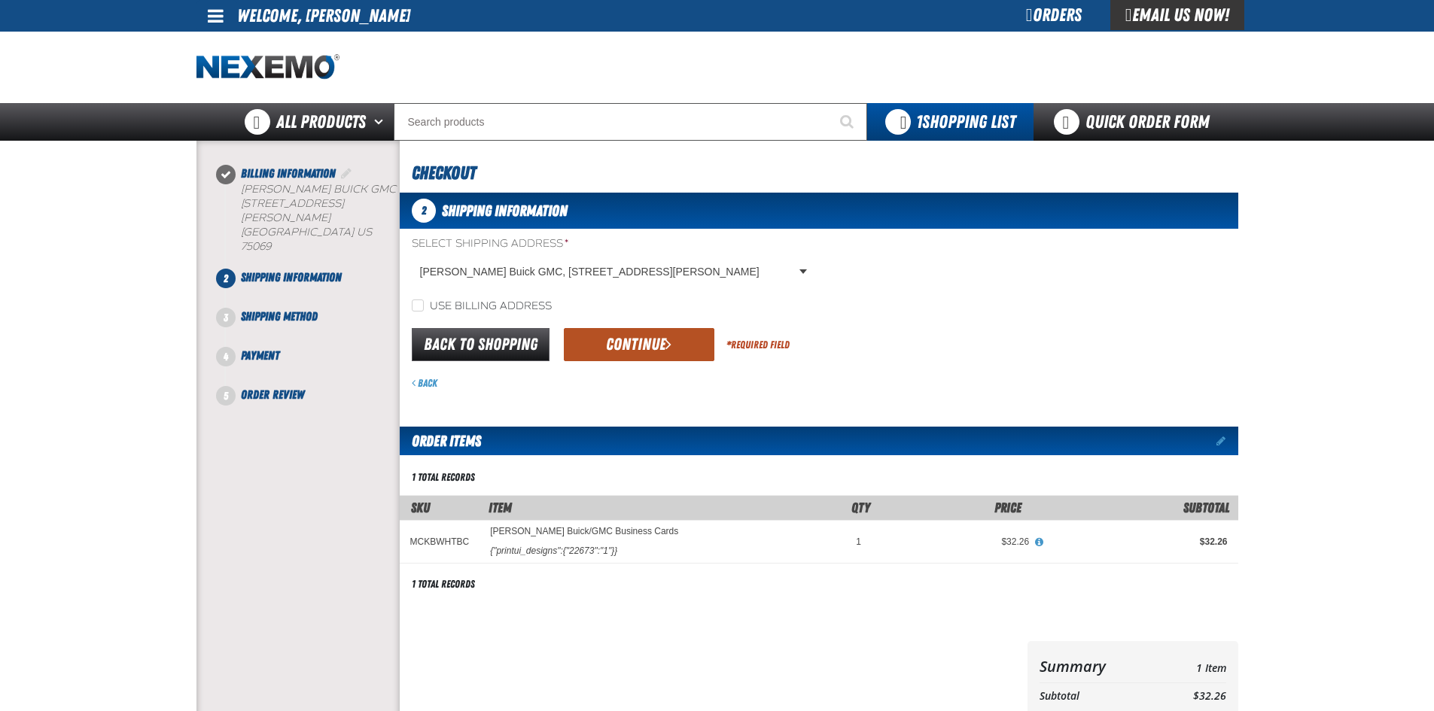
click at [594, 346] on button "Continue" at bounding box center [639, 344] width 150 height 33
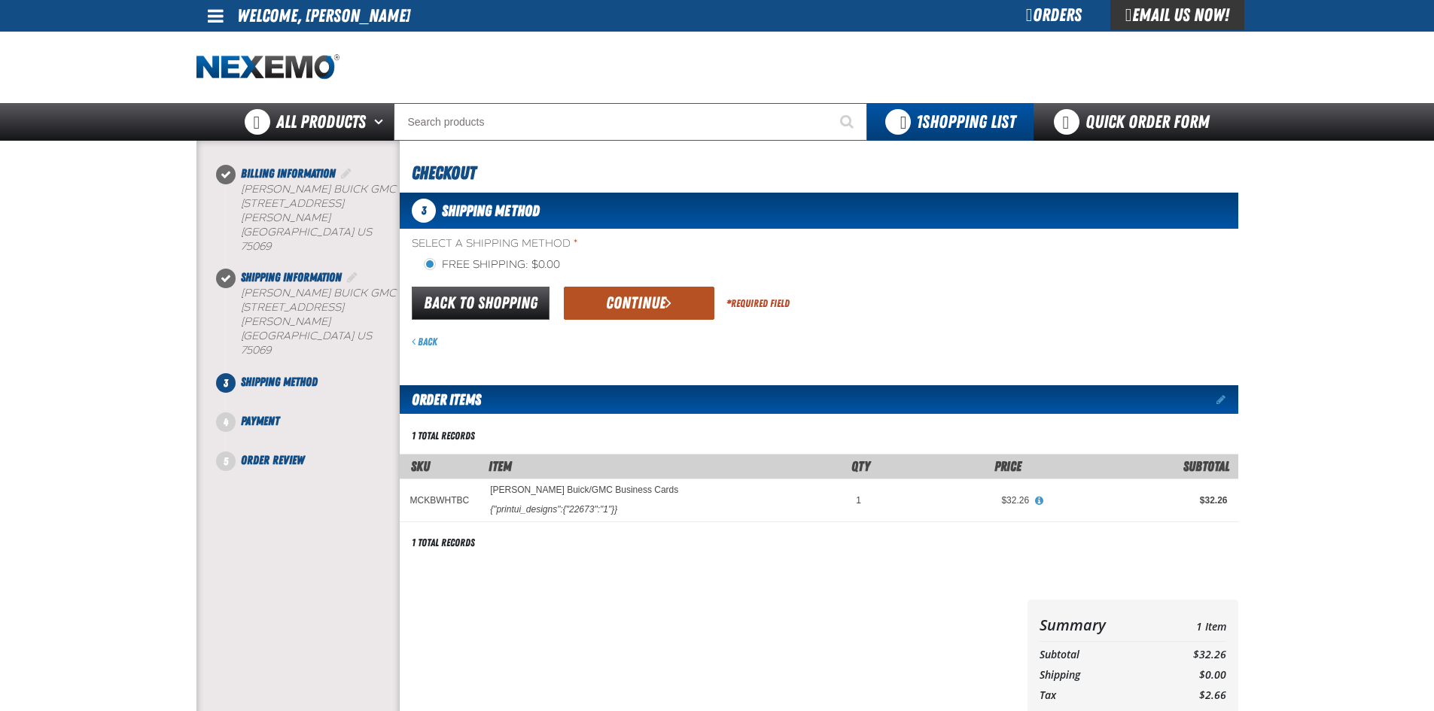
click at [621, 311] on button "Continue" at bounding box center [639, 303] width 150 height 33
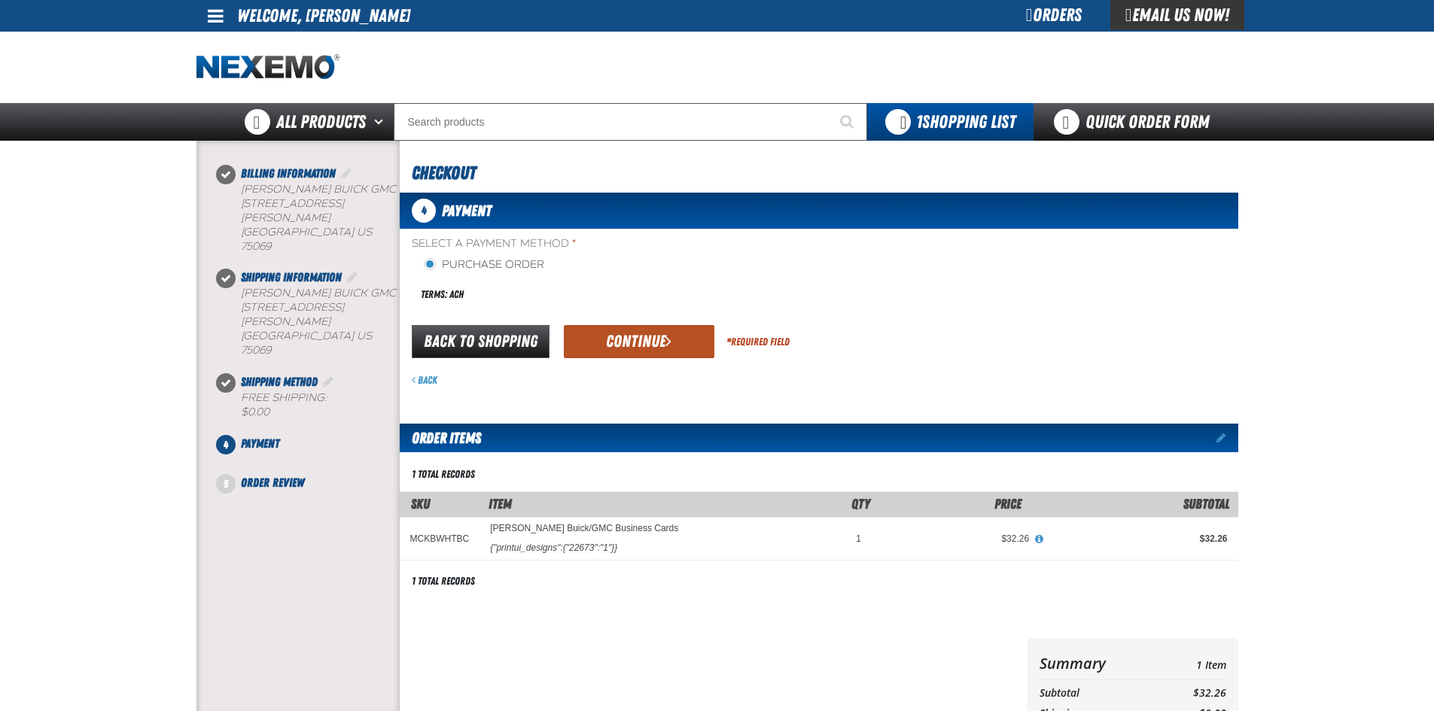
click at [692, 344] on button "Continue" at bounding box center [639, 341] width 150 height 33
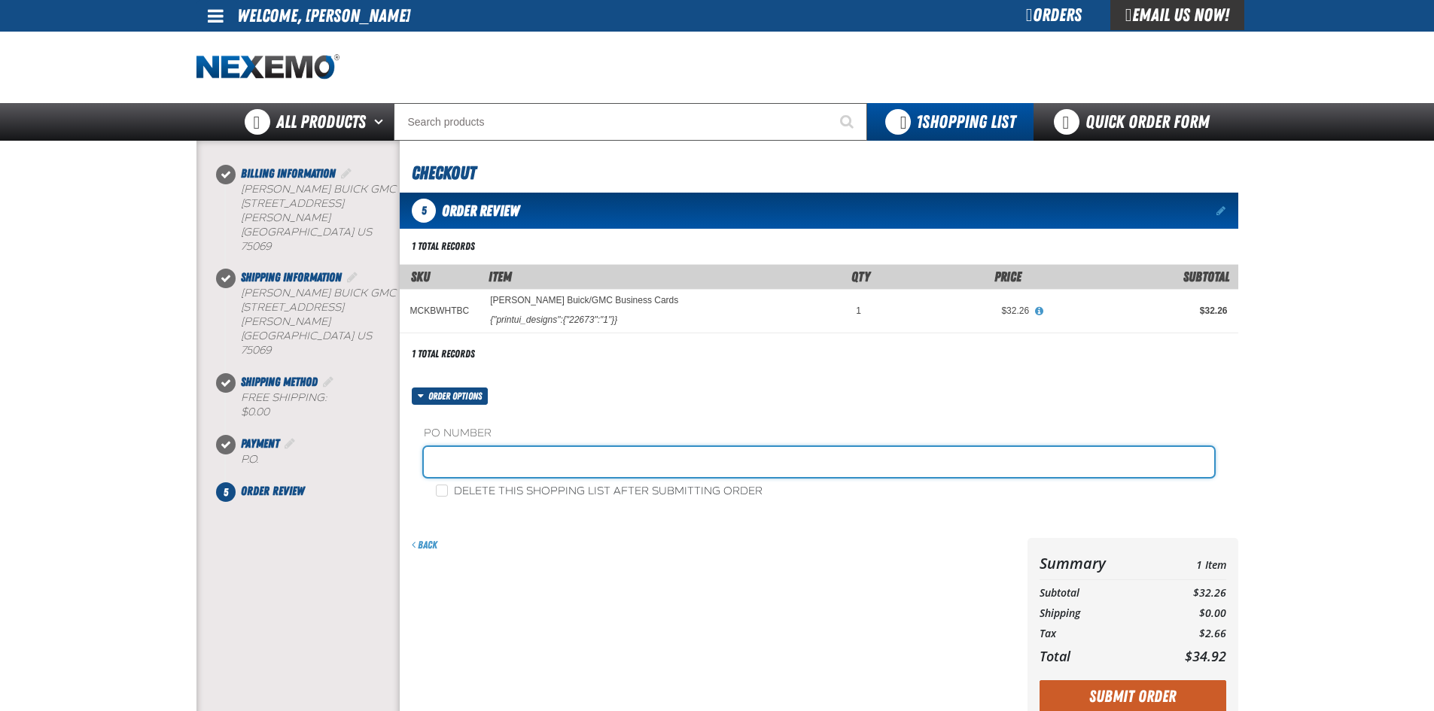
drag, startPoint x: 697, startPoint y: 456, endPoint x: 662, endPoint y: 477, distance: 40.5
click at [697, 457] on input "text" at bounding box center [819, 462] width 790 height 30
type input "h"
type input "c"
type input "H"
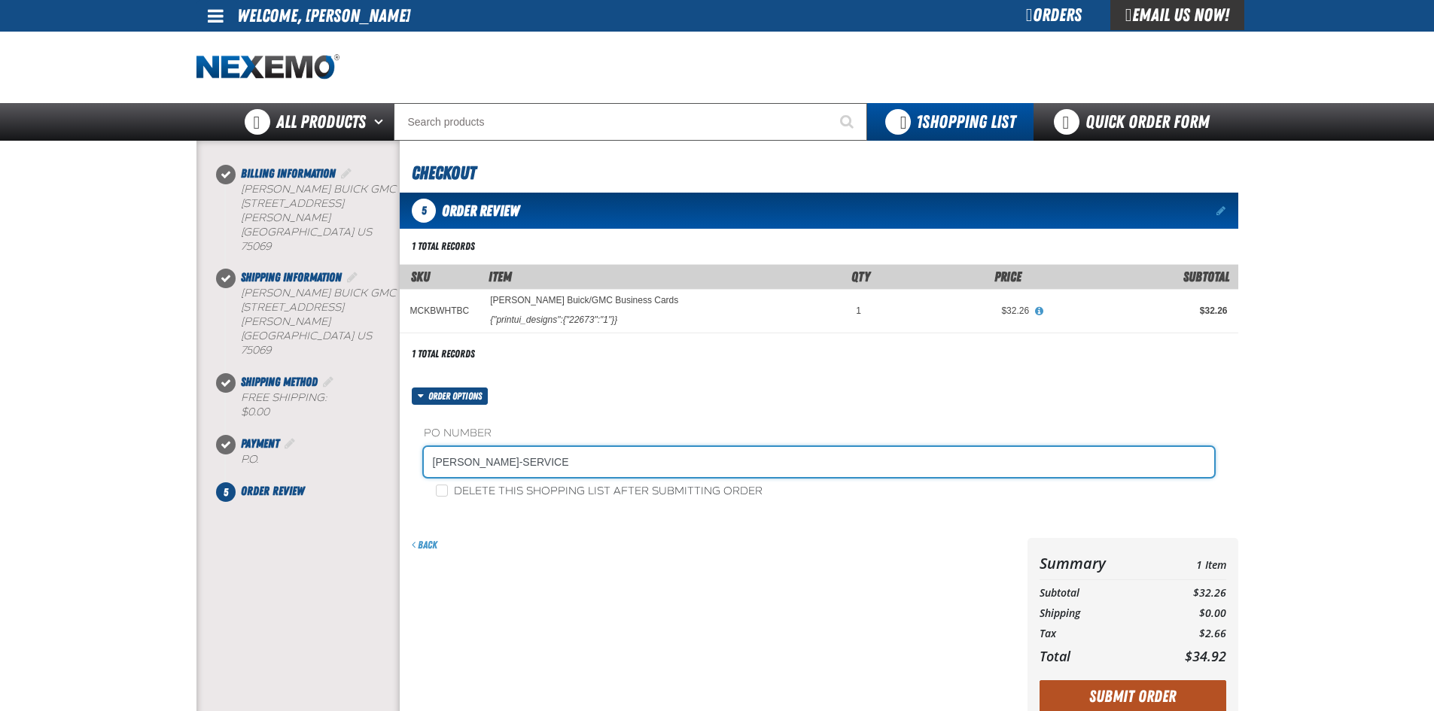
type input "CHAD PETERSEN-SERVICE"
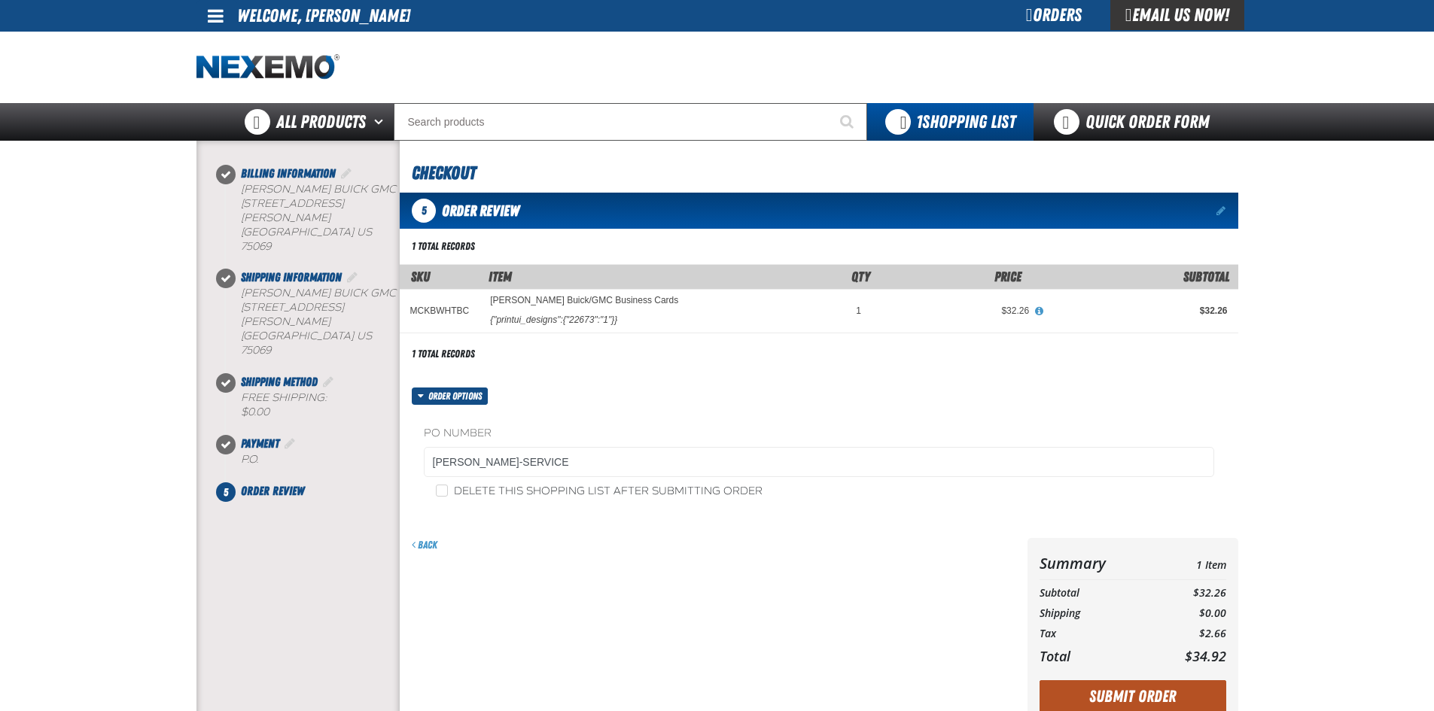
click at [1219, 695] on button "Submit Order" at bounding box center [1132, 696] width 187 height 33
